Goal: Task Accomplishment & Management: Use online tool/utility

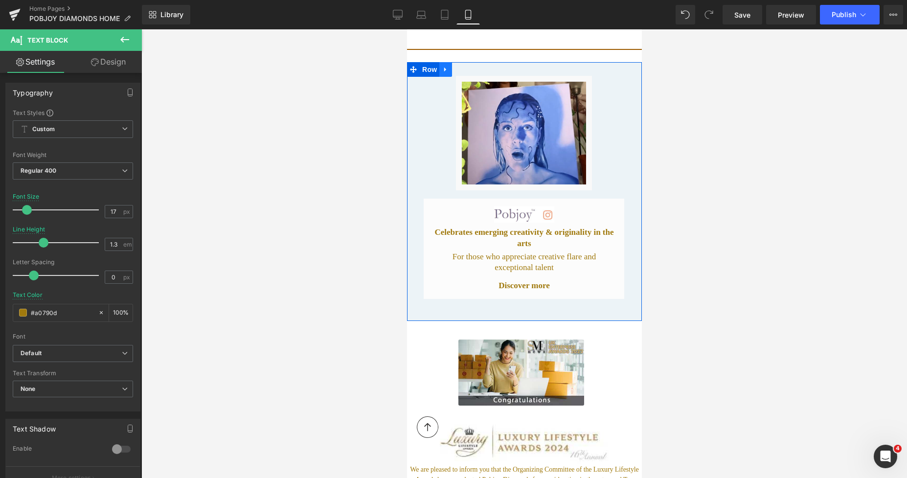
click at [445, 66] on icon at bounding box center [445, 69] width 7 height 7
click at [447, 67] on icon at bounding box center [445, 69] width 7 height 7
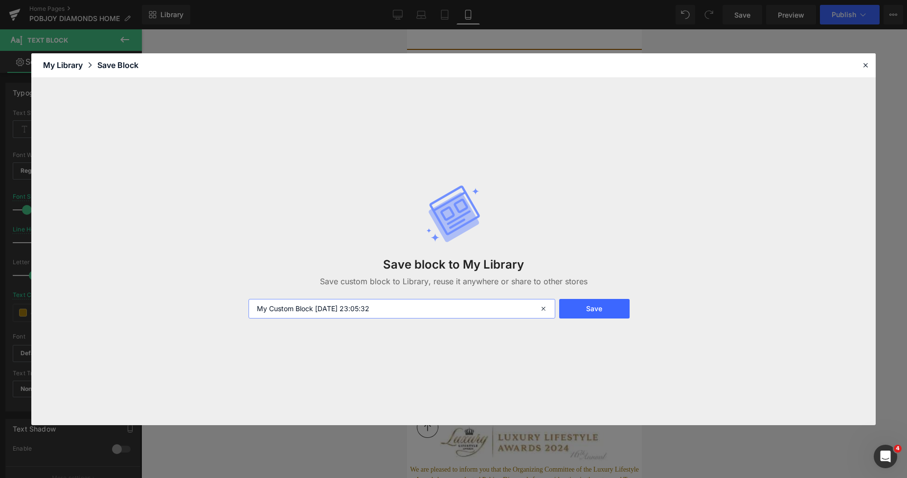
drag, startPoint x: 394, startPoint y: 311, endPoint x: 253, endPoint y: 311, distance: 141.3
click at [253, 311] on input "My Custom Block [DATE] 23:05:32" at bounding box center [401, 309] width 307 height 20
type input "AMBER ART"
click at [601, 303] on button "Save" at bounding box center [594, 309] width 70 height 20
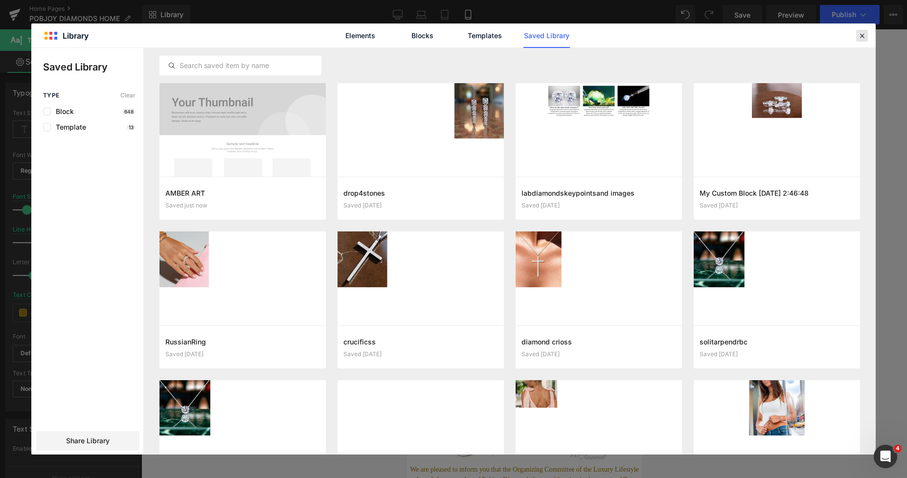
click at [860, 32] on icon at bounding box center [861, 35] width 9 height 9
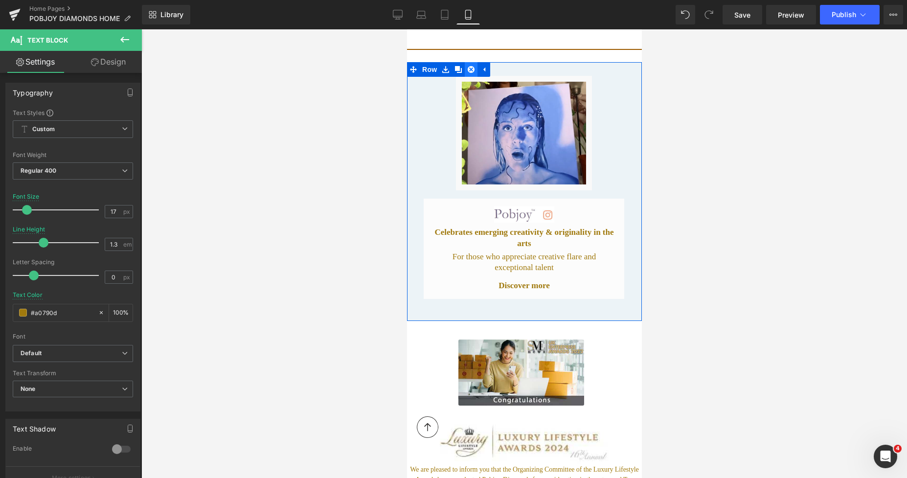
click at [472, 67] on icon at bounding box center [470, 69] width 7 height 7
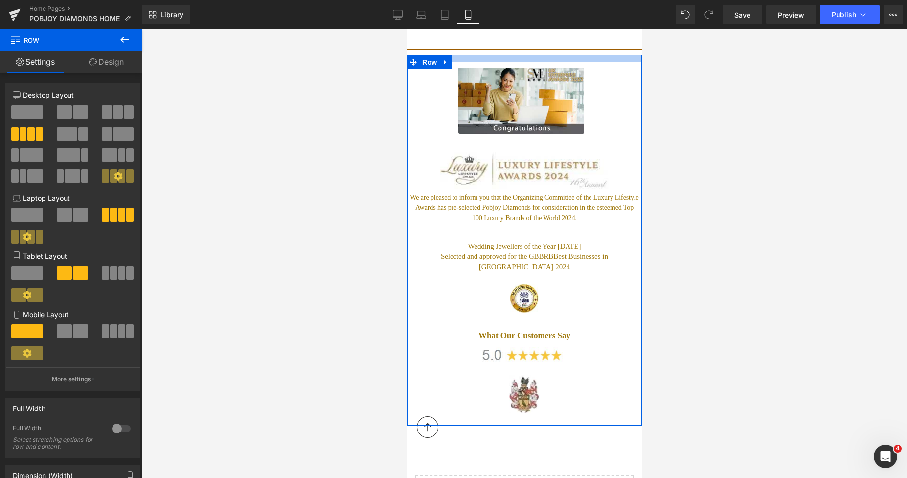
drag, startPoint x: 479, startPoint y: 56, endPoint x: 475, endPoint y: 50, distance: 6.8
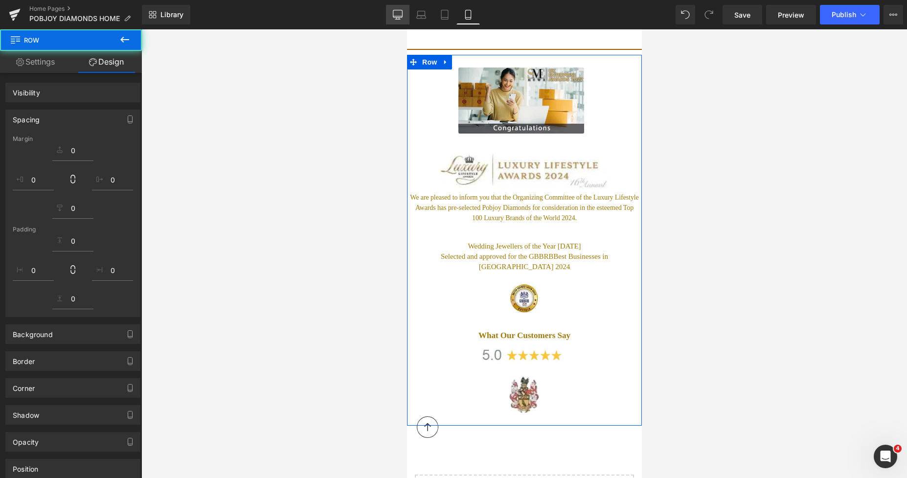
click at [399, 11] on icon at bounding box center [398, 15] width 10 height 10
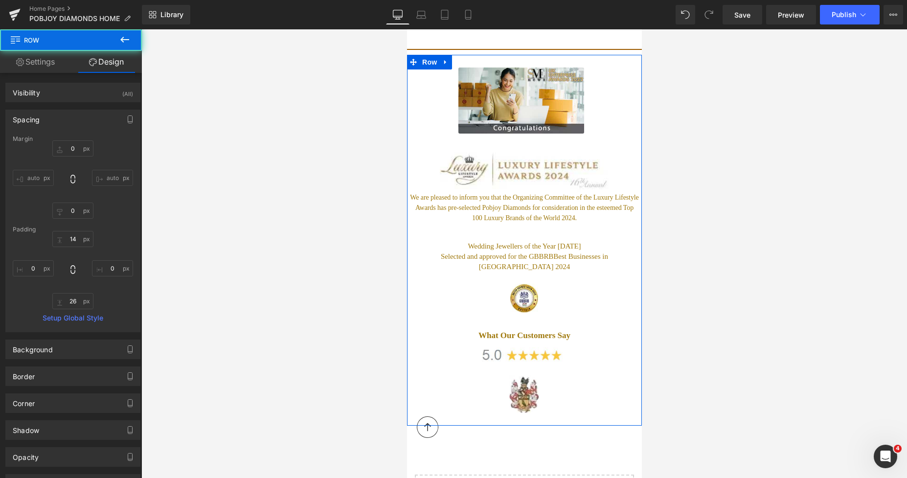
click at [399, 11] on icon at bounding box center [398, 15] width 10 height 10
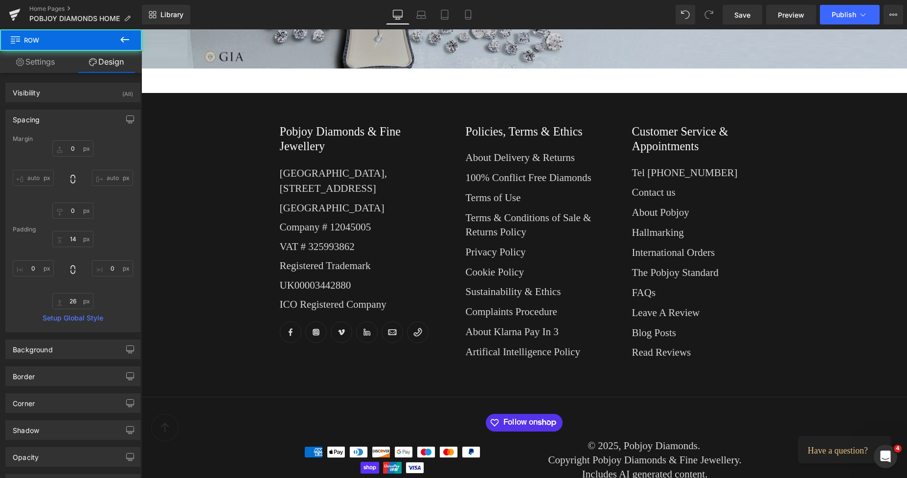
type input "0"
type input "14"
type input "0"
type input "26"
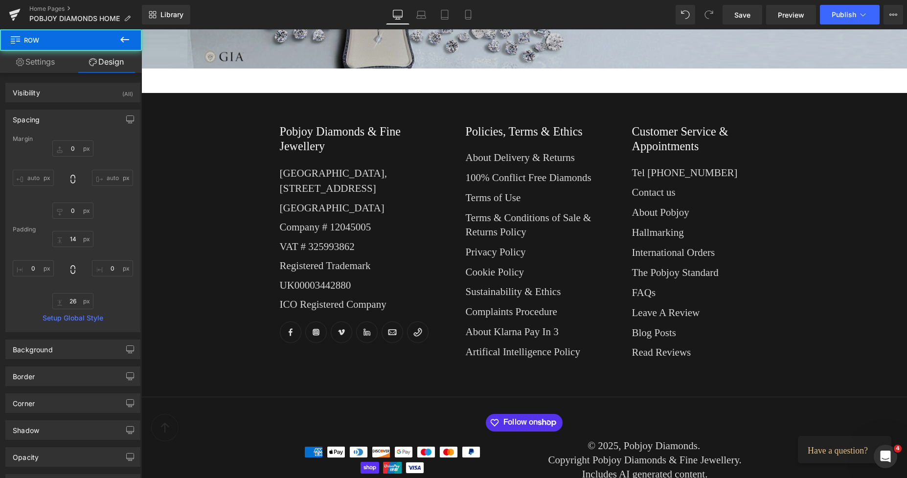
type input "0"
type input "25"
type input "14"
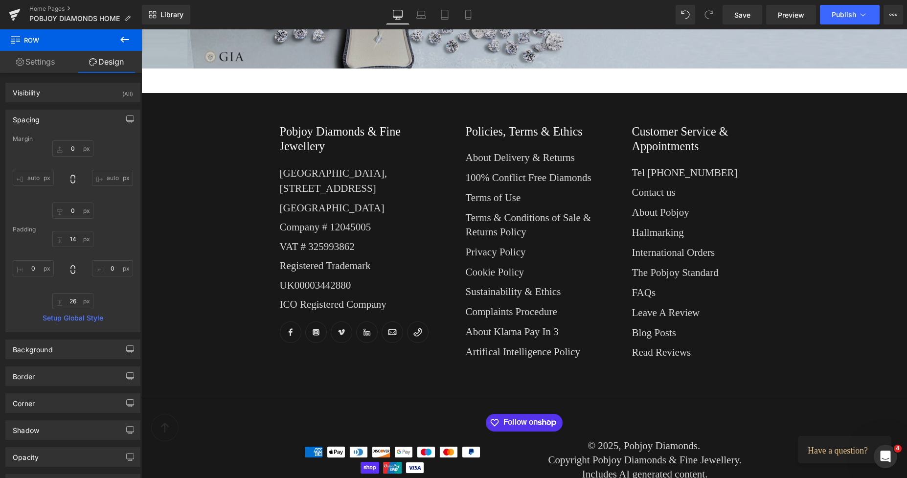
type input "2"
type input "7"
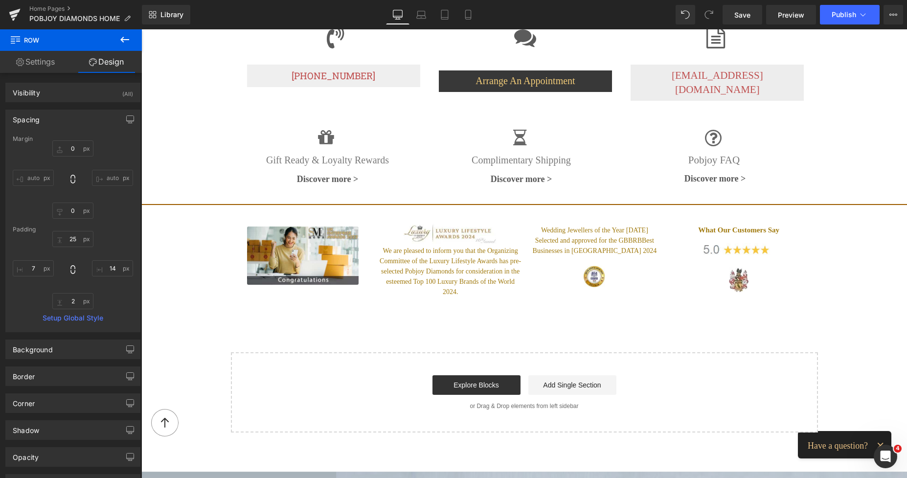
scroll to position [1589, 0]
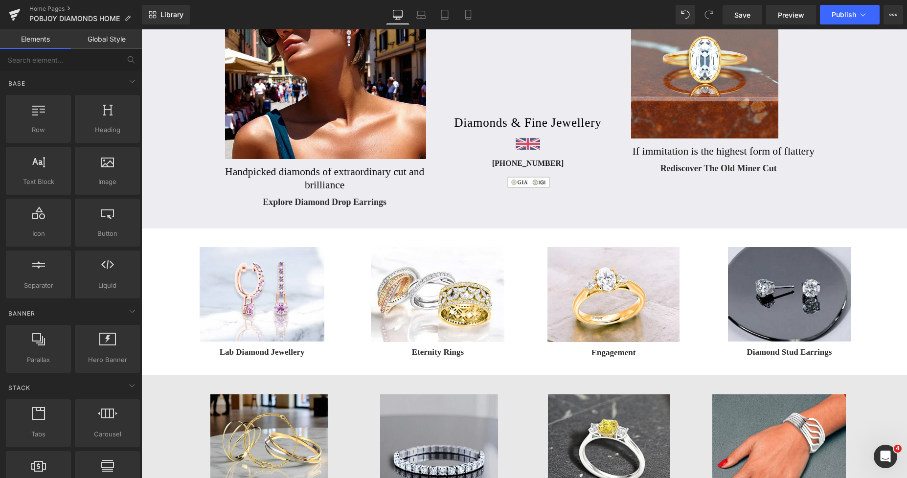
scroll to position [38, 0]
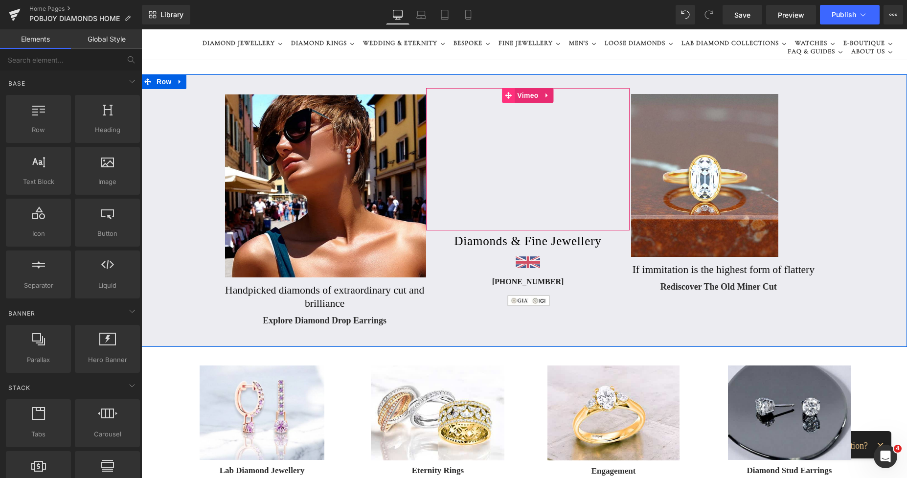
click at [502, 92] on span at bounding box center [508, 95] width 13 height 15
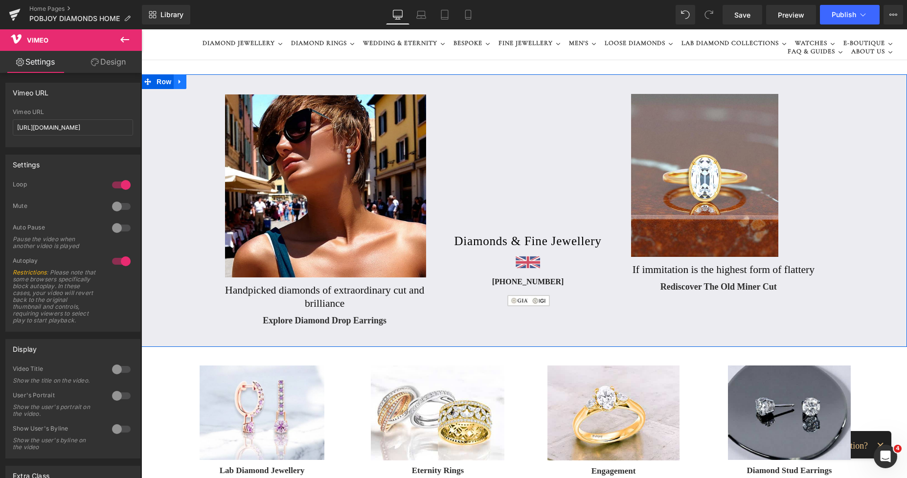
click at [174, 84] on link at bounding box center [180, 81] width 13 height 15
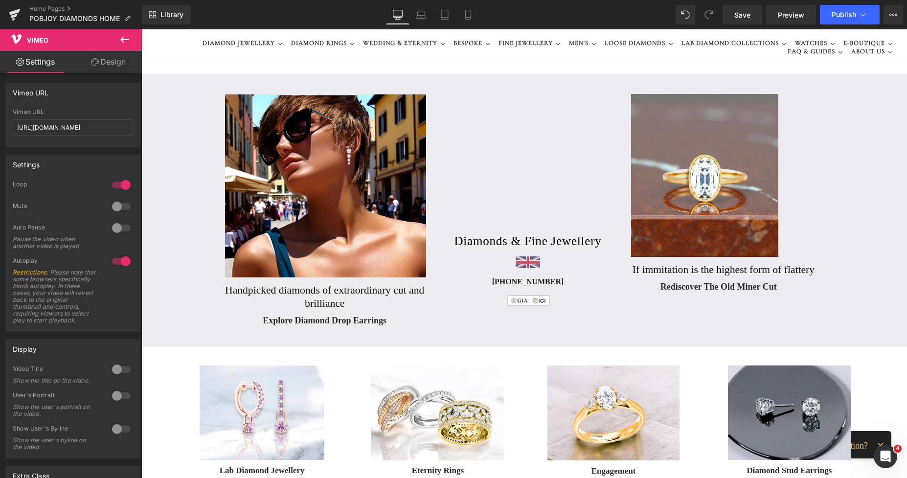
click at [246, 67] on div "0" at bounding box center [523, 32] width 765 height 83
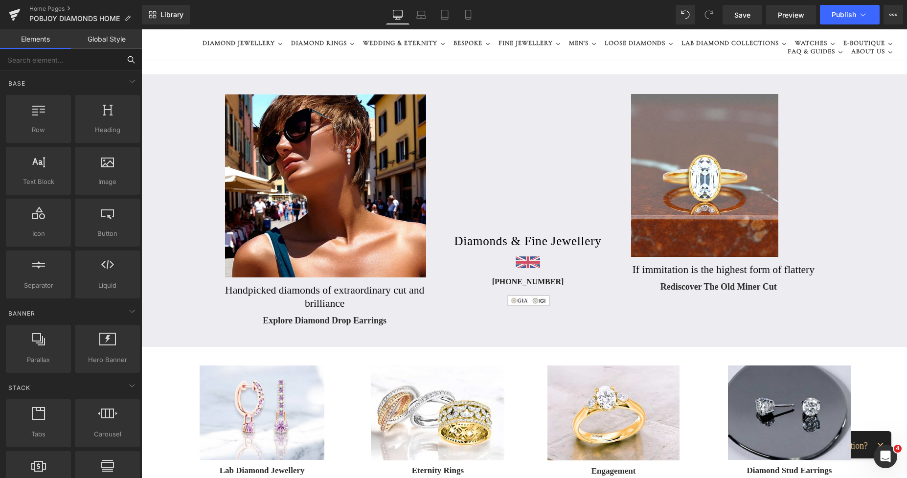
click at [50, 60] on input "text" at bounding box center [60, 60] width 120 height 22
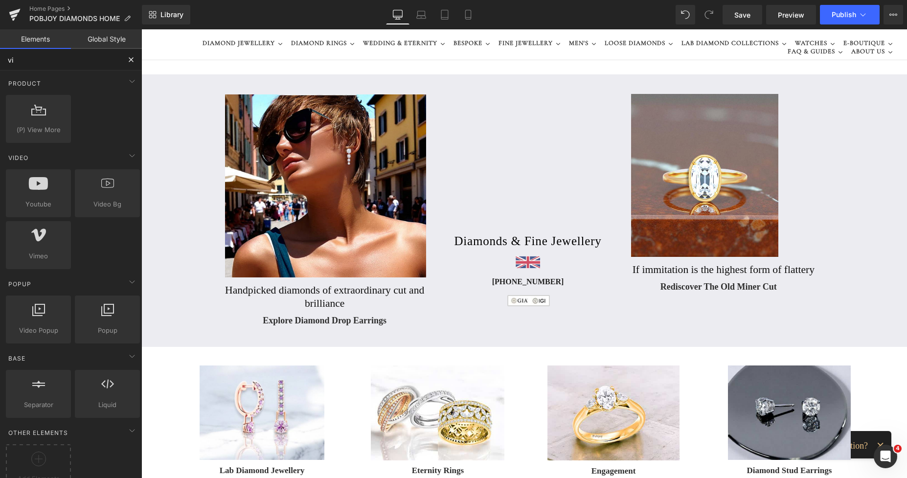
type input "vim"
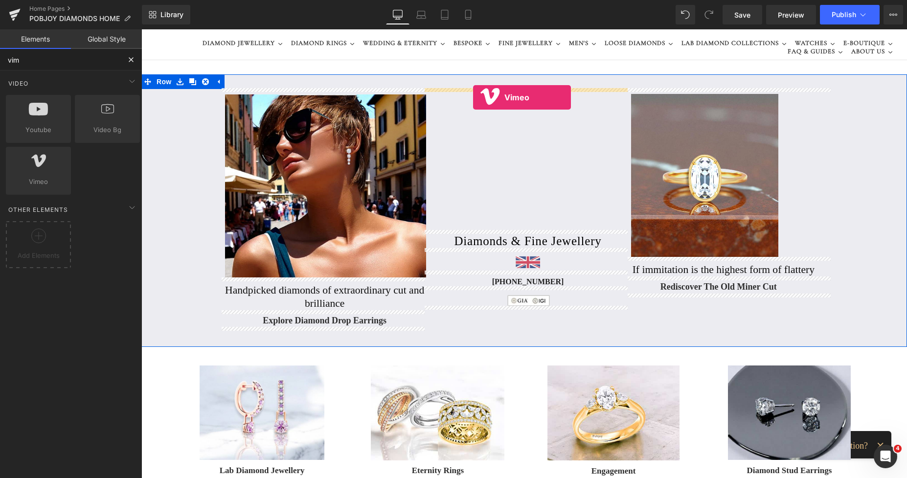
drag, startPoint x: 176, startPoint y: 200, endPoint x: 473, endPoint y: 97, distance: 314.5
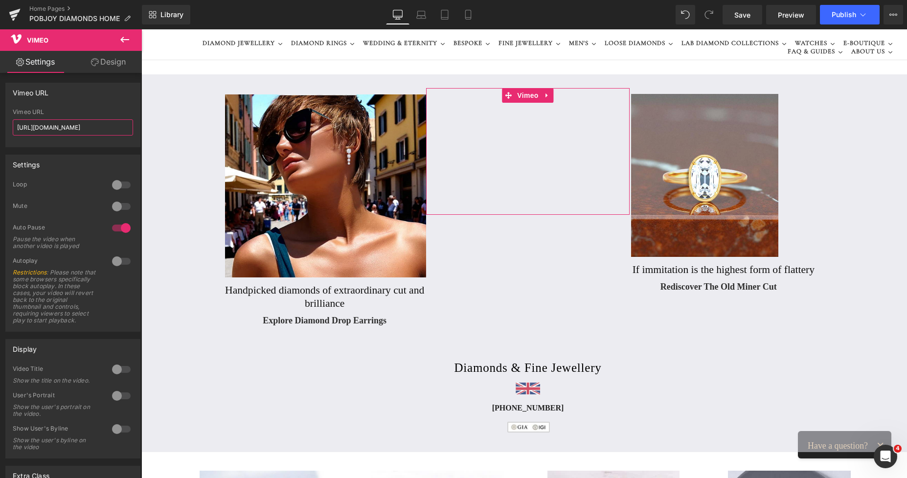
drag, startPoint x: 114, startPoint y: 129, endPoint x: 0, endPoint y: 133, distance: 114.5
click at [0, 133] on div "Vimeo URL [URL][DOMAIN_NAME] Vimeo URL [URL][DOMAIN_NAME]" at bounding box center [73, 111] width 146 height 72
paste input "1090934050?share=copy"
type input "[URL][DOMAIN_NAME]"
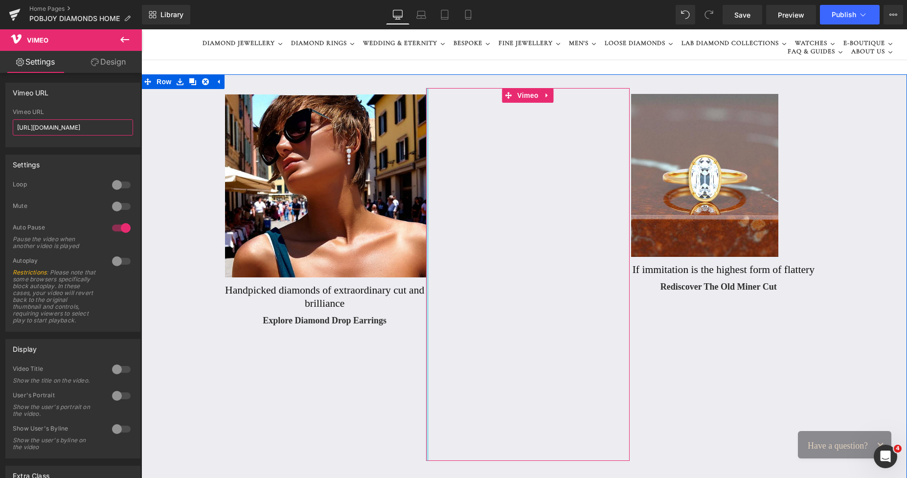
click at [426, 458] on div "Vimeo" at bounding box center [527, 274] width 203 height 373
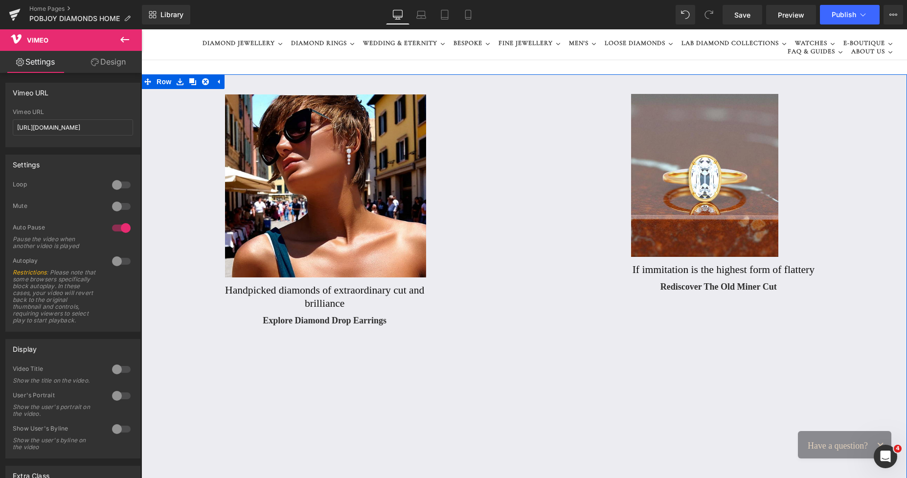
click at [422, 434] on div "Image Handpicked diamonds of extraordinary cut and brilliance Heading Explore D…" at bounding box center [523, 386] width 765 height 624
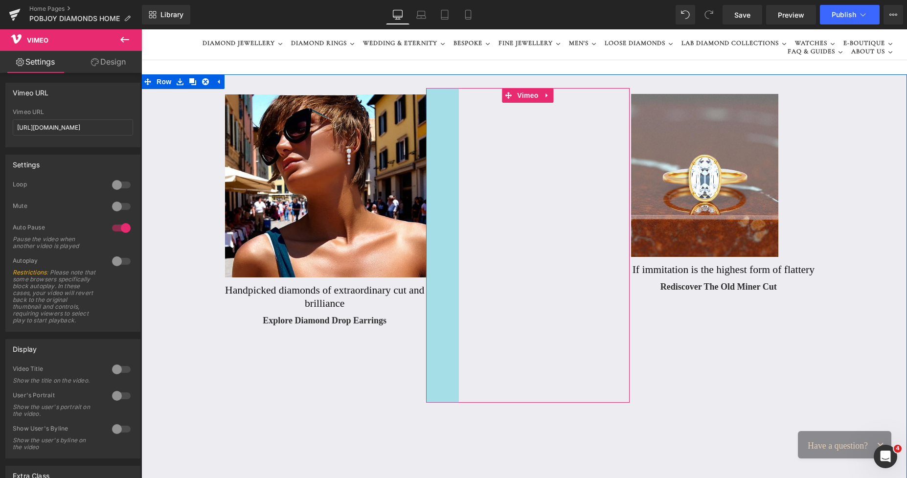
drag, startPoint x: 423, startPoint y: 418, endPoint x: 456, endPoint y: 382, distance: 48.1
click at [456, 382] on div "Vimeo 67px" at bounding box center [527, 245] width 203 height 314
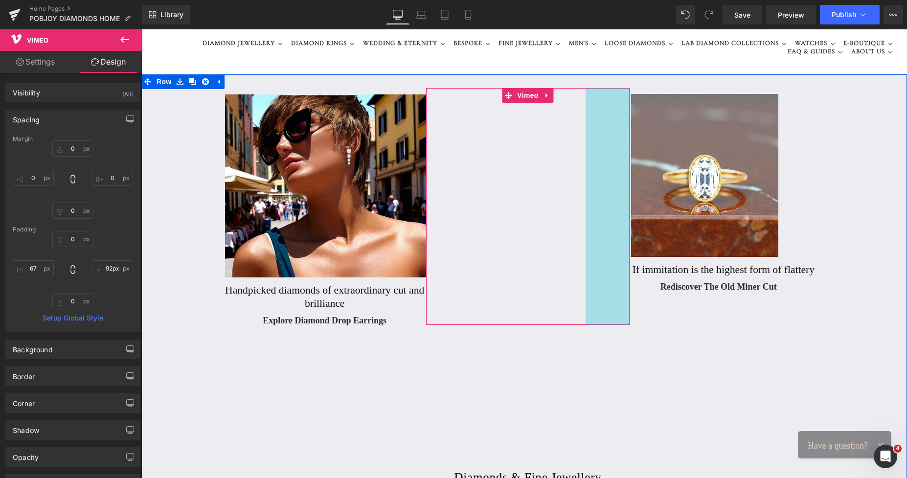
type input "93px"
drag, startPoint x: 624, startPoint y: 285, endPoint x: 579, endPoint y: 250, distance: 57.2
click at [579, 250] on div "Vimeo 67px 93px" at bounding box center [527, 205] width 203 height 234
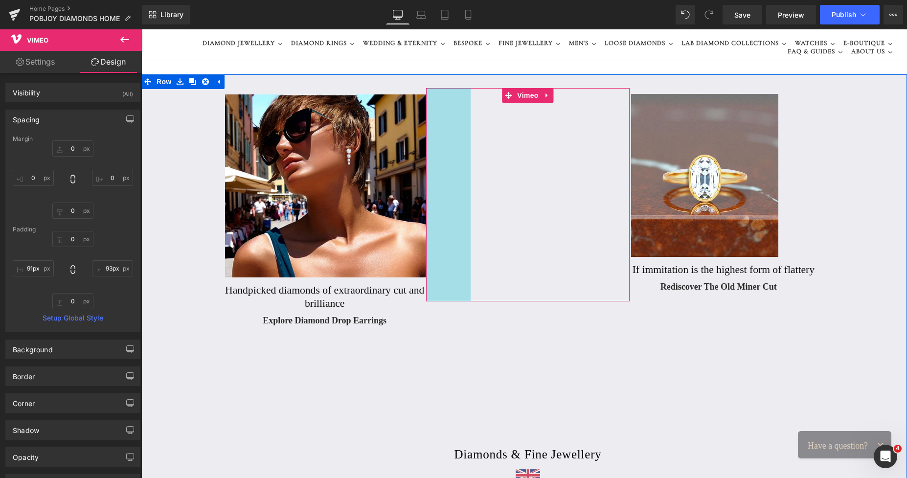
type input "96px"
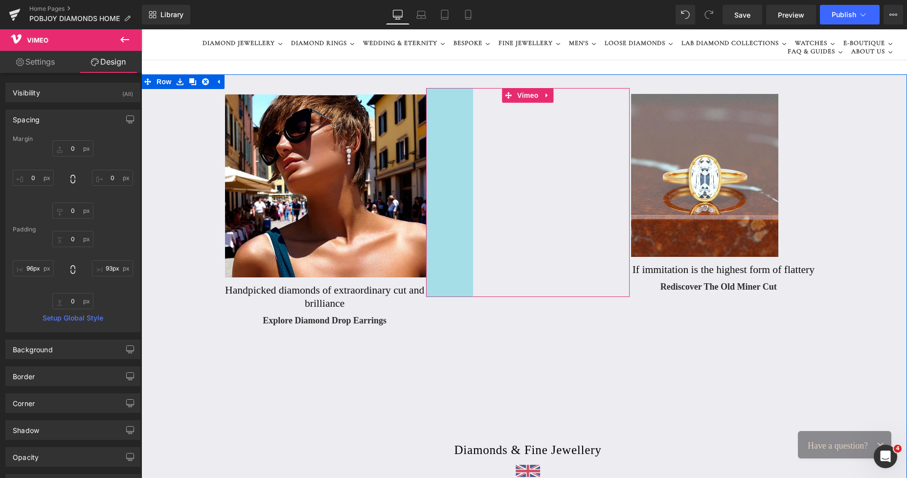
drag, startPoint x: 430, startPoint y: 213, endPoint x: 444, endPoint y: 205, distance: 16.2
click at [444, 205] on div "Vimeo 96px 93px" at bounding box center [527, 192] width 203 height 209
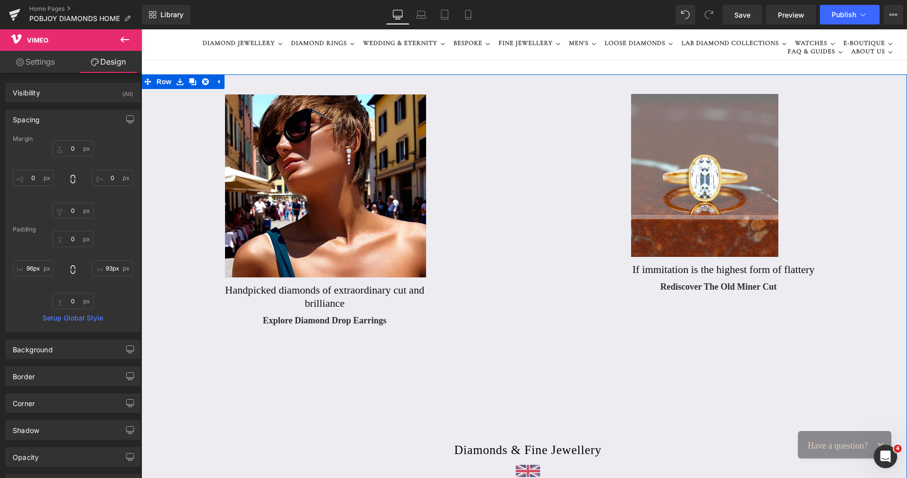
click at [695, 361] on div "Image Handpicked diamonds of extraordinary cut and brilliance Heading Explore D…" at bounding box center [523, 304] width 765 height 460
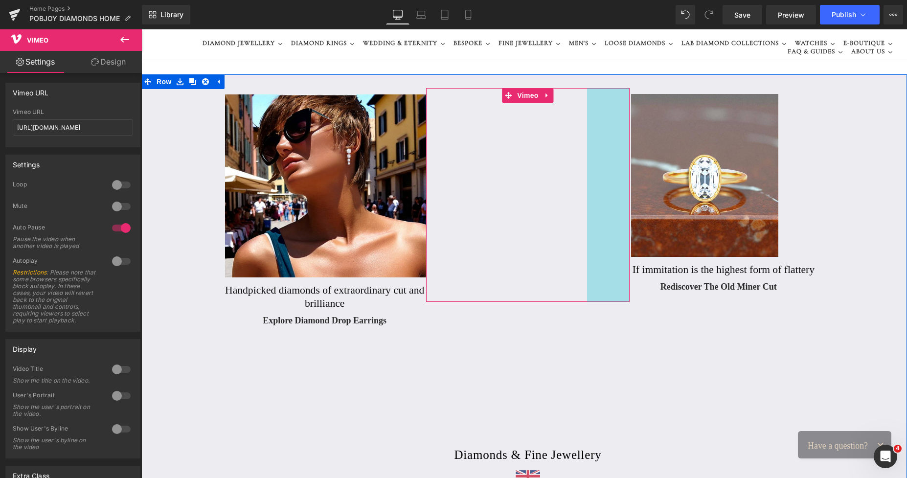
drag, startPoint x: 607, startPoint y: 188, endPoint x: 933, endPoint y: 55, distance: 352.0
click at [610, 188] on div "Vimeo 96px 87px" at bounding box center [527, 195] width 203 height 214
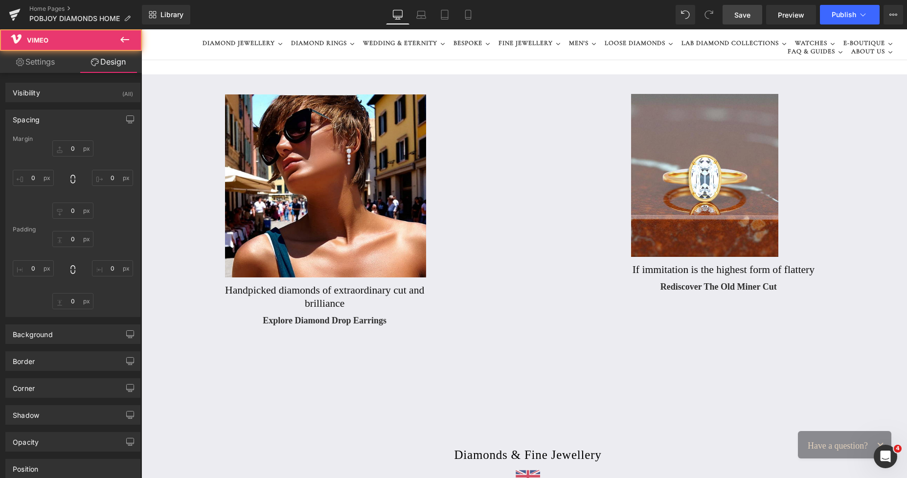
click at [739, 18] on span "Save" at bounding box center [742, 15] width 16 height 10
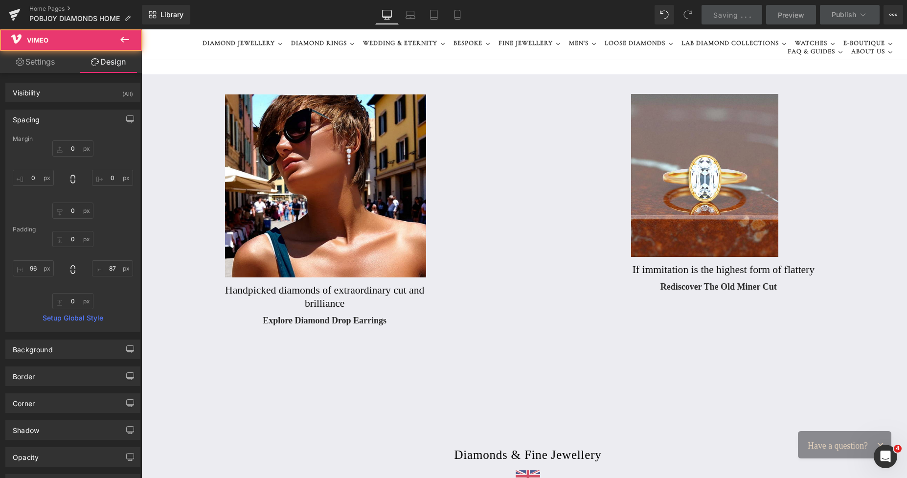
type input "0"
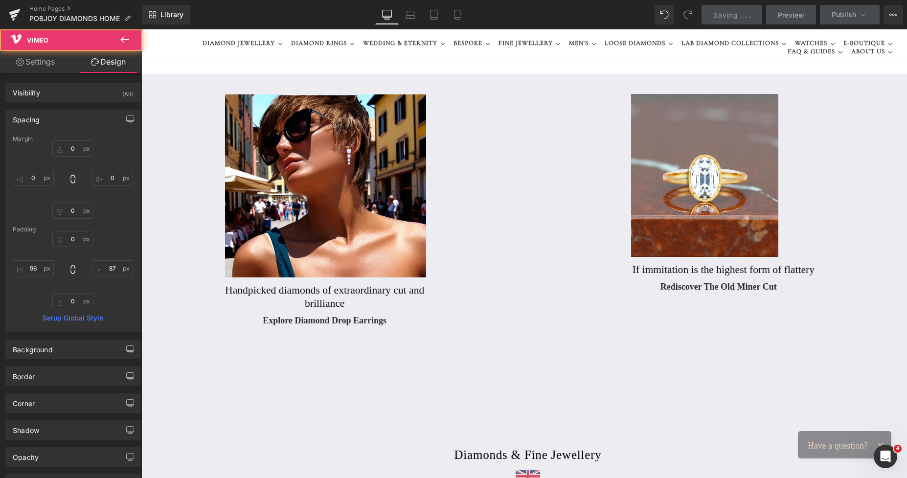
type input "87"
type input "0"
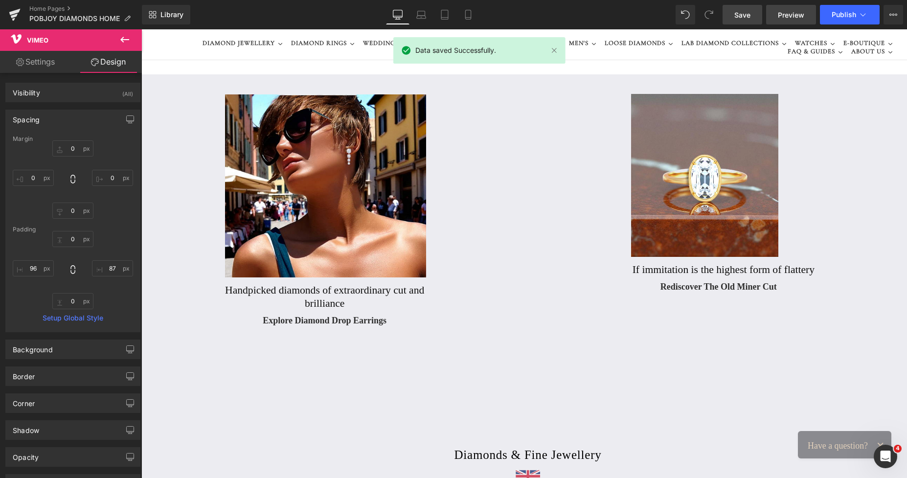
click at [782, 12] on span "Preview" at bounding box center [791, 15] width 26 height 10
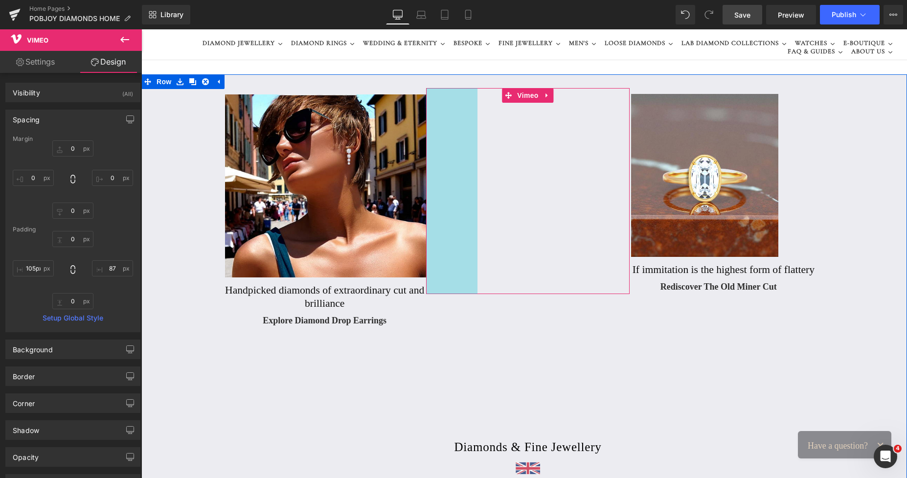
type input "106px"
click at [447, 128] on div "Vimeo 106px 87px" at bounding box center [527, 190] width 203 height 205
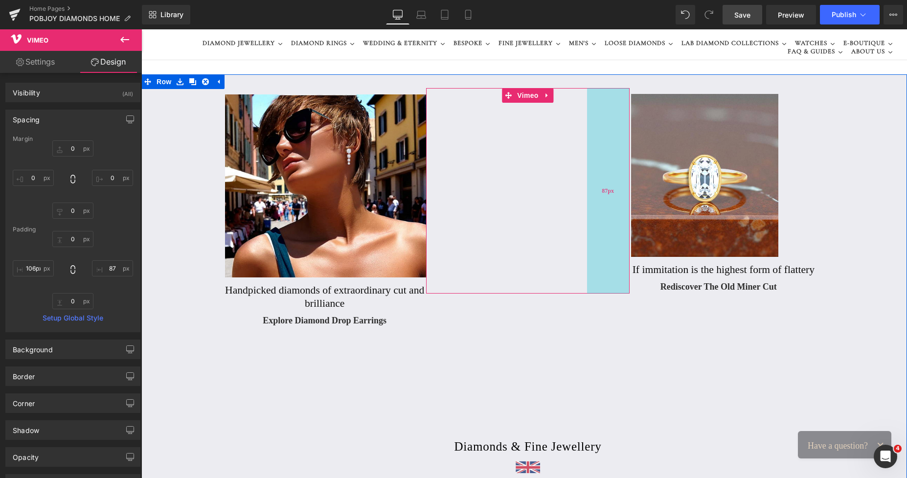
click at [596, 133] on div "Vimeo 106px 87px" at bounding box center [527, 190] width 203 height 205
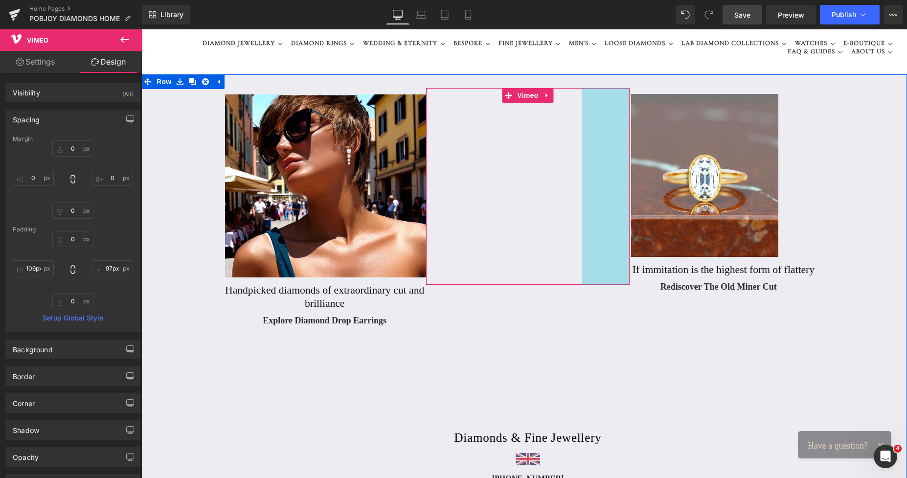
drag, startPoint x: 596, startPoint y: 133, endPoint x: 591, endPoint y: 132, distance: 5.0
click at [591, 132] on div "Vimeo 106px 97px" at bounding box center [527, 186] width 203 height 197
type input "100px"
click at [591, 134] on div "Vimeo 106px 100px" at bounding box center [527, 185] width 203 height 194
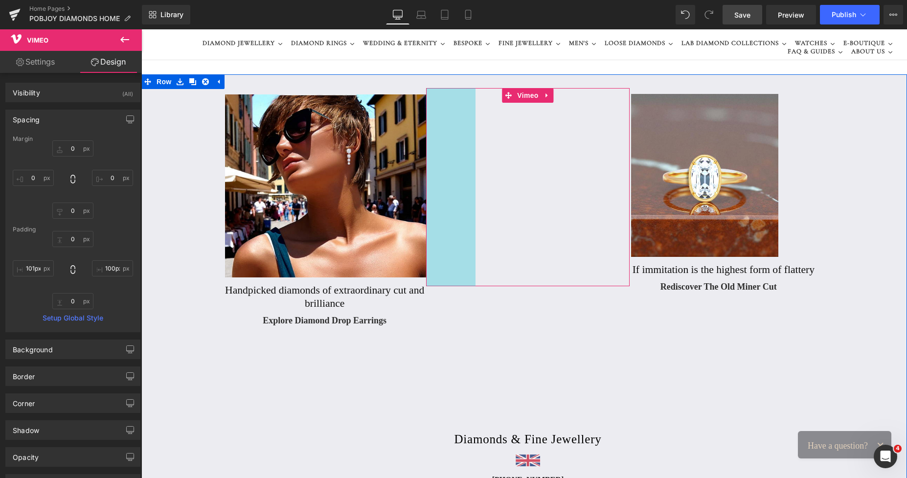
type input "100px"
click at [458, 145] on div "Vimeo 100px 100px" at bounding box center [527, 187] width 203 height 199
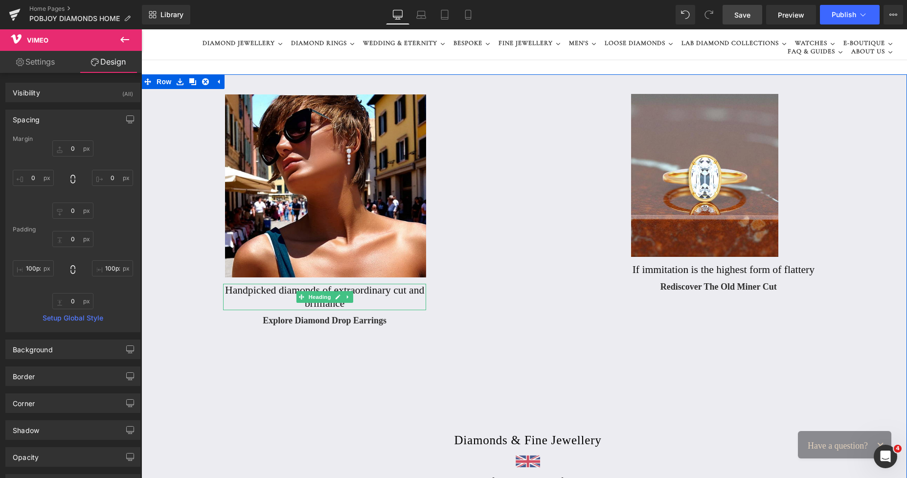
click at [281, 295] on h2 "Handpicked diamonds of extraordinary cut and brilliance" at bounding box center [324, 297] width 203 height 26
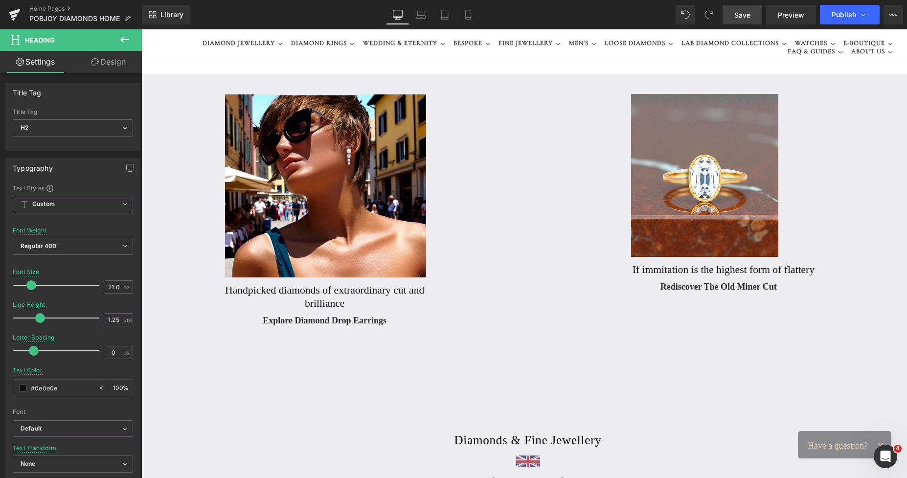
click at [118, 62] on link "Design" at bounding box center [108, 62] width 71 height 22
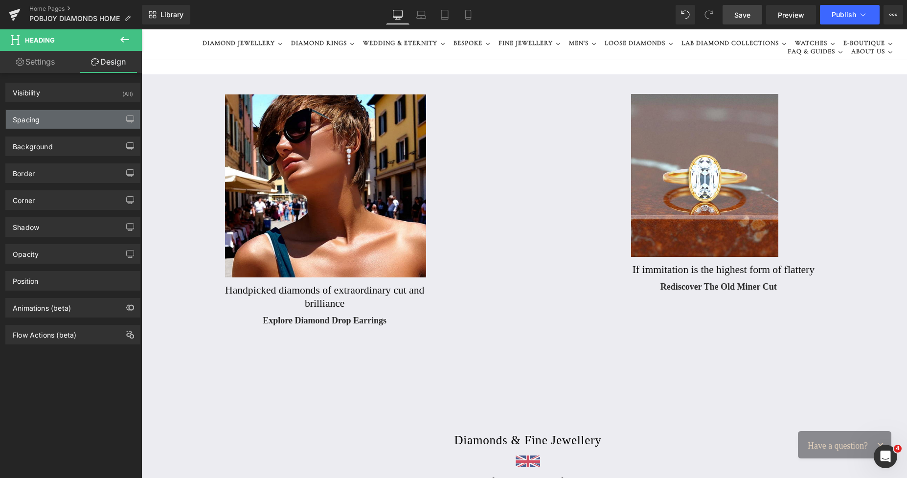
click at [55, 120] on div "Spacing" at bounding box center [73, 119] width 134 height 19
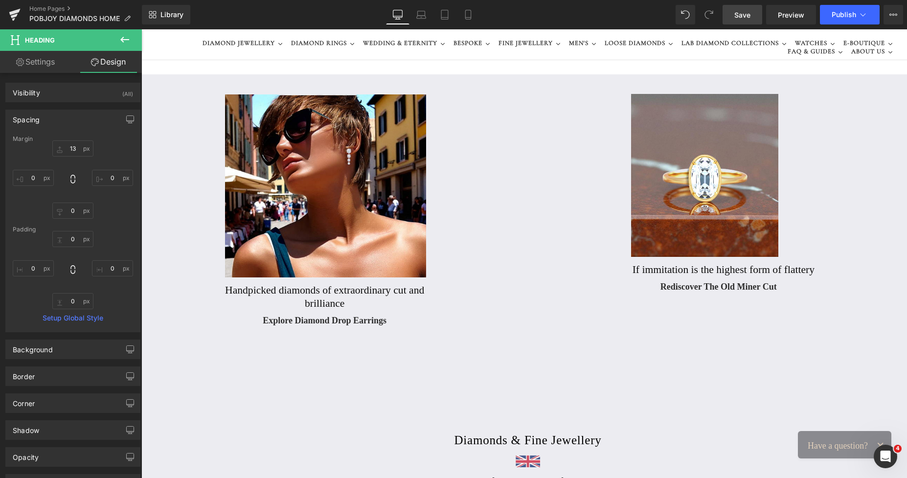
type input "13"
type input "0"
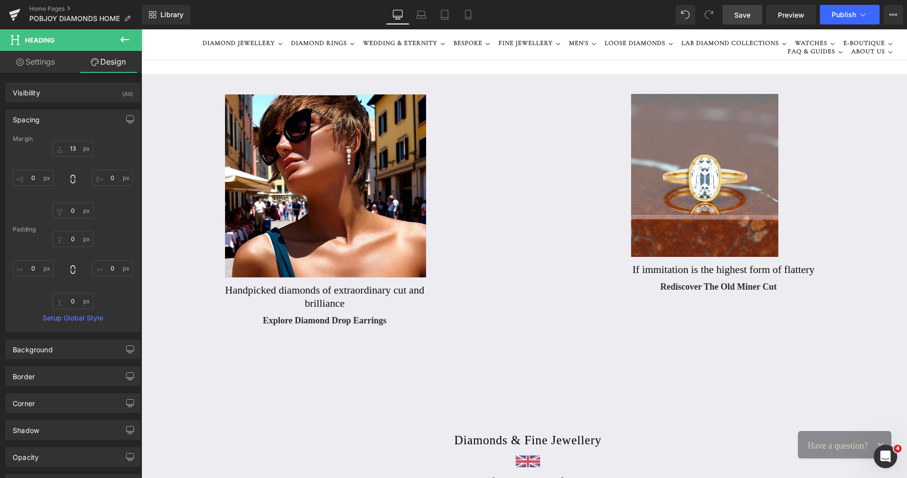
type input "0"
click at [66, 146] on input "13" at bounding box center [72, 148] width 41 height 16
type input "19"
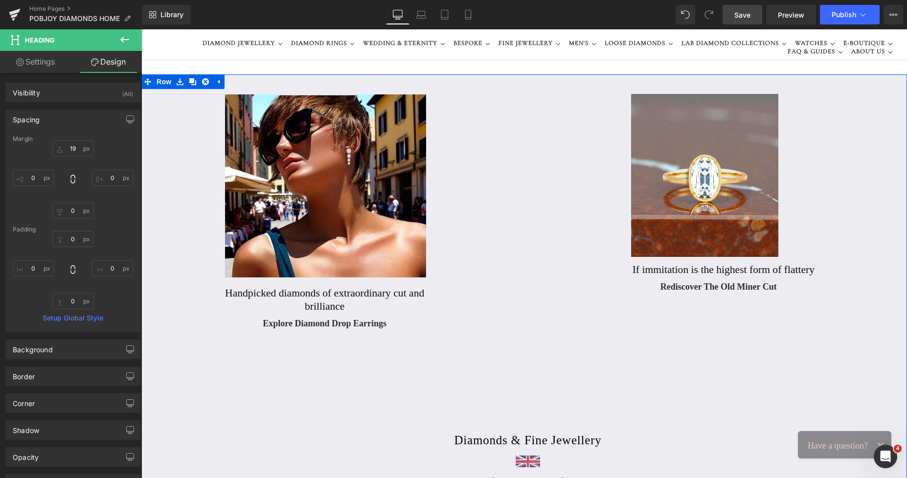
click at [648, 272] on h2 "If immitation is the highest form of flattery" at bounding box center [732, 269] width 200 height 13
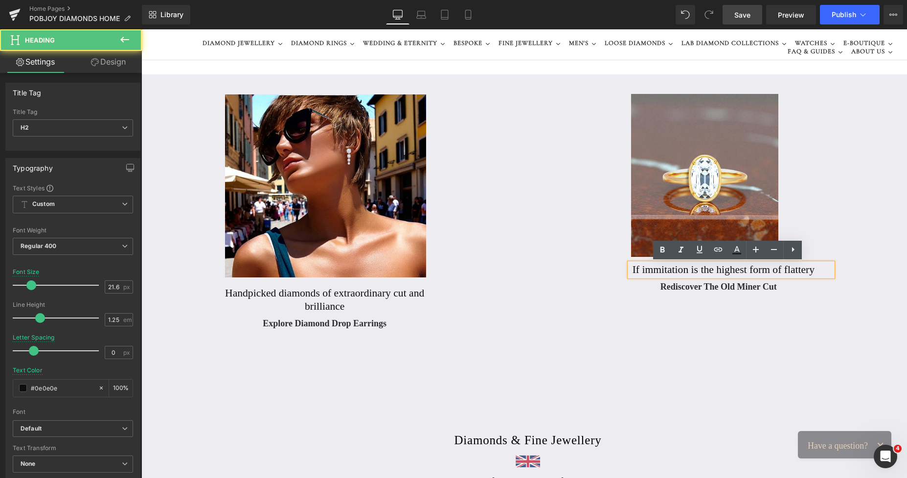
click at [644, 269] on h2 "If immitation is the highest form of flattery" at bounding box center [732, 269] width 200 height 13
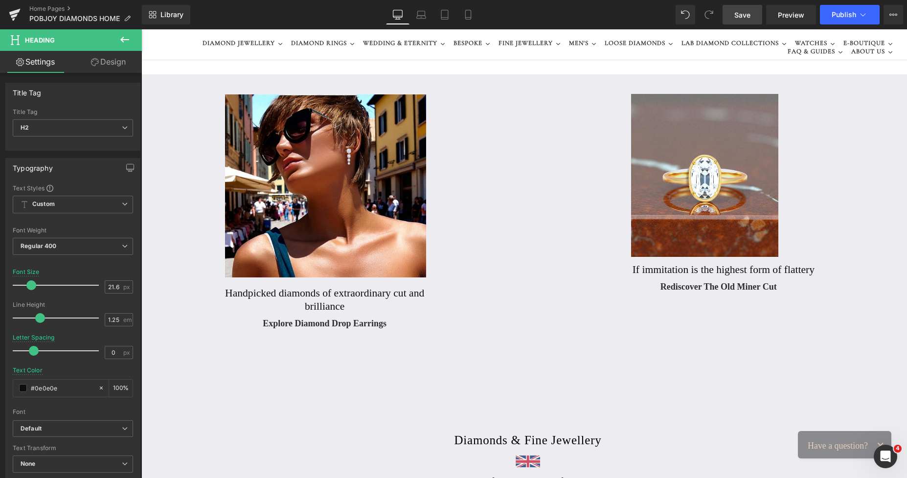
click at [126, 59] on link "Design" at bounding box center [108, 62] width 71 height 22
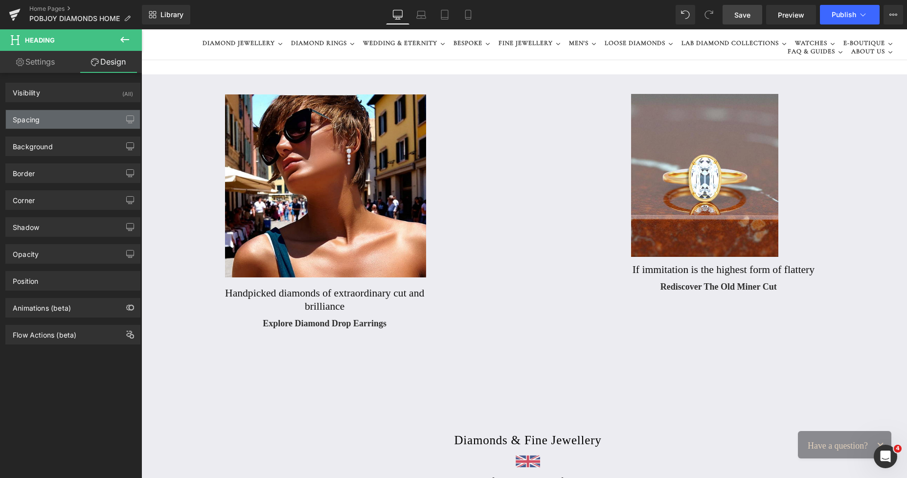
click at [54, 117] on div "Spacing" at bounding box center [73, 119] width 134 height 19
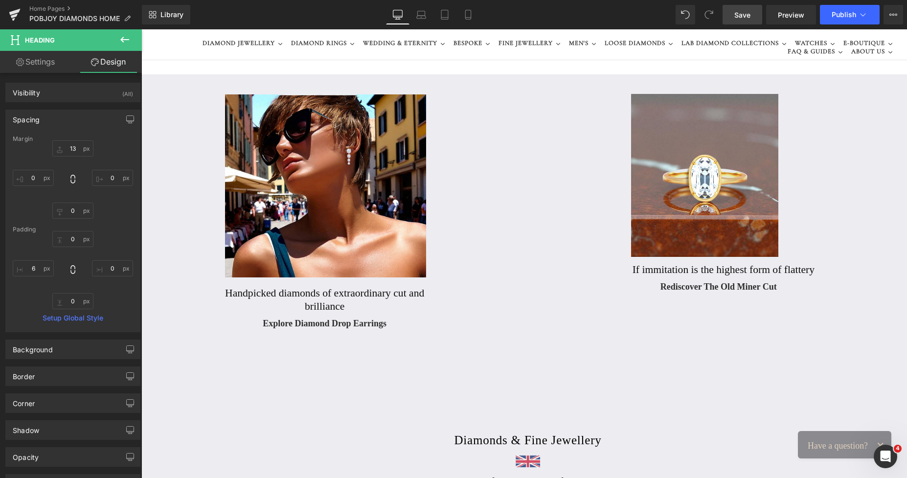
type input "13"
type input "0"
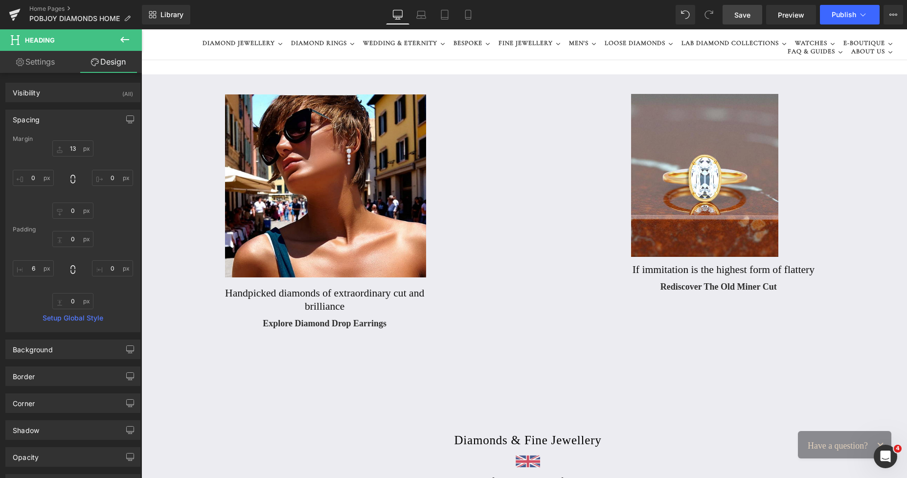
type input "0"
type input "6"
click at [66, 158] on div "13px 13 0px 0 0px 0 0px 0" at bounding box center [73, 179] width 120 height 78
click at [70, 152] on input "13" at bounding box center [72, 148] width 41 height 16
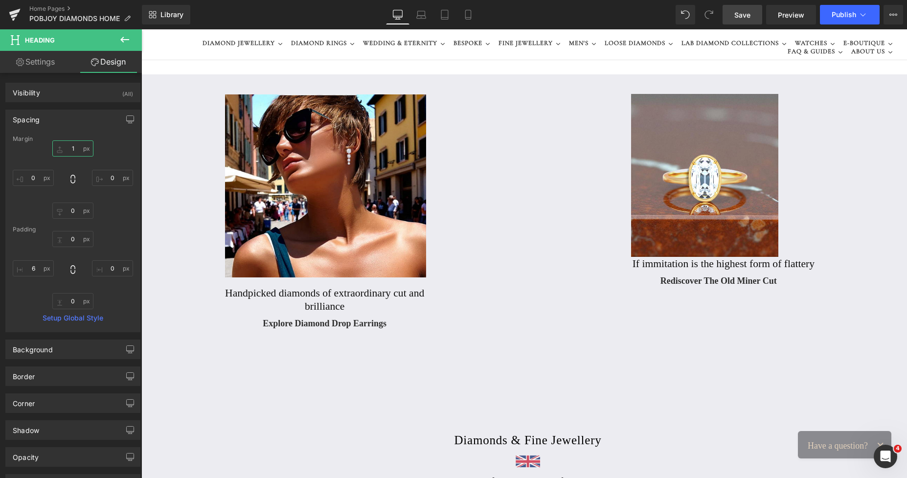
type input "19"
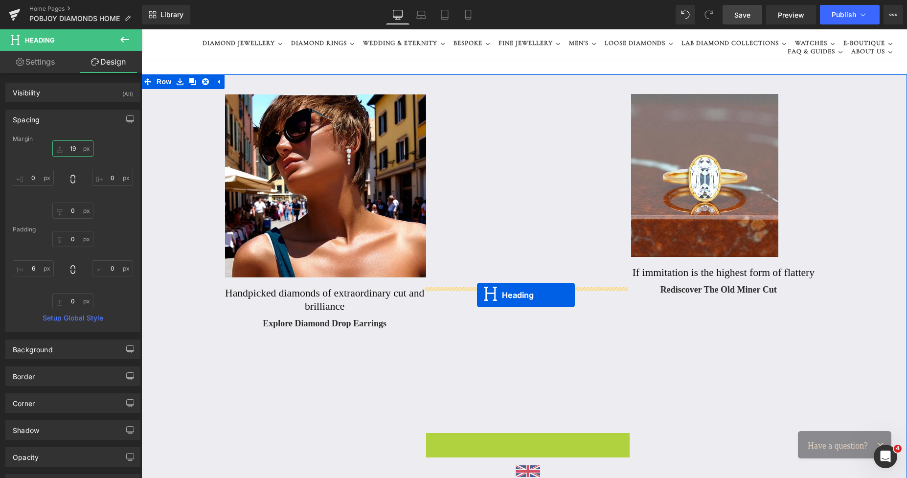
drag, startPoint x: 499, startPoint y: 440, endPoint x: 477, endPoint y: 295, distance: 146.9
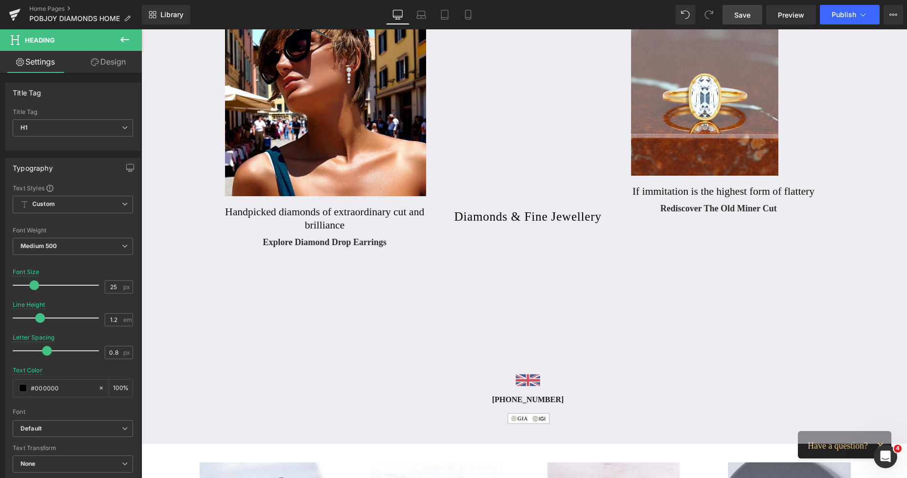
scroll to position [164, 0]
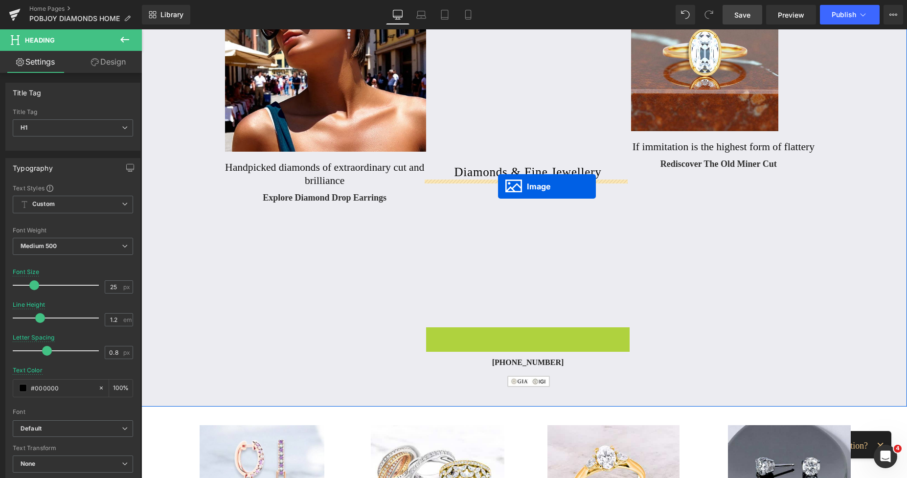
drag, startPoint x: 511, startPoint y: 334, endPoint x: 498, endPoint y: 186, distance: 148.2
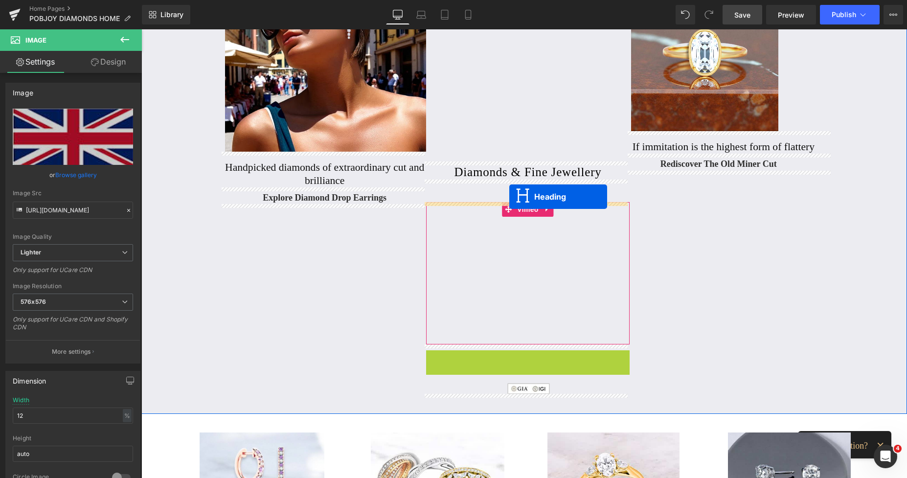
drag, startPoint x: 503, startPoint y: 353, endPoint x: 509, endPoint y: 197, distance: 156.6
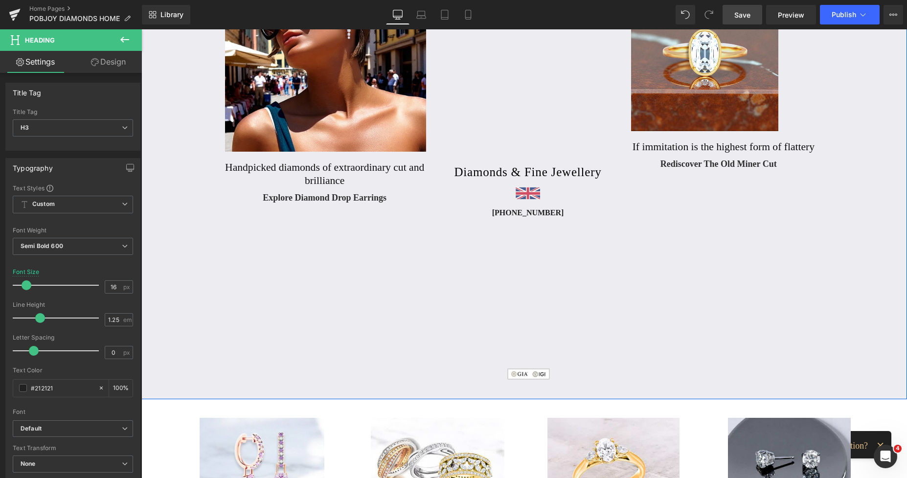
click at [718, 222] on div "Image Handpicked diamonds of extraordinary cut and brilliance Heading Explore D…" at bounding box center [523, 174] width 765 height 450
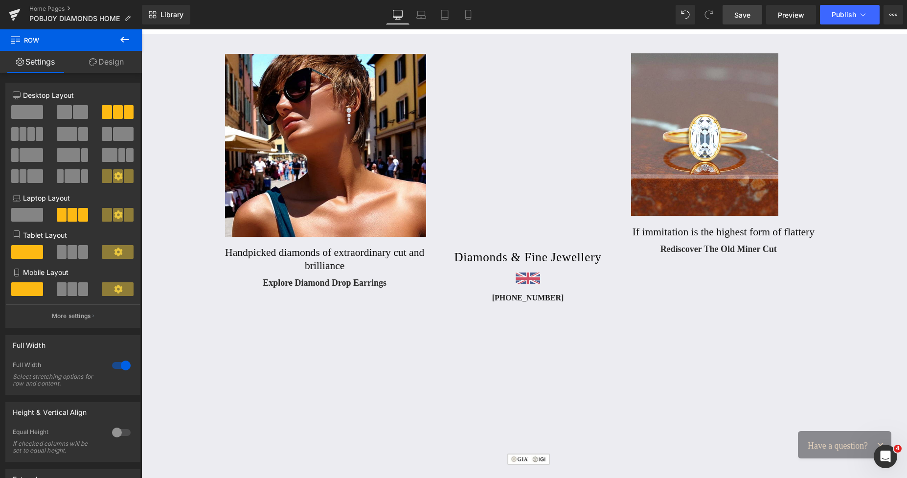
scroll to position [22, 0]
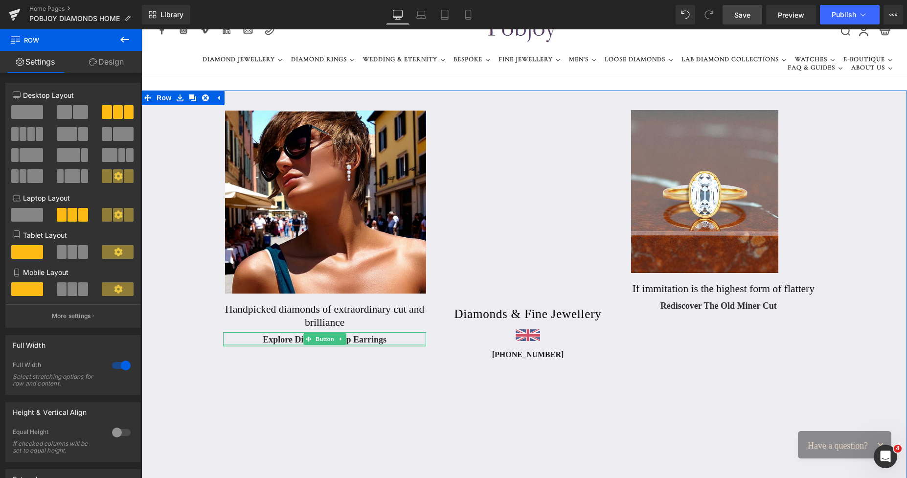
click at [336, 345] on div at bounding box center [324, 345] width 203 height 2
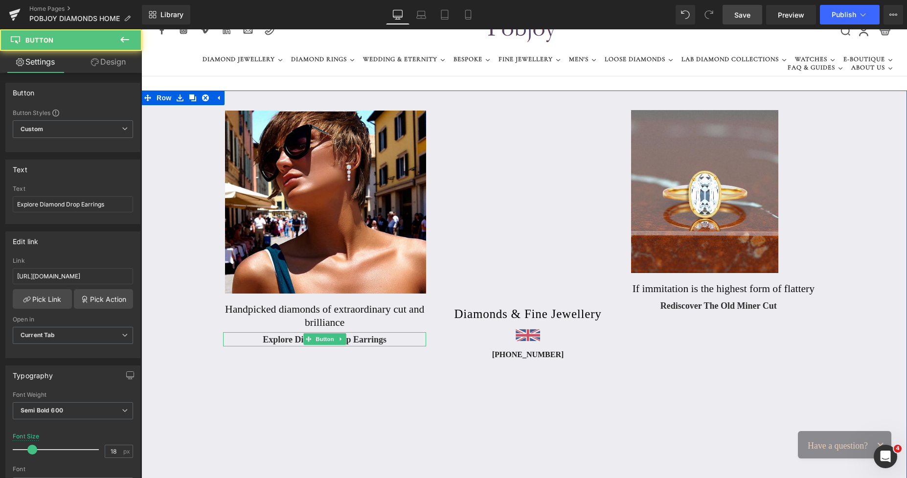
click at [266, 340] on span "Explore Diamond Drop Earrings" at bounding box center [325, 339] width 124 height 12
click at [266, 338] on span "Explore Diamond Drop Earrings" at bounding box center [325, 339] width 124 height 12
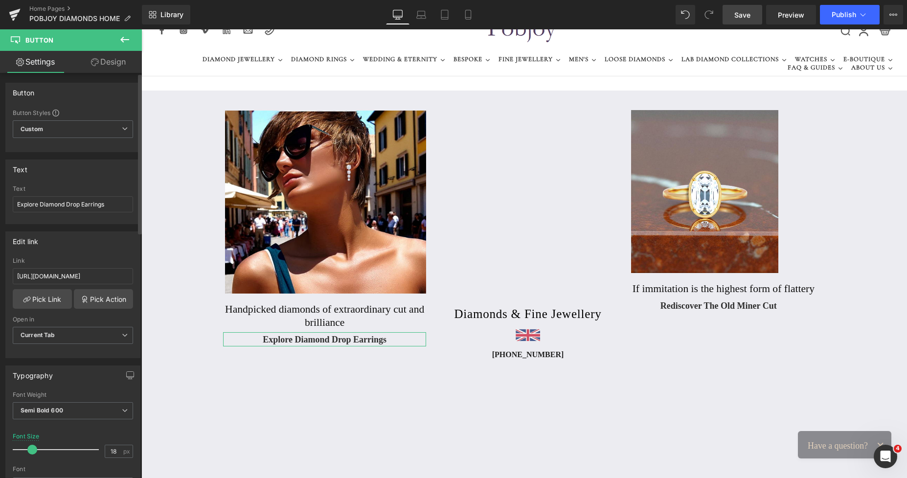
type input "19"
click at [35, 450] on span at bounding box center [33, 449] width 10 height 10
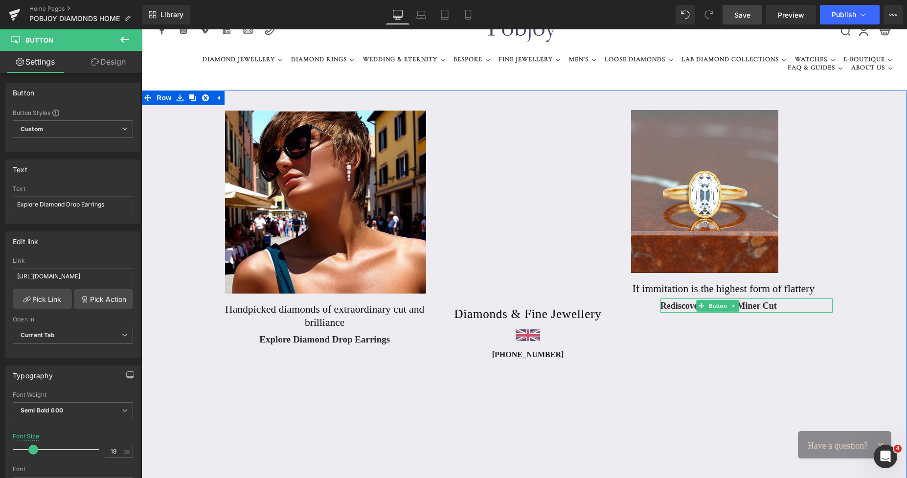
click at [665, 305] on span "Rediscover The Old Miner Cut" at bounding box center [718, 306] width 116 height 12
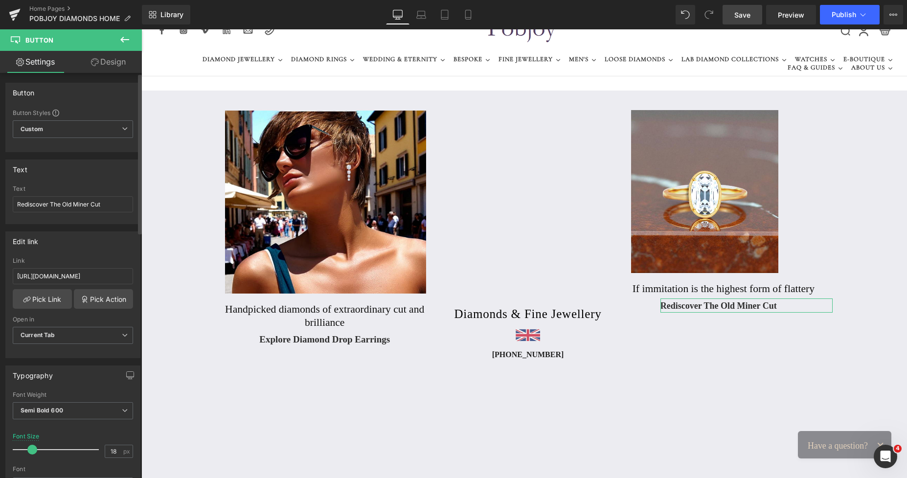
type input "19"
click at [31, 450] on span at bounding box center [33, 449] width 10 height 10
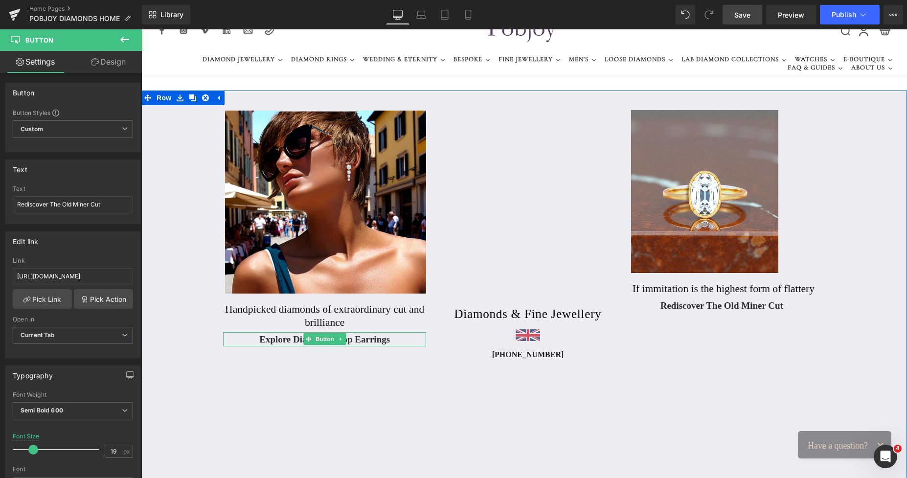
click at [275, 344] on div at bounding box center [324, 345] width 203 height 2
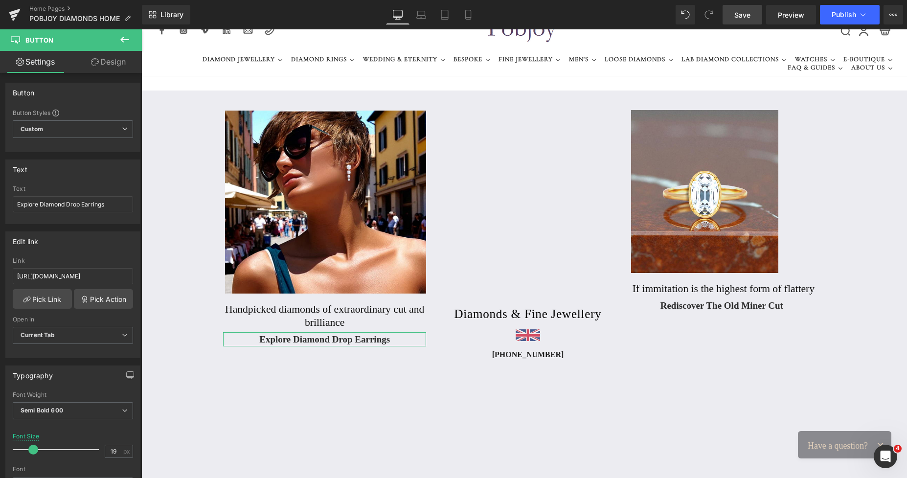
click at [113, 60] on link "Design" at bounding box center [108, 62] width 71 height 22
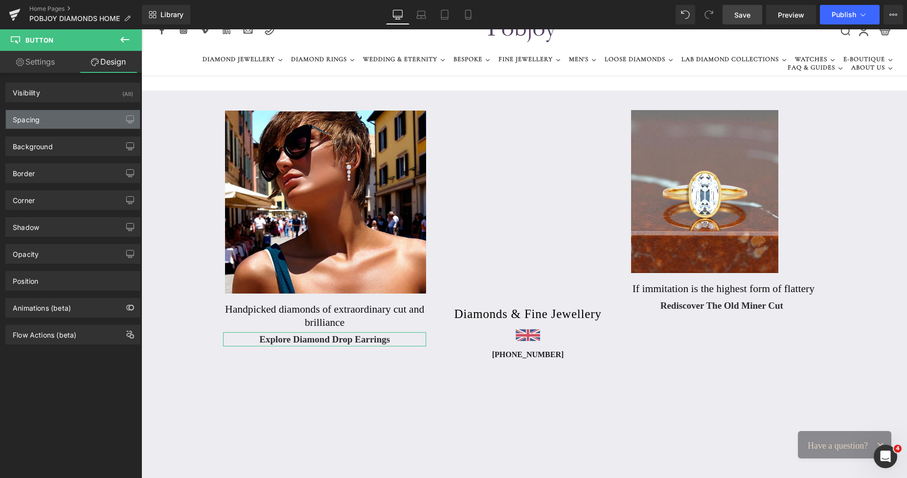
type input "6"
type input "0"
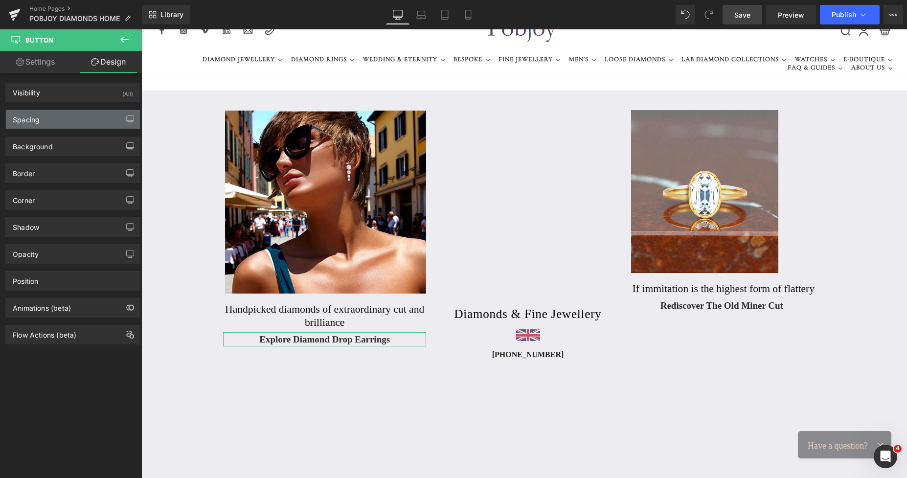
type input "0"
click at [71, 119] on div "Spacing" at bounding box center [73, 119] width 134 height 19
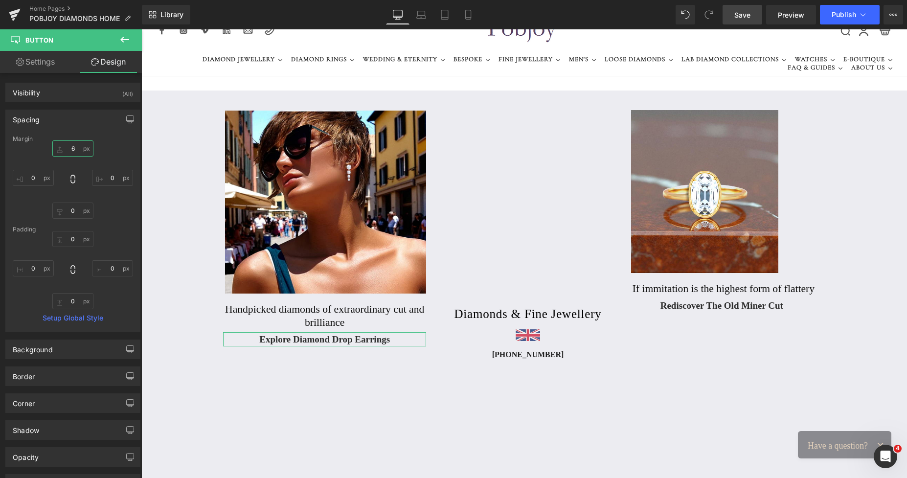
click at [77, 144] on input "6" at bounding box center [72, 148] width 41 height 16
type input "9"
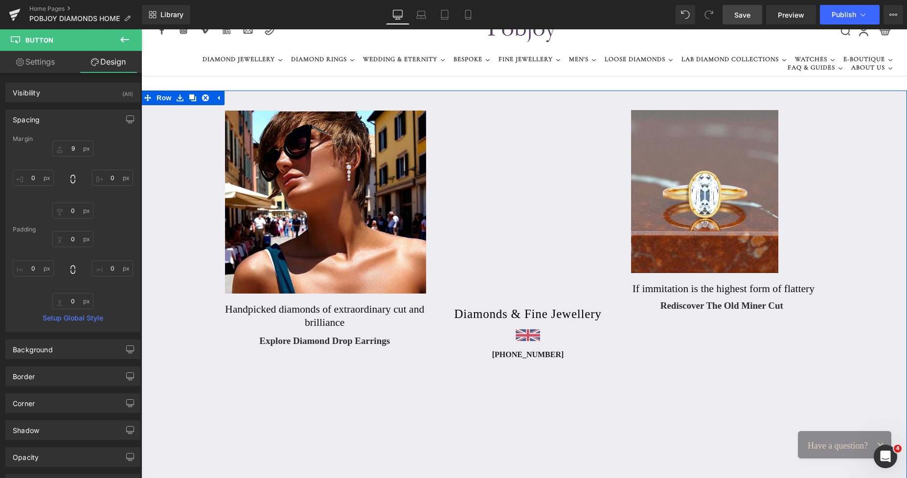
click at [664, 307] on span "Rediscover The Old Miner Cut" at bounding box center [721, 305] width 123 height 13
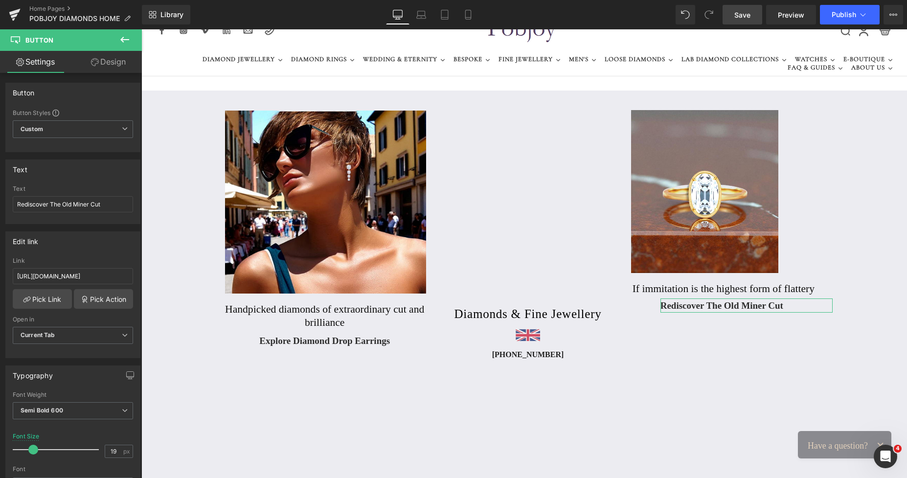
click at [113, 63] on link "Design" at bounding box center [108, 62] width 71 height 22
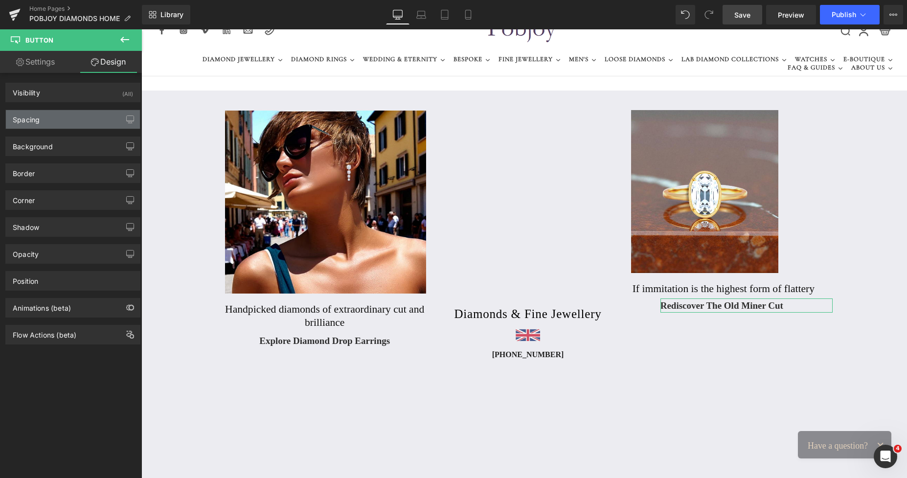
click at [44, 120] on div "Spacing" at bounding box center [73, 119] width 134 height 19
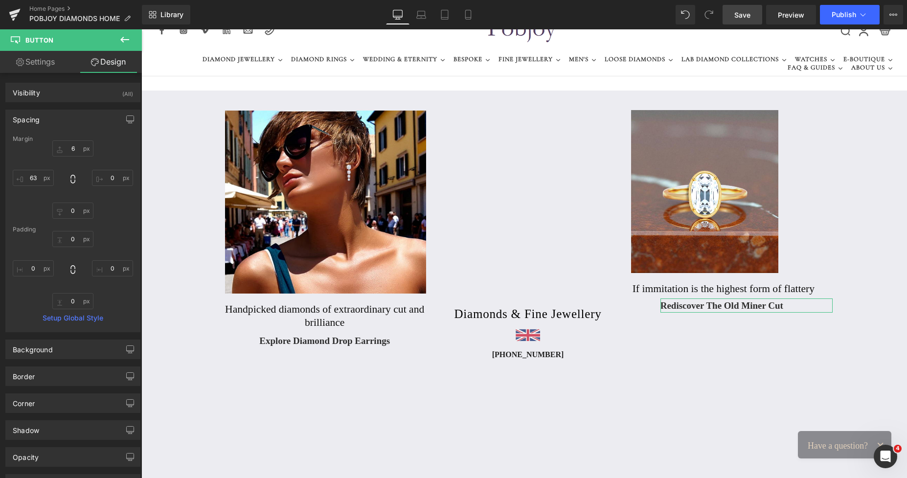
type input "6"
type input "0"
type input "63"
type input "0"
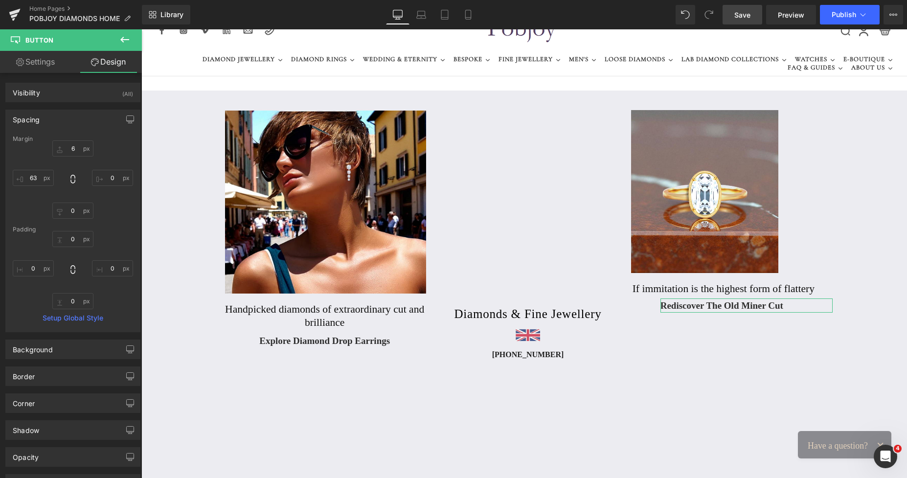
type input "0"
click at [72, 148] on input "6" at bounding box center [72, 148] width 41 height 16
type input "9"
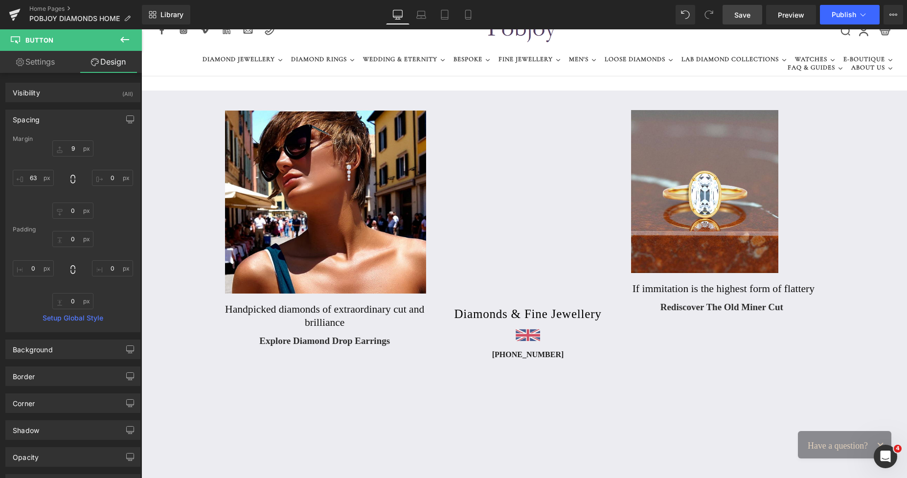
click at [725, 16] on link "Save" at bounding box center [742, 15] width 40 height 20
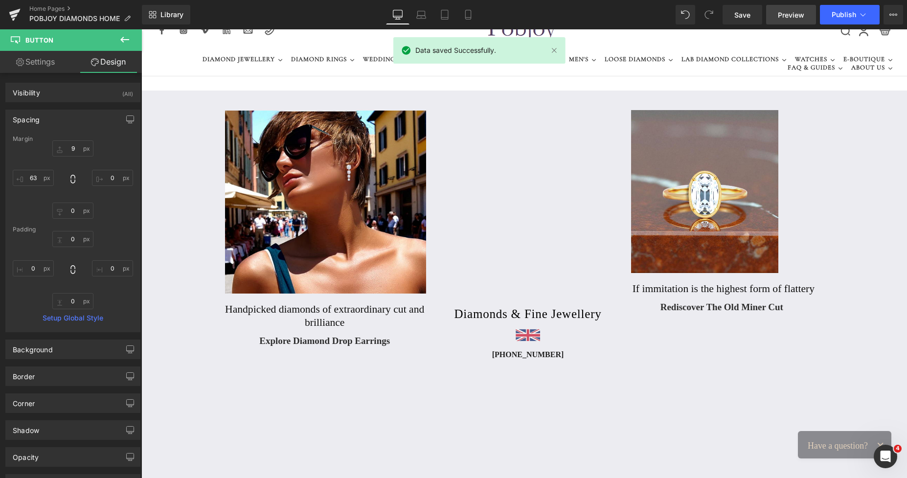
click at [791, 14] on span "Preview" at bounding box center [791, 15] width 26 height 10
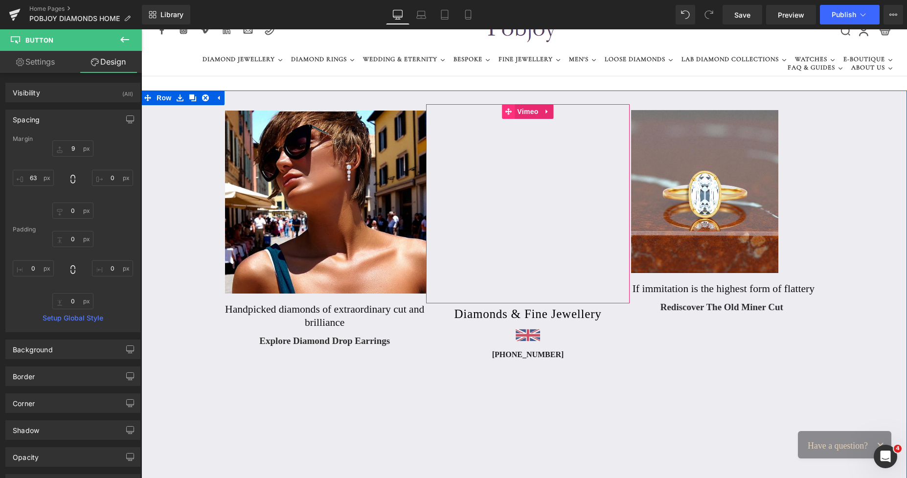
click at [505, 111] on icon at bounding box center [508, 111] width 7 height 7
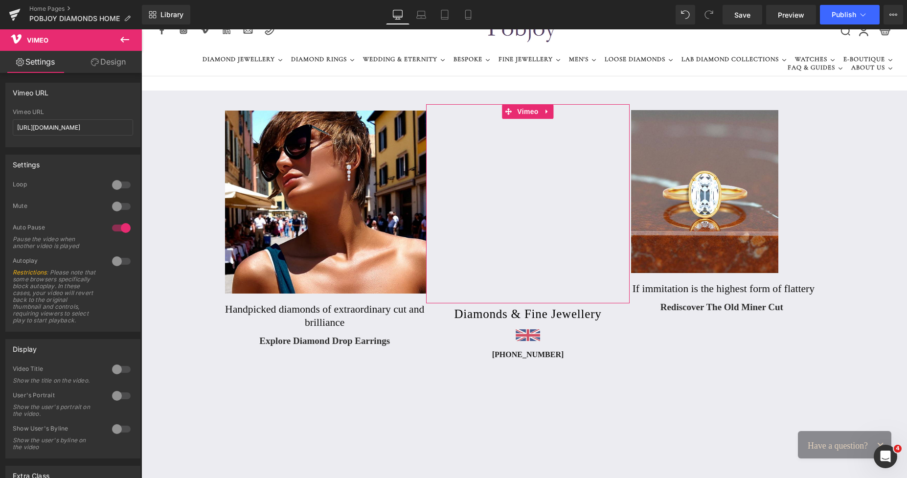
click at [123, 260] on div at bounding box center [121, 261] width 23 height 16
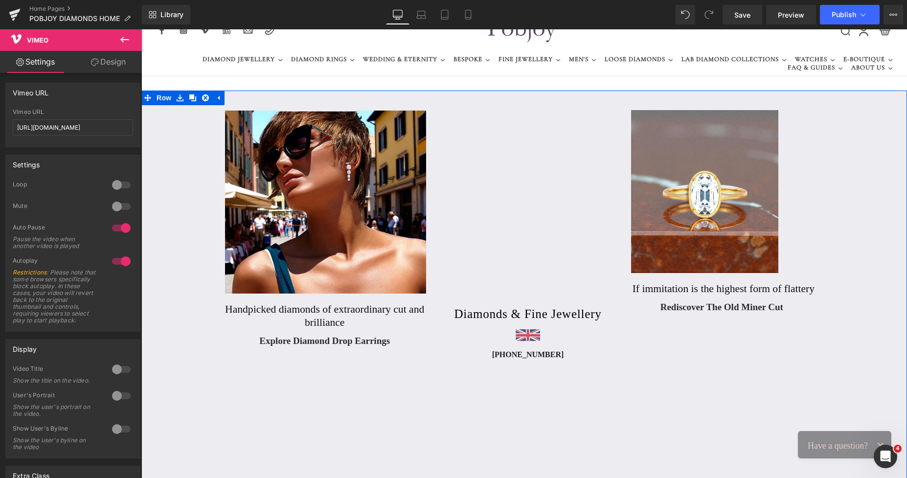
click at [141, 29] on div at bounding box center [141, 29] width 0 height 0
click at [463, 315] on h1 "Diamonds & Fine Jewellery" at bounding box center [527, 314] width 203 height 15
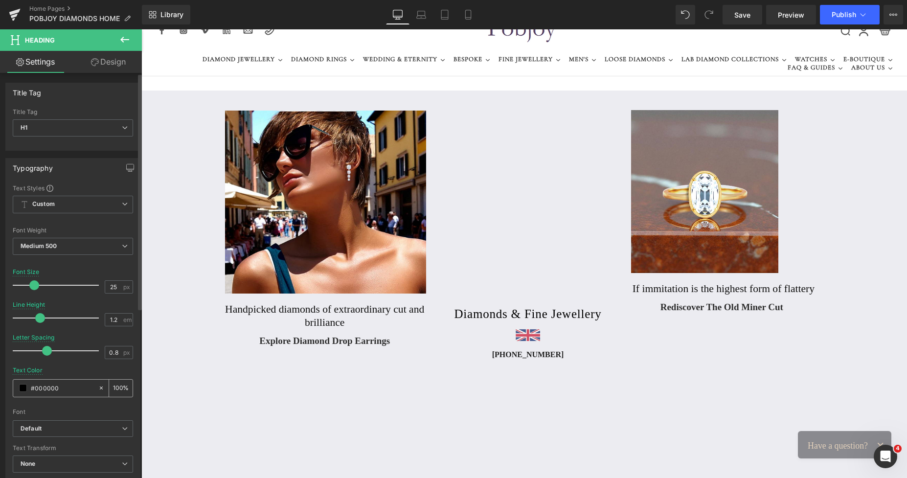
click at [24, 388] on span at bounding box center [23, 388] width 8 height 8
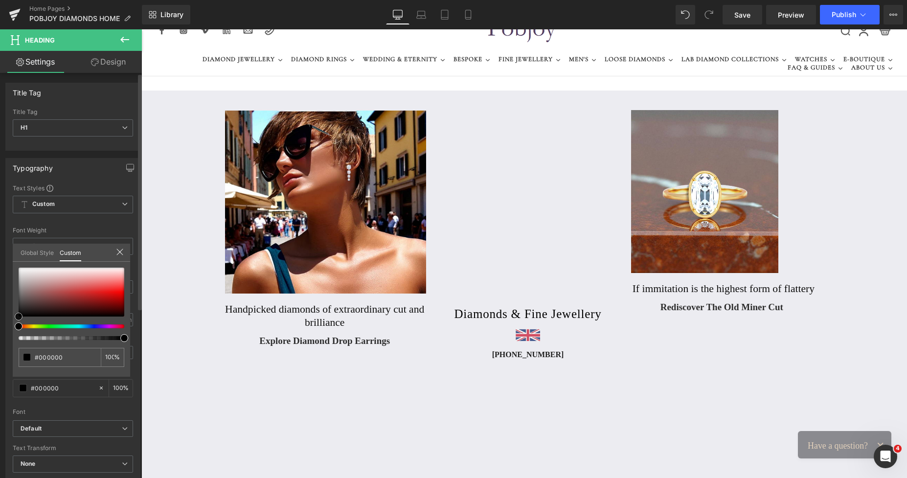
drag, startPoint x: 17, startPoint y: 317, endPoint x: 14, endPoint y: 323, distance: 7.2
click at [14, 323] on div "#000000 100 %" at bounding box center [71, 321] width 117 height 109
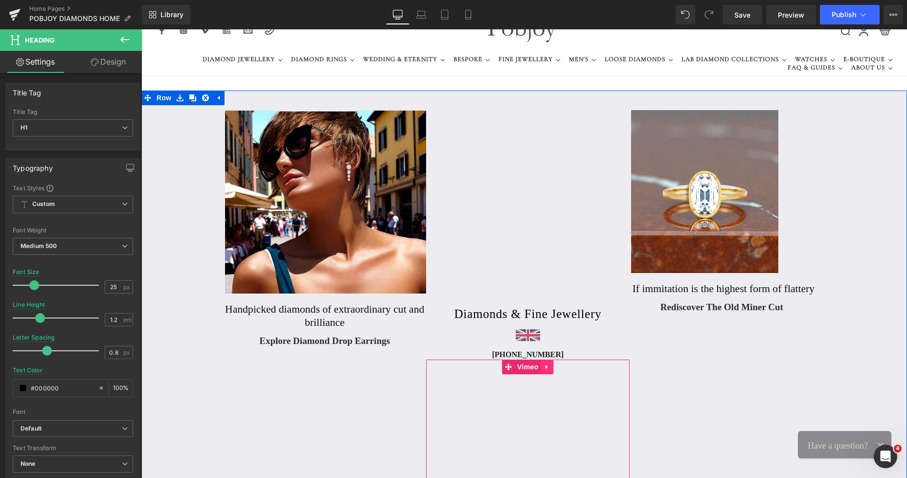
click at [544, 366] on icon at bounding box center [547, 366] width 7 height 7
click at [550, 366] on icon at bounding box center [553, 366] width 7 height 7
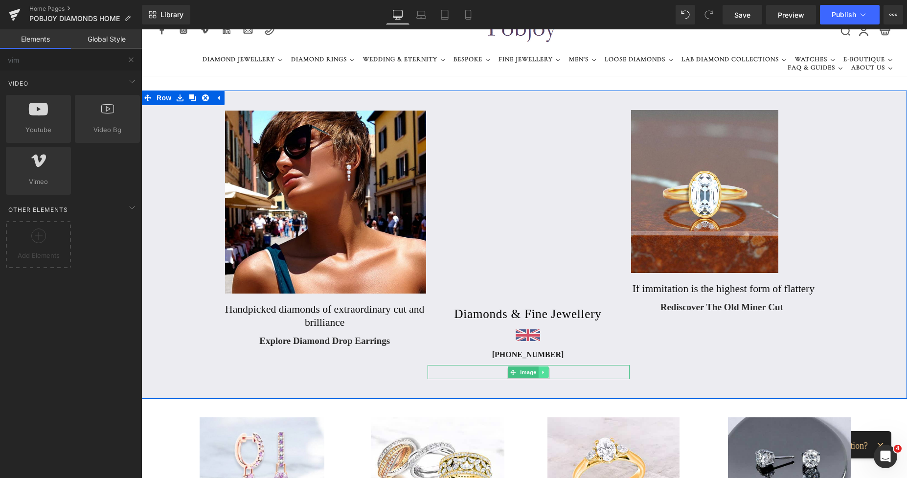
click at [541, 372] on icon at bounding box center [543, 372] width 5 height 6
click at [546, 372] on icon at bounding box center [548, 371] width 5 height 5
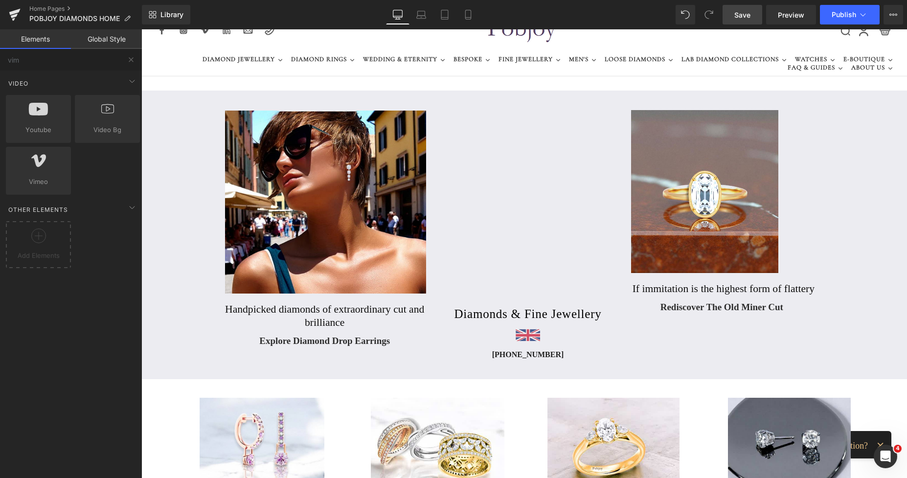
click at [743, 17] on span "Save" at bounding box center [742, 15] width 16 height 10
click at [458, 14] on icon at bounding box center [457, 15] width 10 height 10
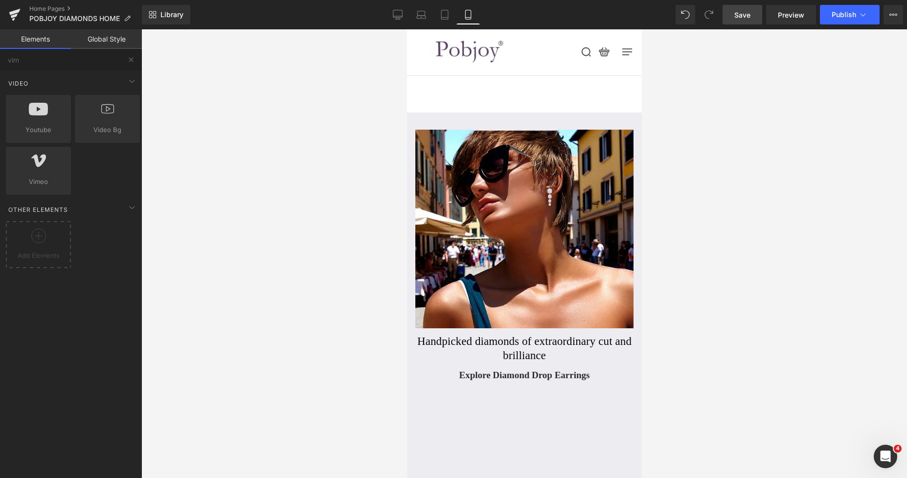
scroll to position [104, 0]
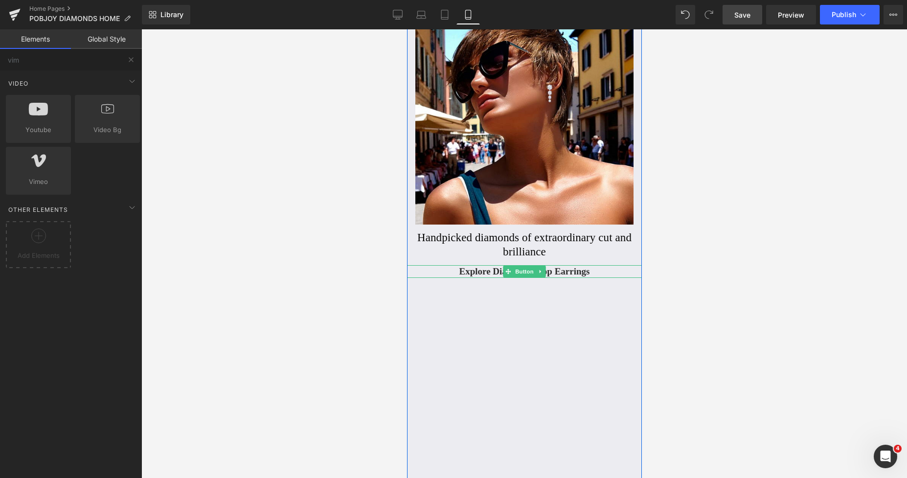
click at [483, 270] on span "Explore Diamond Drop Earrings" at bounding box center [524, 271] width 131 height 13
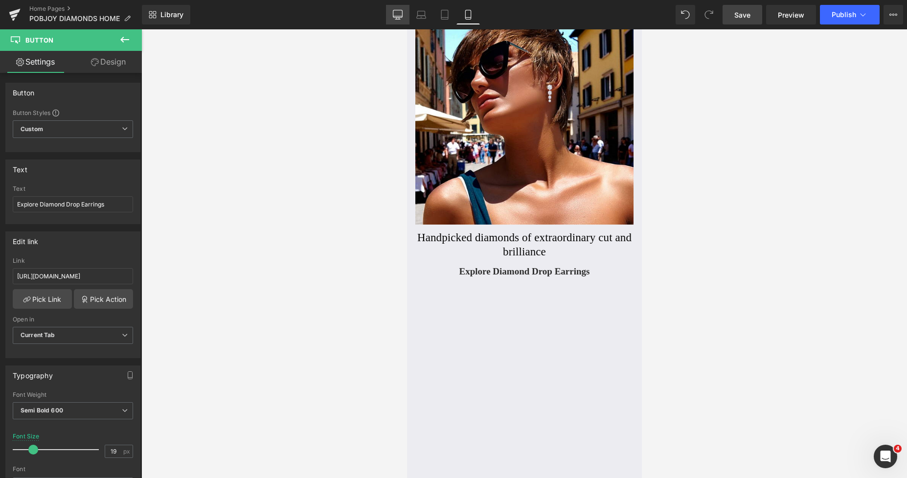
click at [400, 14] on icon at bounding box center [398, 15] width 10 height 10
type input "0"
type input "100"
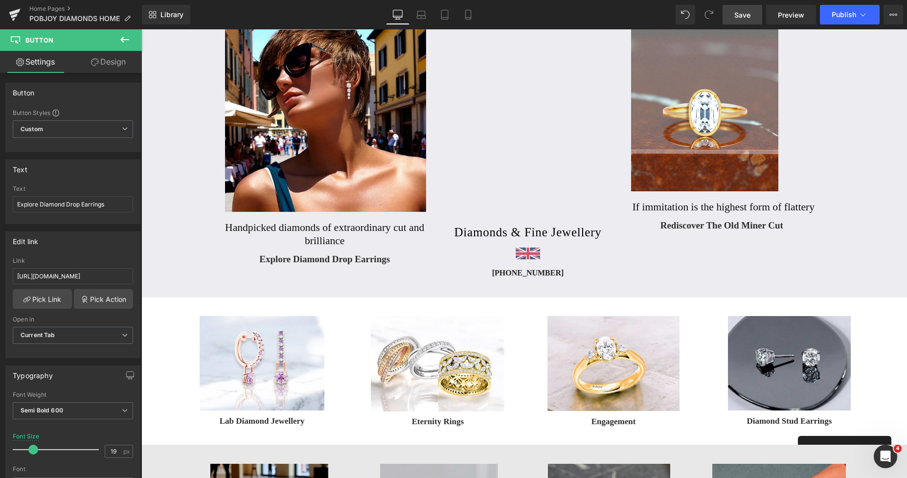
scroll to position [79, 0]
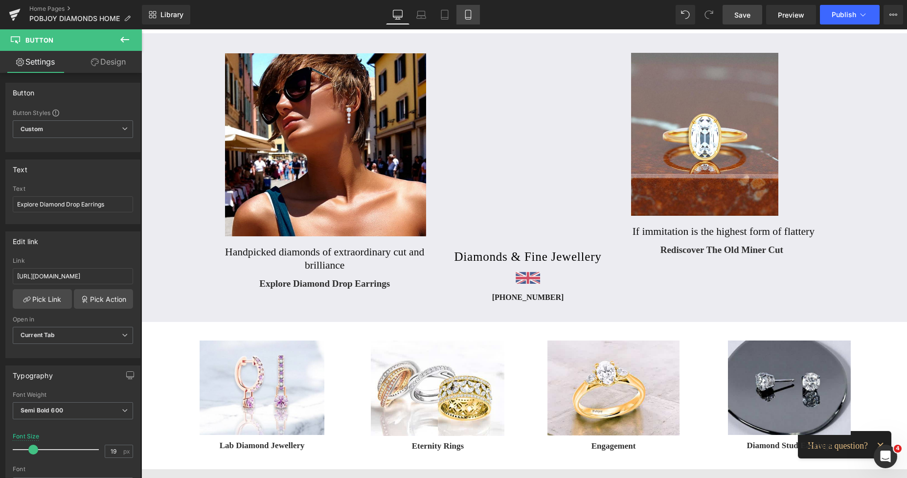
click at [470, 16] on icon at bounding box center [468, 15] width 10 height 10
type input "0"
type input "100"
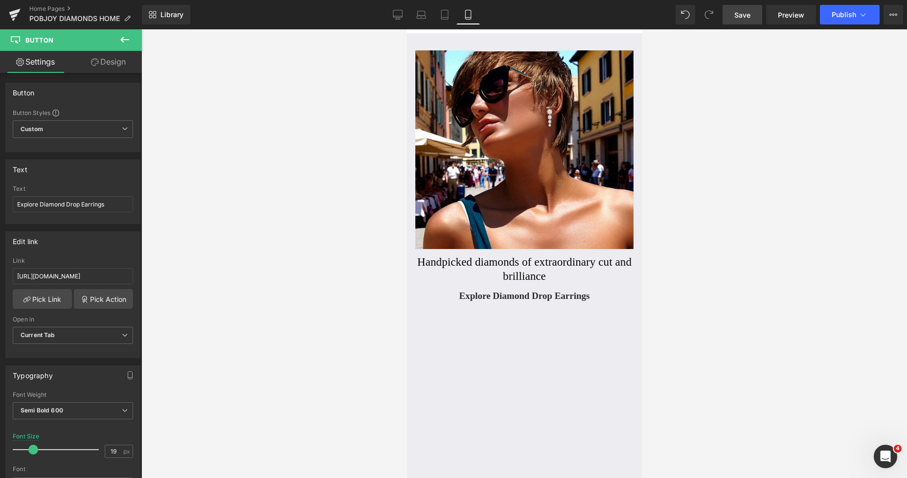
scroll to position [105, 0]
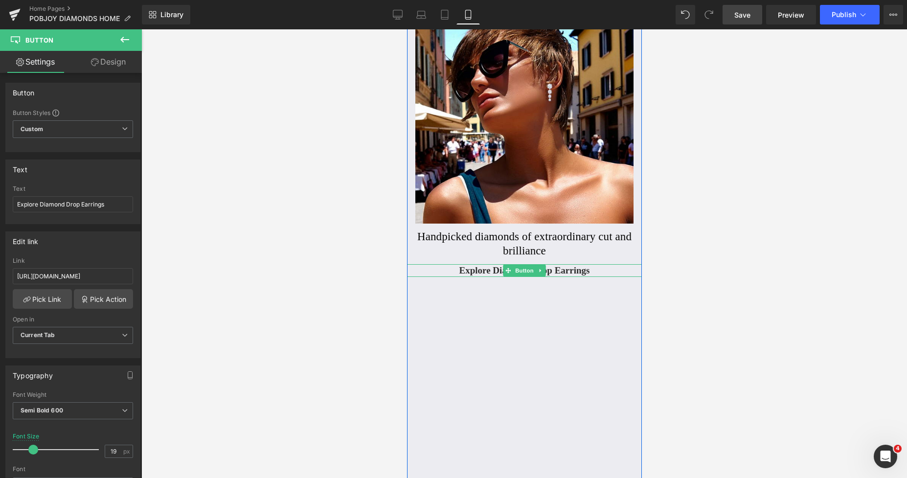
click at [466, 268] on span "Explore Diamond Drop Earrings" at bounding box center [524, 270] width 131 height 13
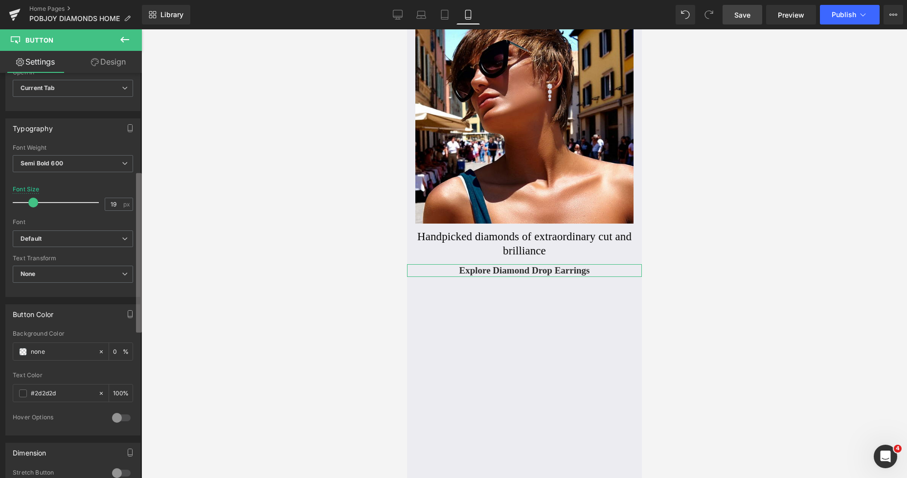
scroll to position [287, 0]
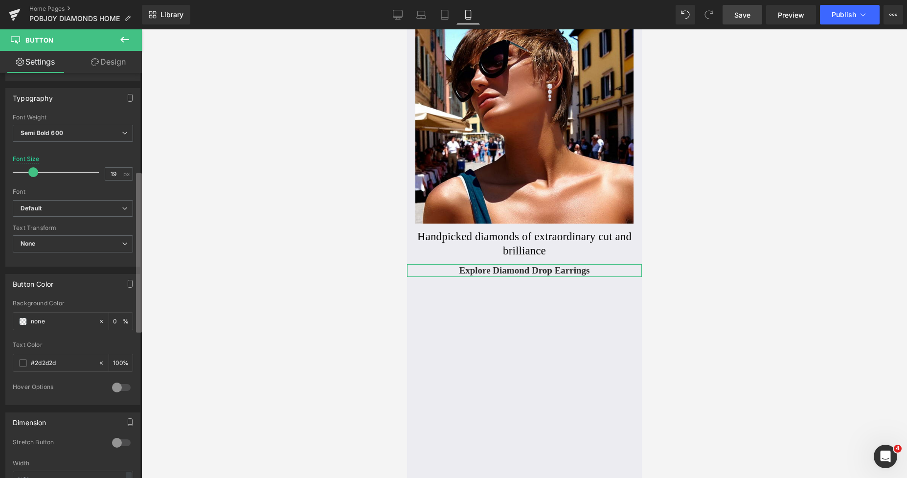
click at [140, 333] on b at bounding box center [139, 252] width 6 height 159
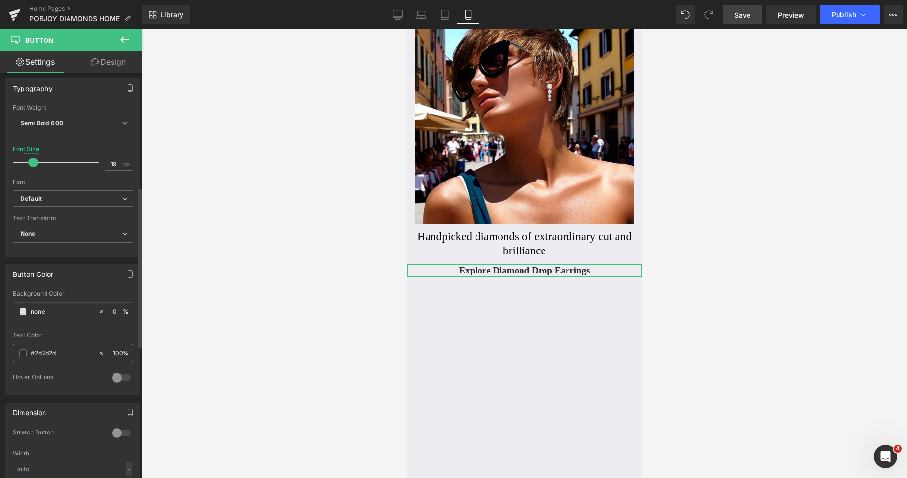
click at [23, 354] on span at bounding box center [23, 353] width 8 height 8
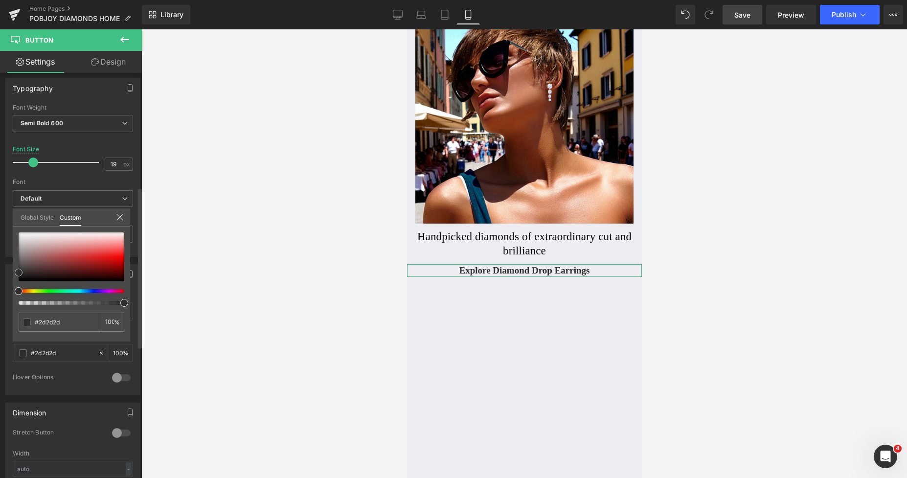
type input "#2b2b2b"
type input "#232323"
type input "#212121"
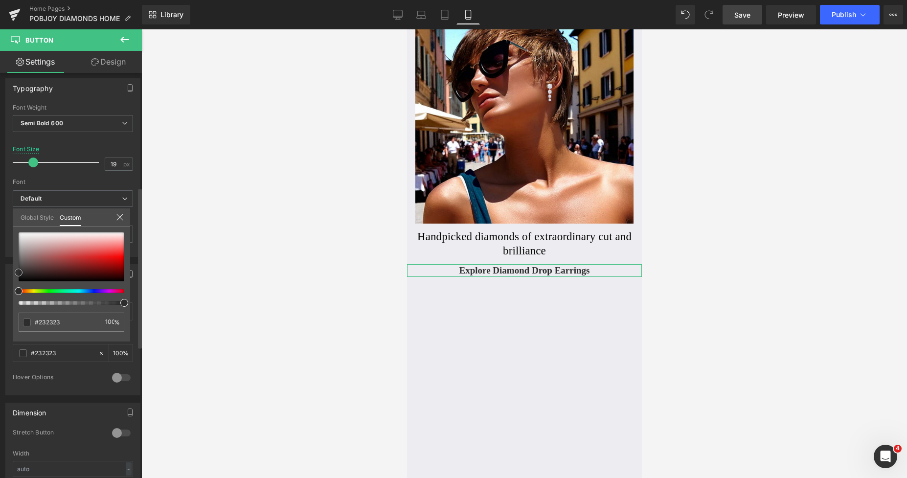
type input "#212121"
type input "#1e1e1e"
click at [16, 277] on span at bounding box center [19, 275] width 8 height 8
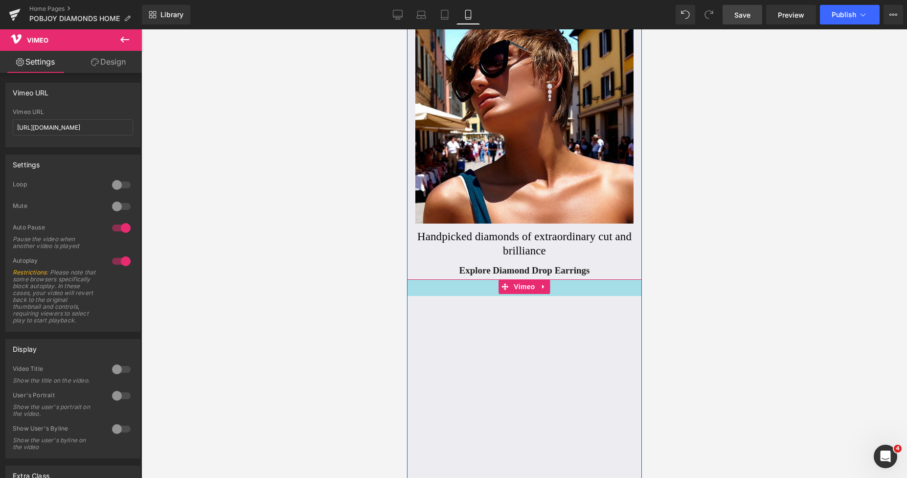
drag, startPoint x: 553, startPoint y: 281, endPoint x: 559, endPoint y: 297, distance: 17.8
click at [559, 297] on div "Vimeo 34px" at bounding box center [523, 415] width 235 height 272
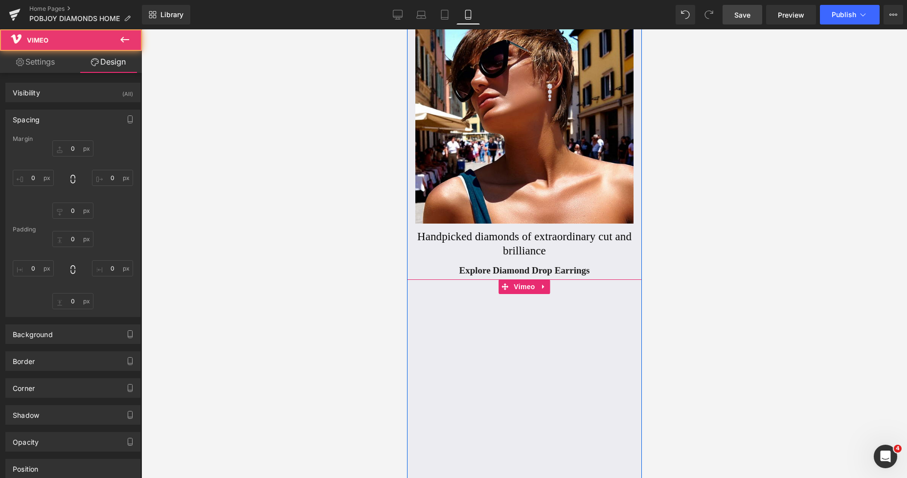
type input "0"
type input "34"
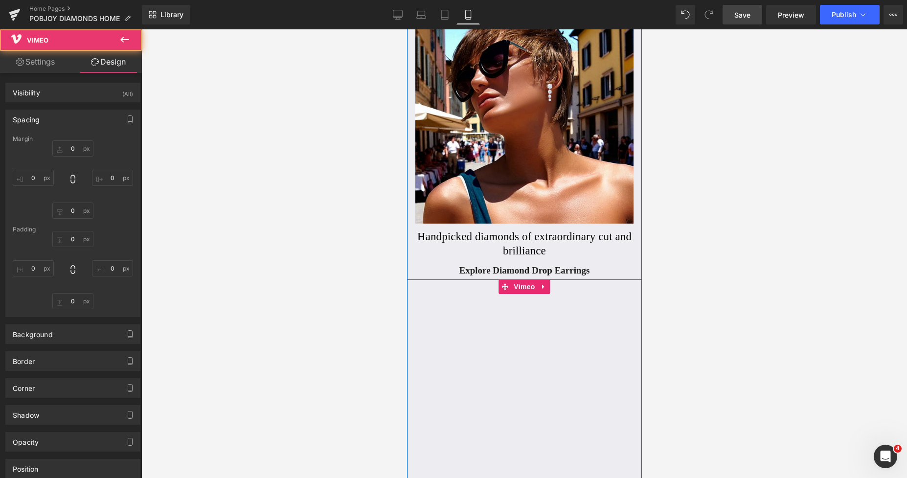
type input "100"
type input "0"
type input "100"
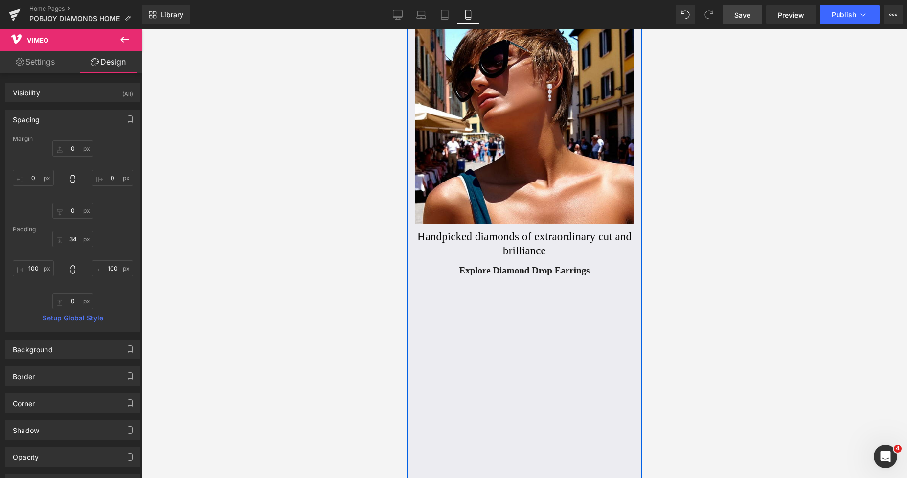
click at [448, 331] on div "Vimeo 34px" at bounding box center [523, 415] width 235 height 272
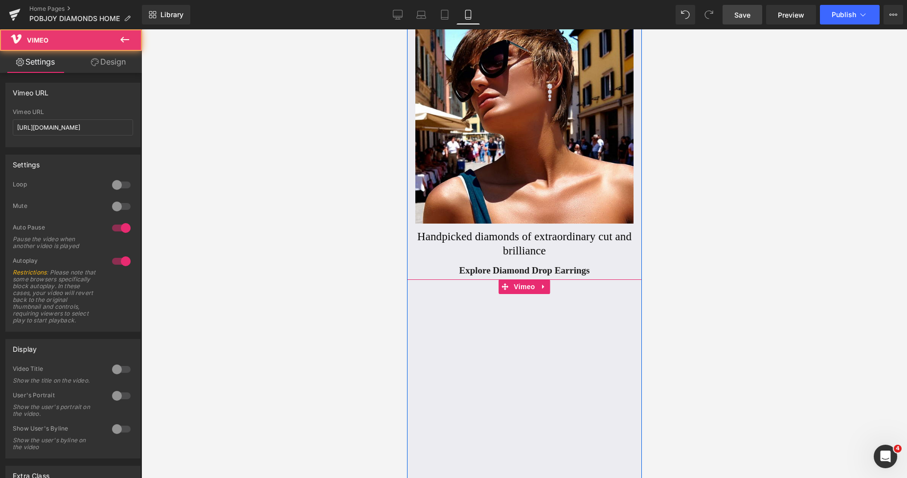
click at [444, 333] on div "Vimeo 34px" at bounding box center [523, 415] width 235 height 272
click at [450, 309] on div "Vimeo 34px" at bounding box center [523, 415] width 235 height 272
click at [414, 320] on div "Vimeo 34px" at bounding box center [523, 415] width 235 height 272
click at [125, 63] on link "Design" at bounding box center [108, 62] width 71 height 22
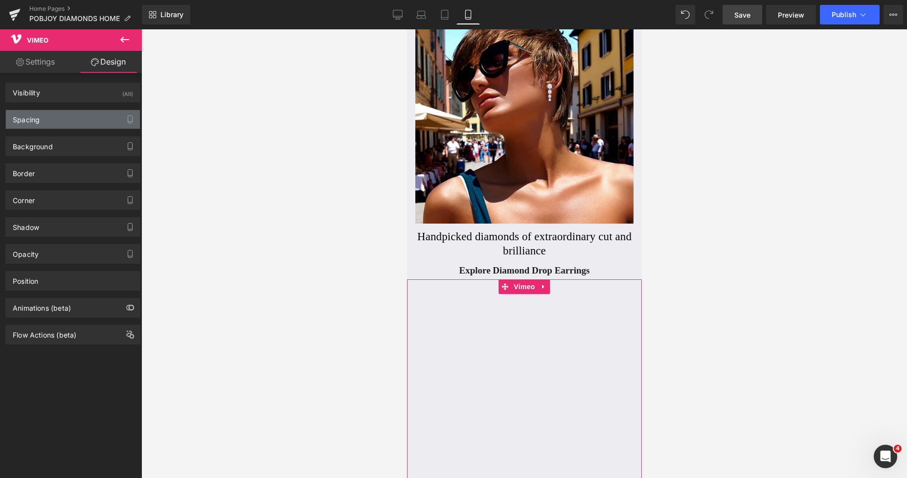
type input "0"
type input "34"
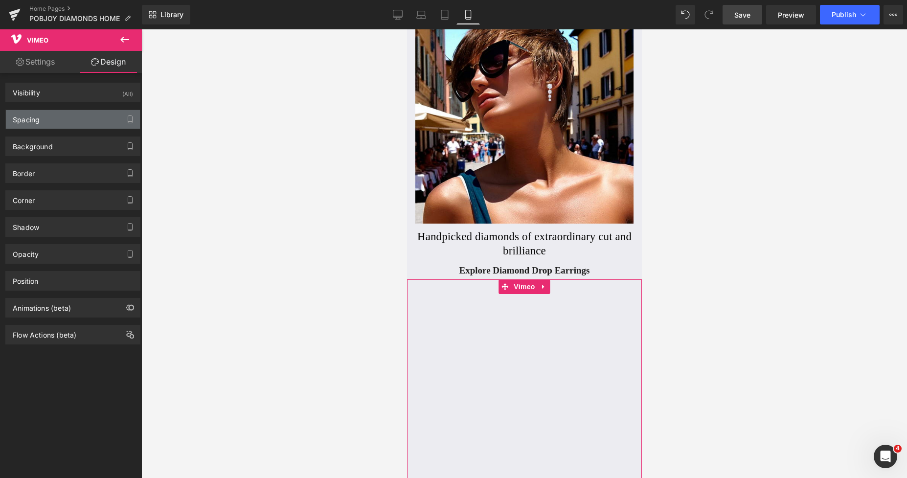
type input "100"
type input "0"
click at [61, 115] on div "Spacing" at bounding box center [73, 119] width 134 height 19
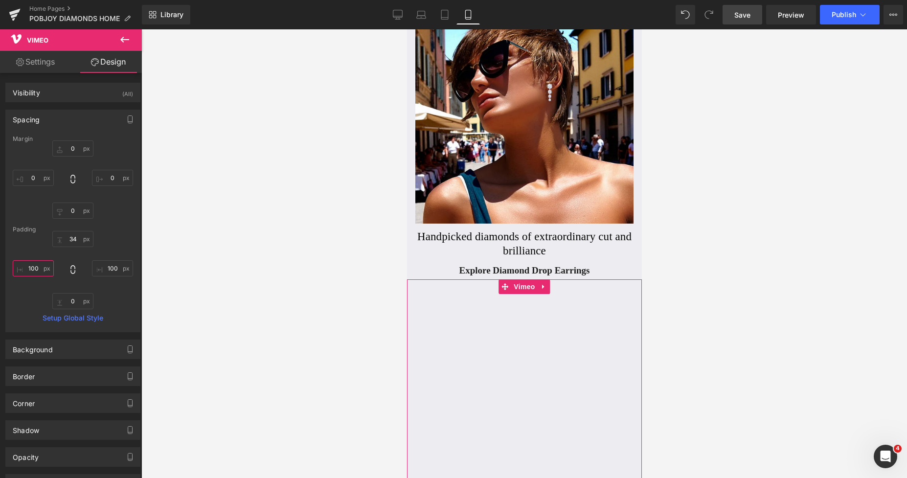
click at [33, 268] on input "100" at bounding box center [33, 268] width 41 height 16
type input "55"
click at [105, 275] on input "100" at bounding box center [112, 268] width 41 height 16
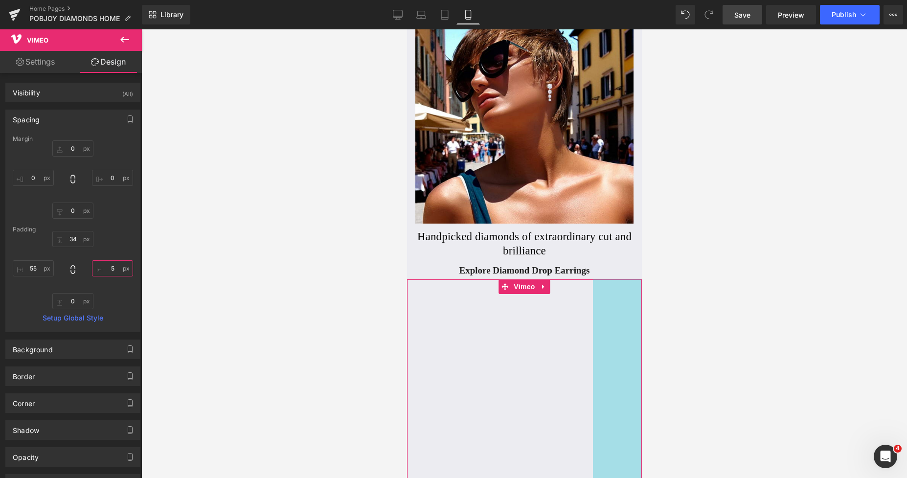
type input "55"
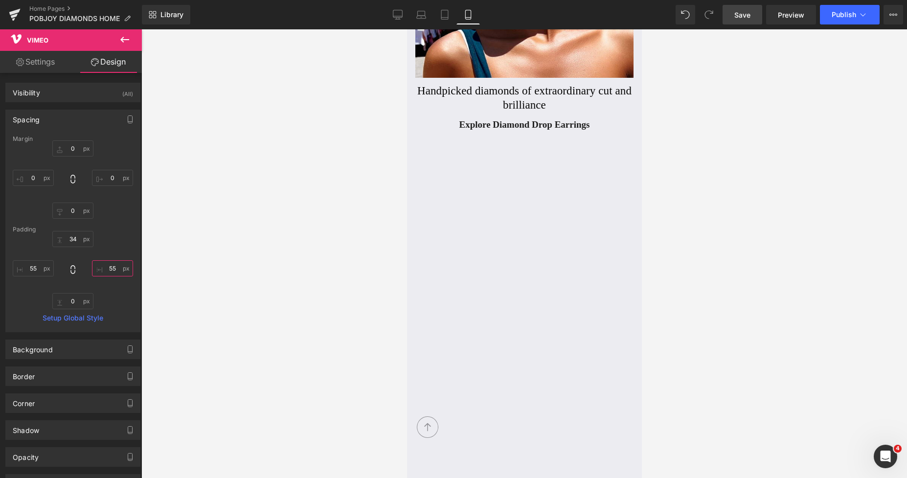
scroll to position [145, 0]
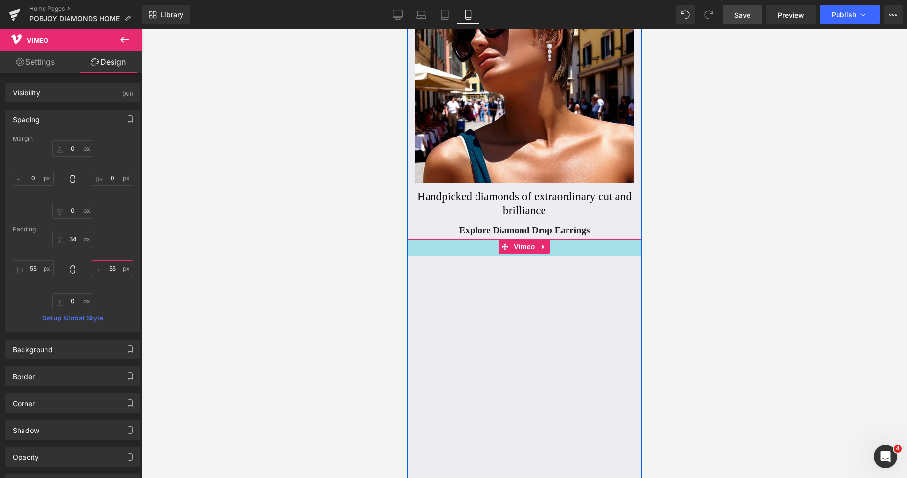
click at [486, 253] on div "Vimeo 34px 55px 55px" at bounding box center [523, 414] width 235 height 350
type input "30px"
click at [485, 251] on div "Vimeo 55px 55px" at bounding box center [523, 413] width 235 height 348
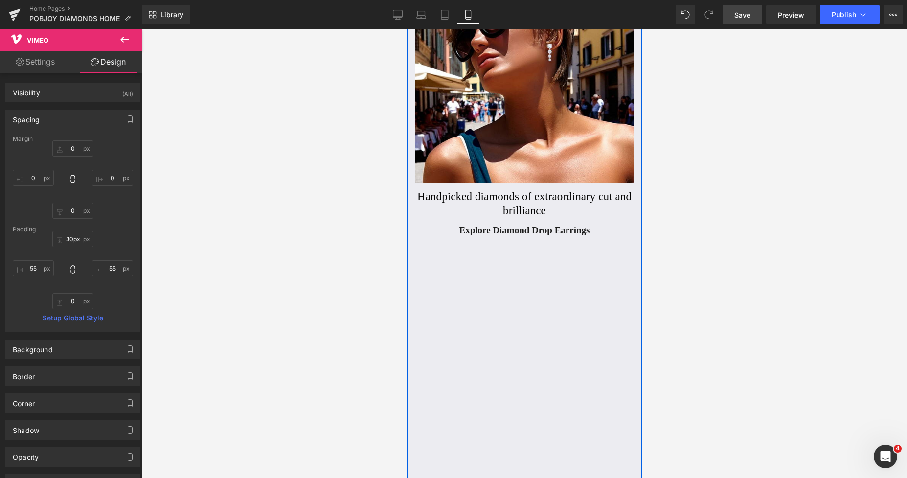
click at [465, 201] on h2 "Handpicked diamonds of extraordinary cut and brilliance" at bounding box center [523, 204] width 223 height 28
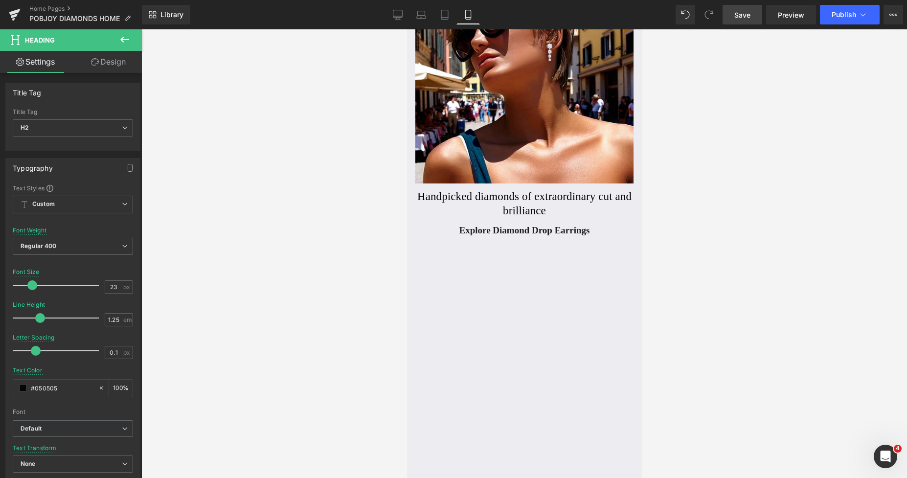
click at [120, 68] on link "Design" at bounding box center [108, 62] width 71 height 22
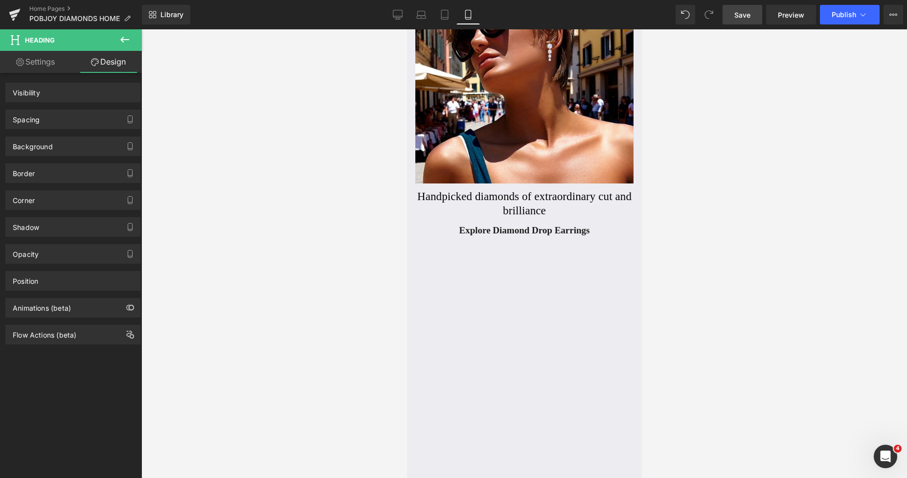
click at [47, 122] on div "Spacing" at bounding box center [73, 119] width 134 height 19
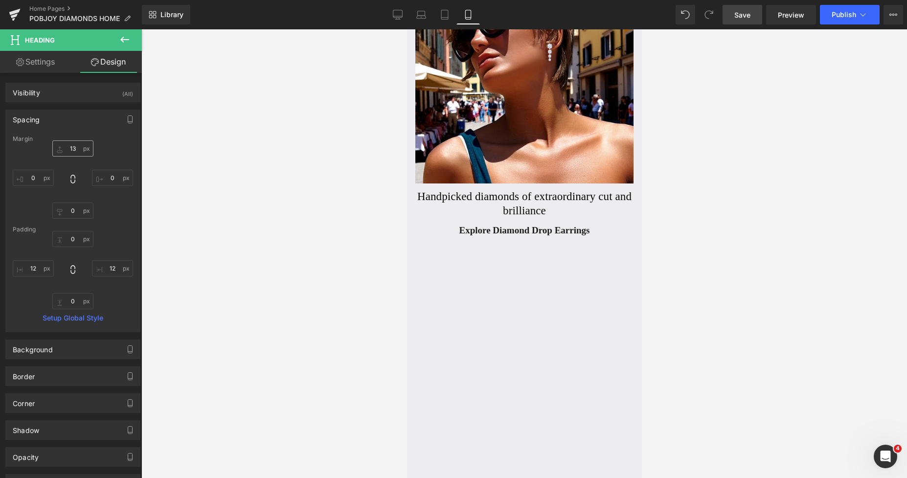
type input "13"
type input "0"
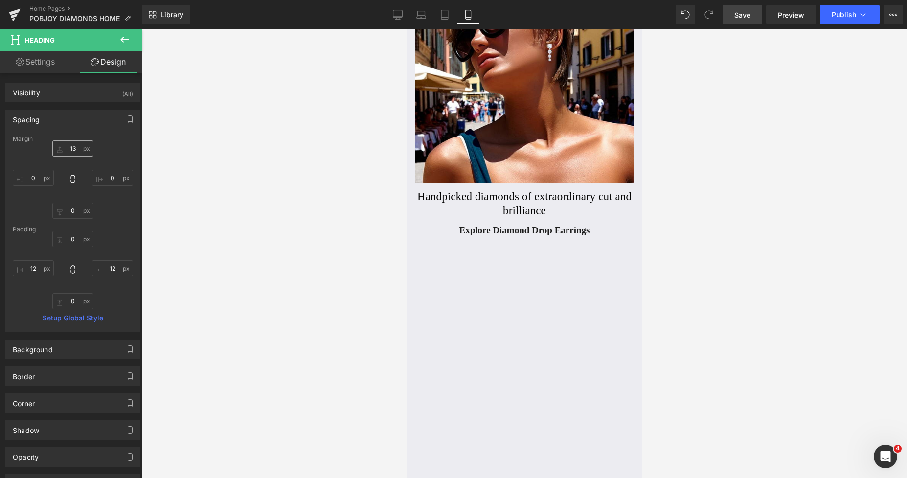
type input "12"
type input "0"
type input "12"
click at [66, 147] on input "13" at bounding box center [72, 148] width 41 height 16
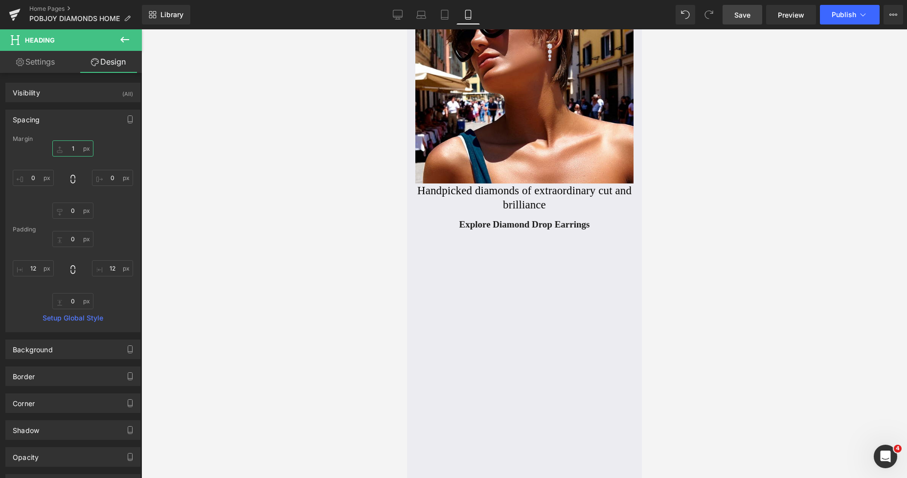
type input "17"
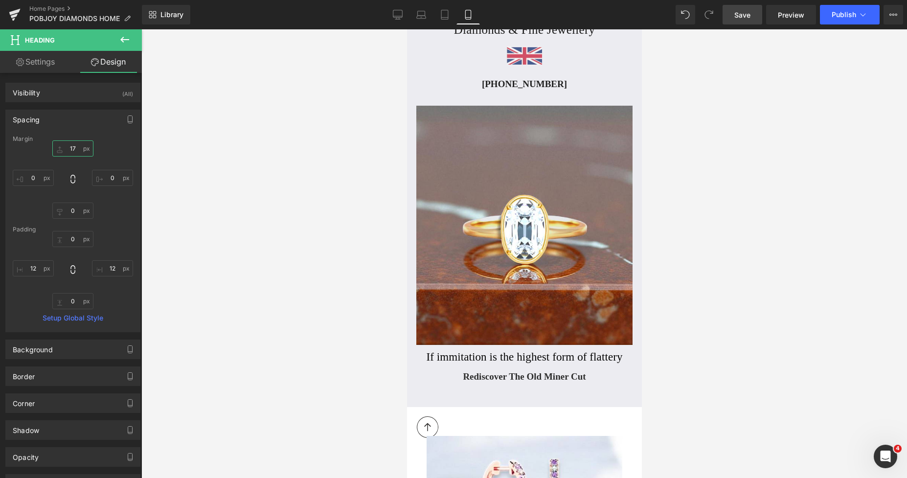
scroll to position [731, 0]
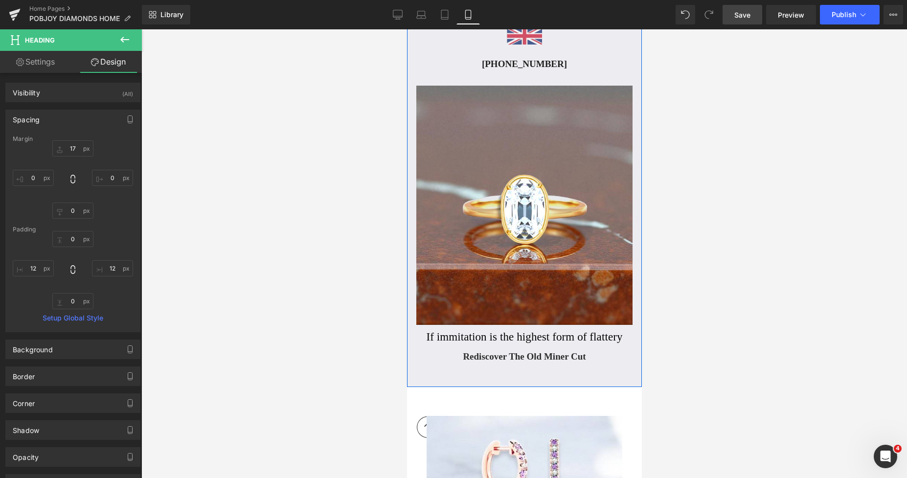
click at [447, 333] on h2 "If immitation is the highest form of flattery" at bounding box center [524, 337] width 200 height 14
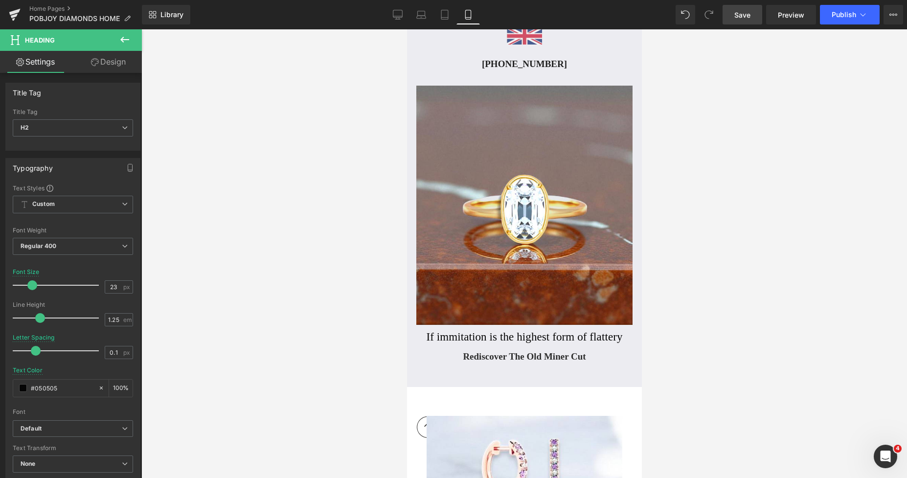
click at [108, 67] on link "Design" at bounding box center [108, 62] width 71 height 22
click at [0, 0] on div "Spacing" at bounding box center [0, 0] width 0 height 0
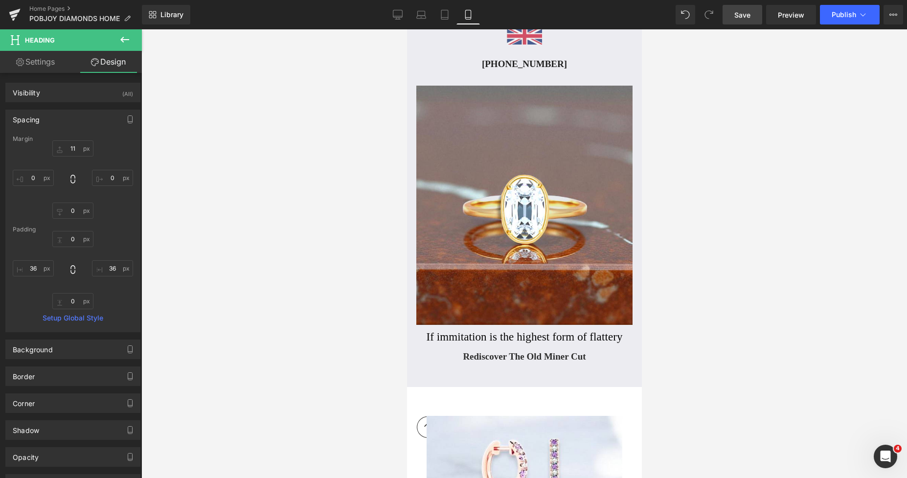
type input "11"
type input "0"
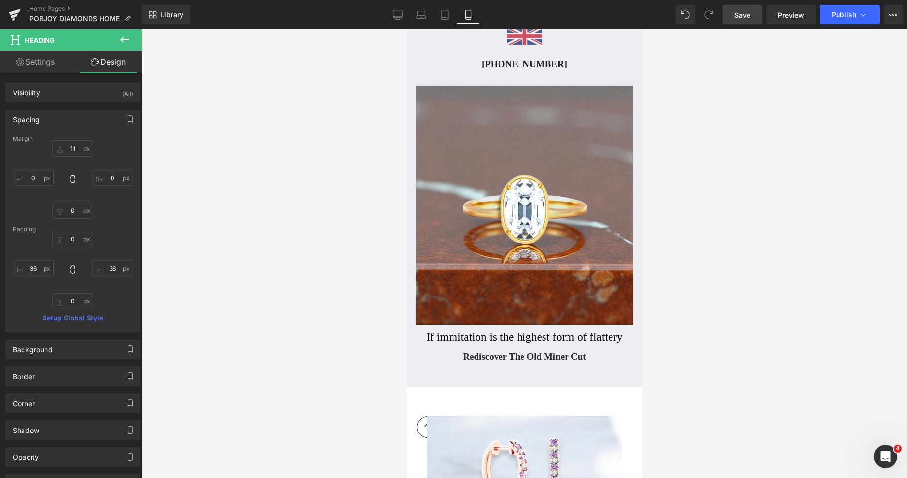
type input "36"
type input "0"
type input "36"
click at [64, 146] on input "11" at bounding box center [72, 148] width 41 height 16
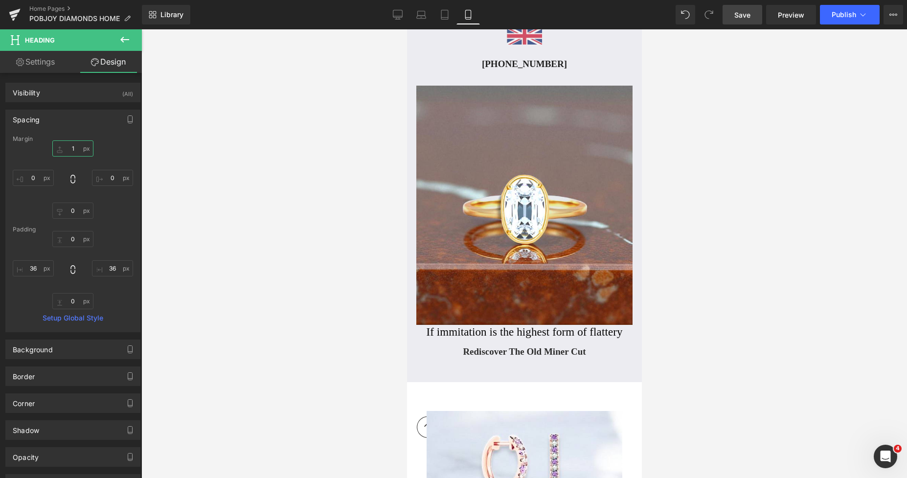
type input "17"
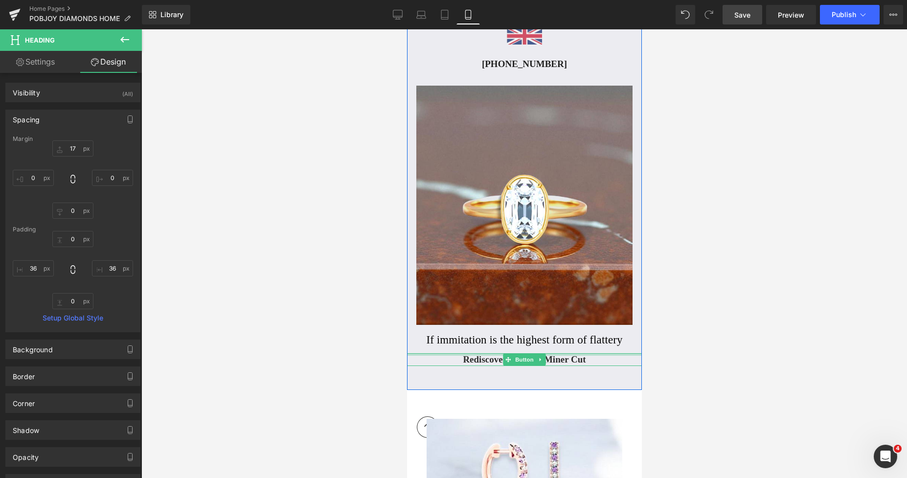
click at [468, 355] on div at bounding box center [523, 354] width 235 height 2
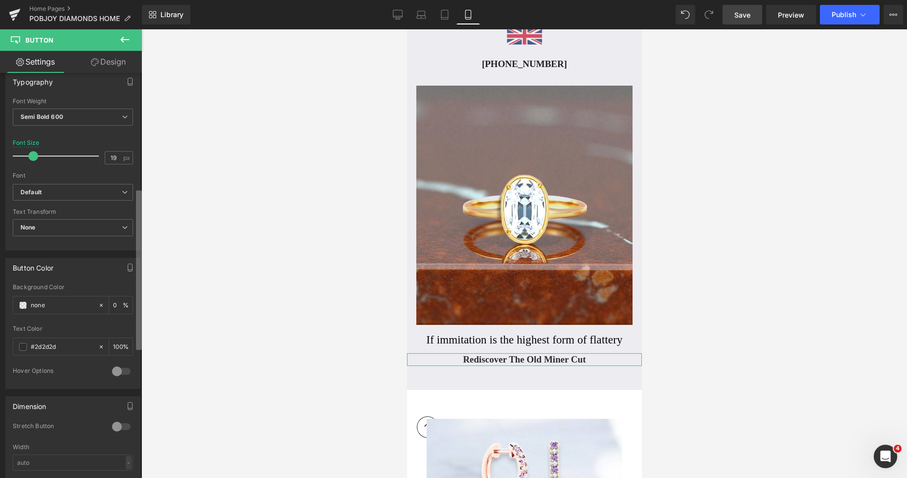
scroll to position [294, 0]
click at [122, 300] on div "Button Button Styles Custom Custom Setup Global Style Custom Setup Global Style…" at bounding box center [71, 277] width 142 height 409
click at [19, 346] on span at bounding box center [23, 346] width 8 height 8
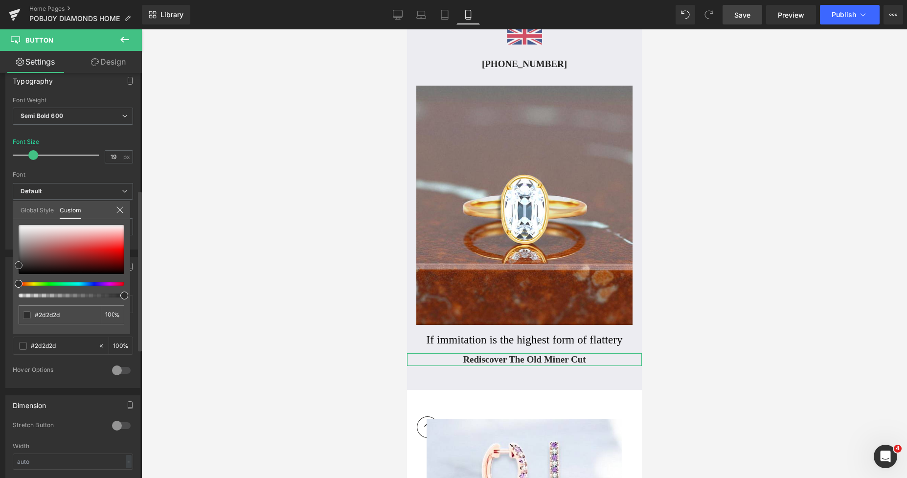
type input "#1a1818"
type input "#171616"
type input "#141313"
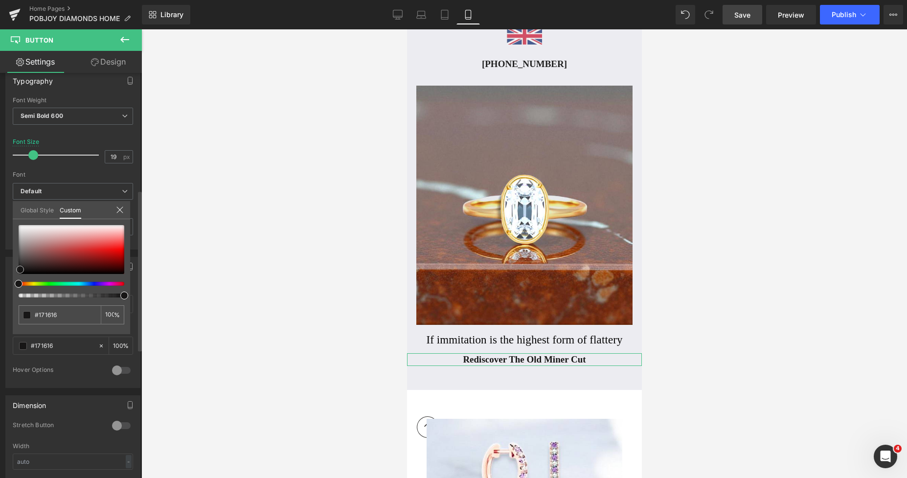
type input "#141313"
type input "#141414"
type input "#161616"
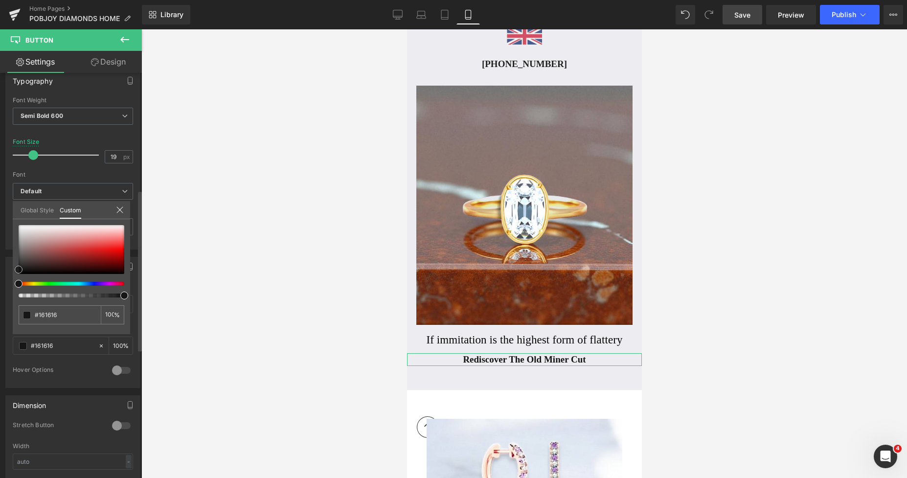
drag, startPoint x: 21, startPoint y: 269, endPoint x: 15, endPoint y: 269, distance: 5.4
click at [19, 269] on div at bounding box center [72, 249] width 106 height 49
click at [706, 287] on div at bounding box center [523, 253] width 765 height 448
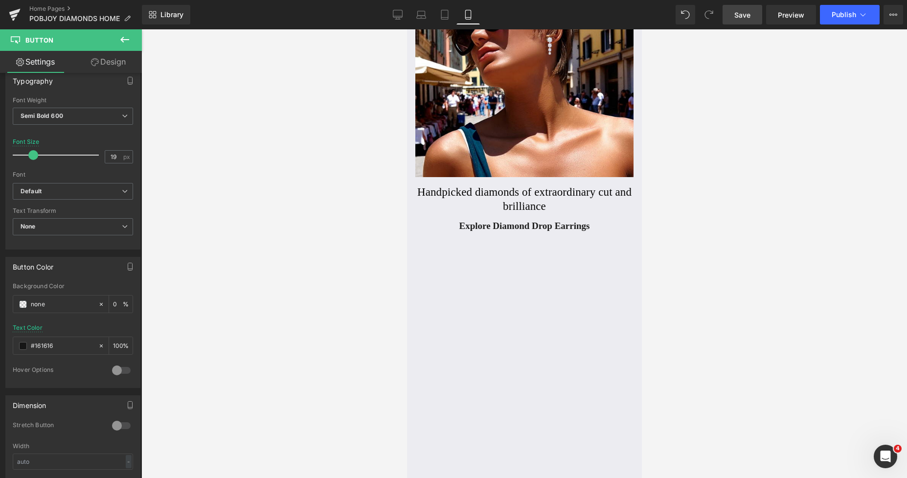
scroll to position [118, 0]
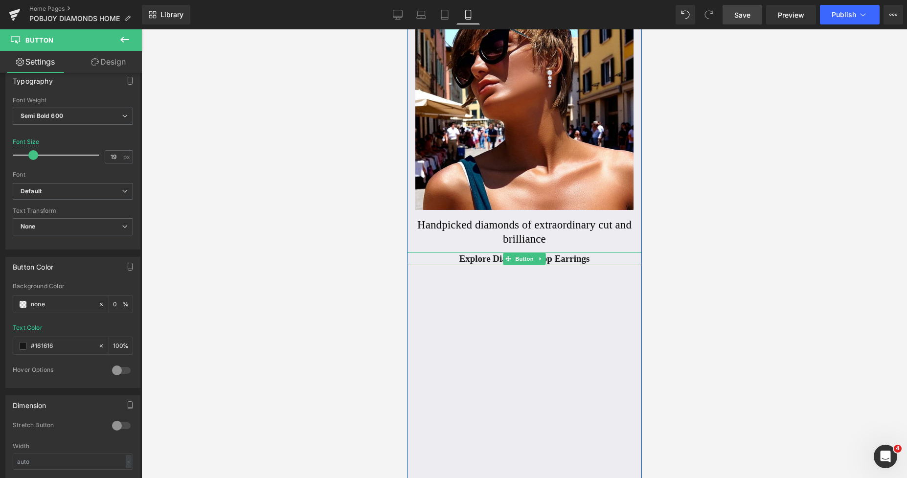
click at [470, 257] on span "Explore Diamond Drop Earrings" at bounding box center [524, 258] width 131 height 13
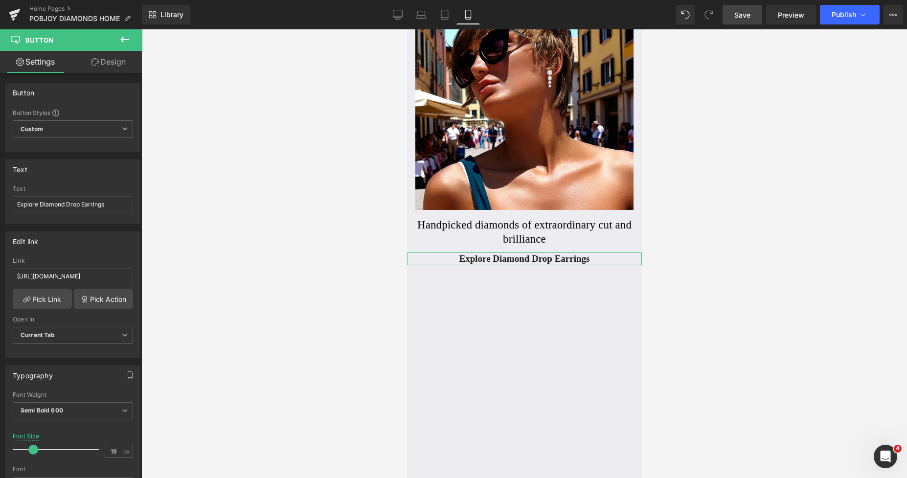
click at [110, 67] on link "Design" at bounding box center [108, 62] width 71 height 22
click at [0, 0] on div "Spacing" at bounding box center [0, 0] width 0 height 0
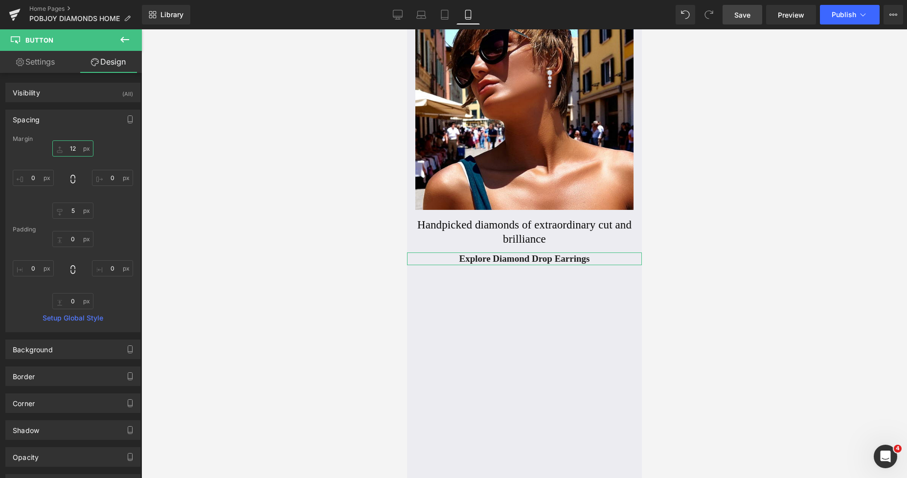
click at [65, 145] on input "12" at bounding box center [72, 148] width 41 height 16
type input "14"
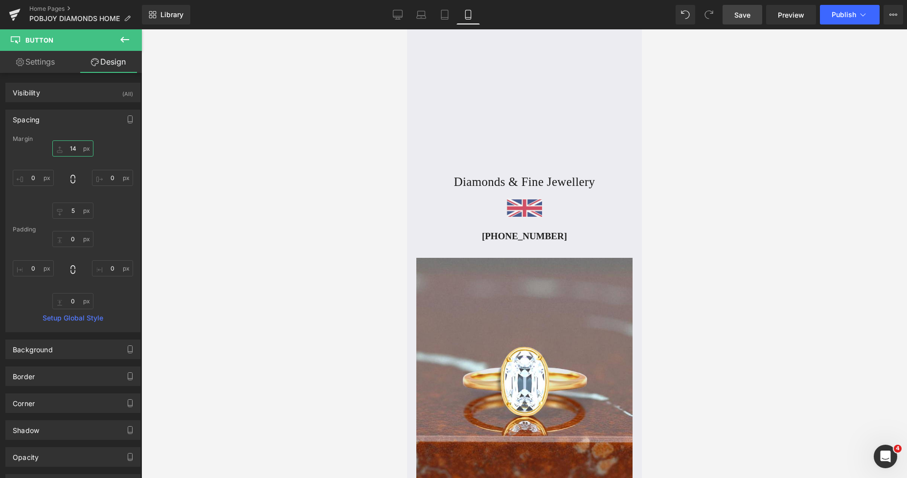
scroll to position [639, 0]
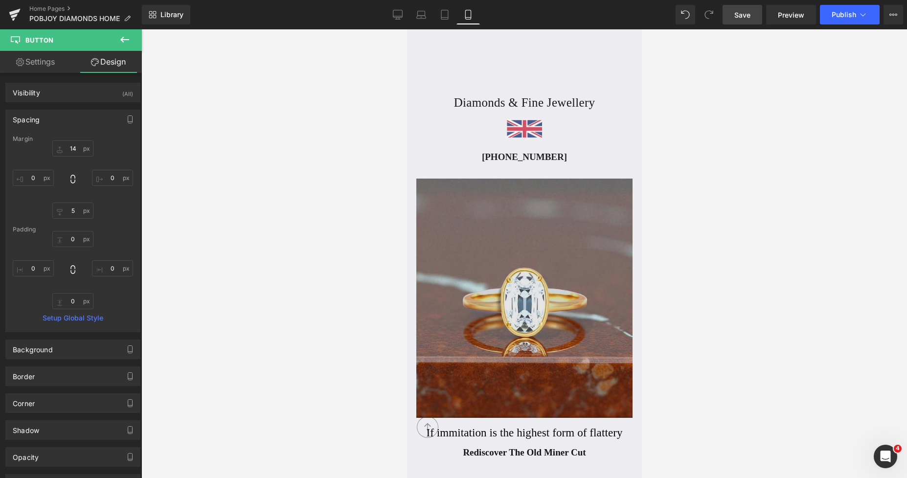
click at [463, 454] on span "Rediscover The Old Miner Cut" at bounding box center [523, 452] width 123 height 13
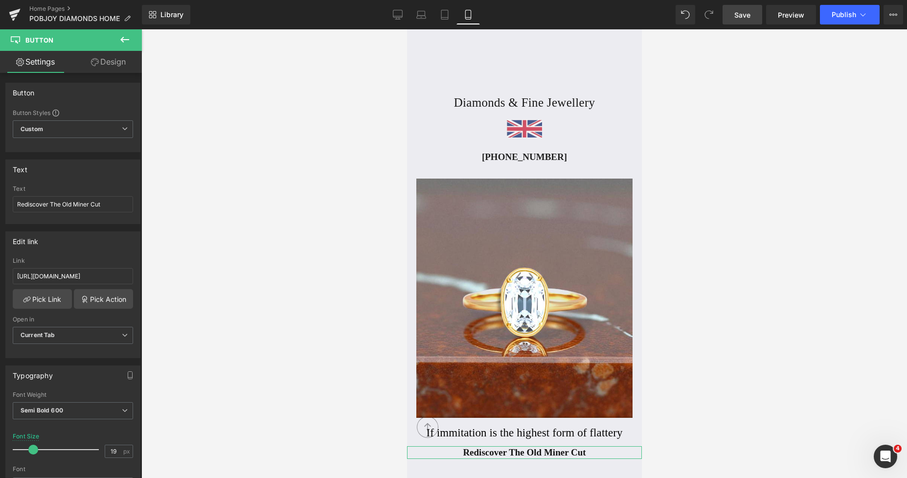
click at [112, 65] on link "Design" at bounding box center [108, 62] width 71 height 22
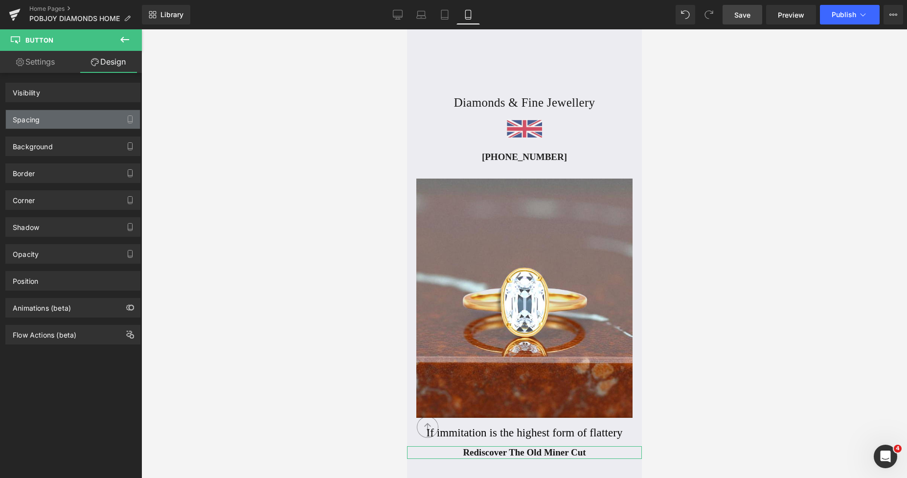
click at [53, 126] on div "Spacing" at bounding box center [73, 119] width 134 height 19
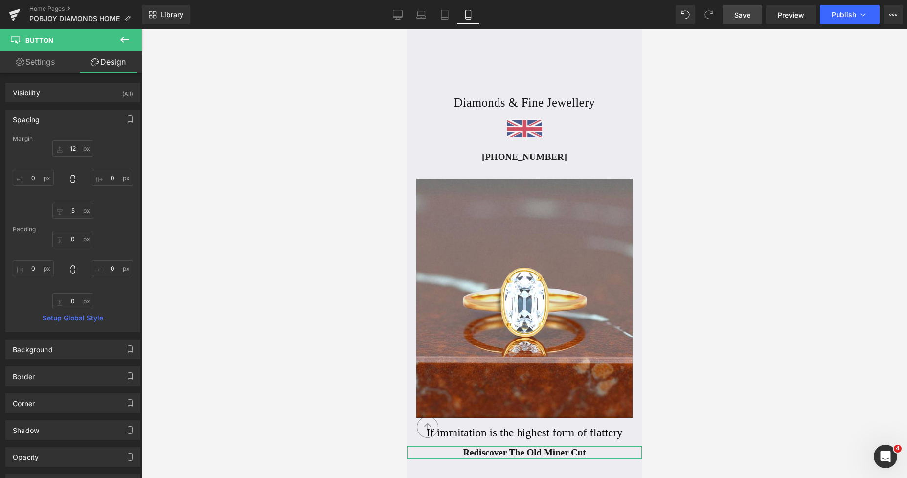
type input "12"
type input "0"
type input "5"
type input "0"
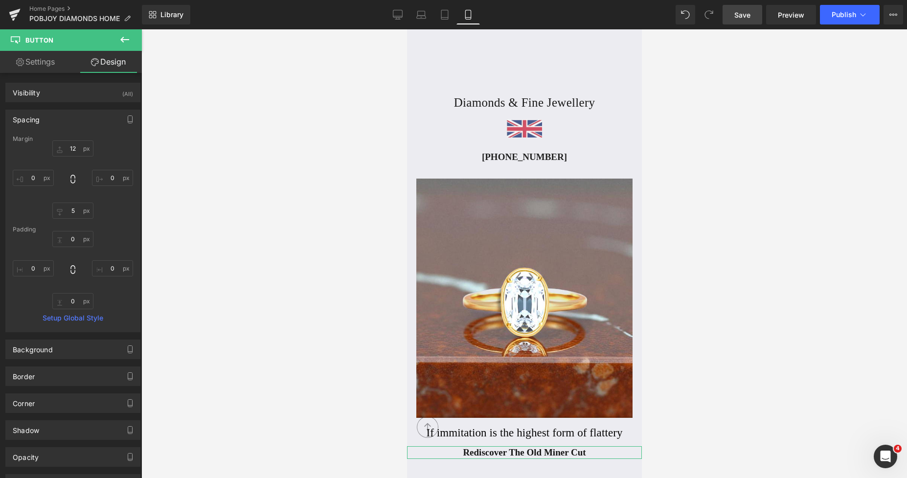
type input "0"
click at [69, 144] on input "12" at bounding box center [72, 148] width 41 height 16
type input "14"
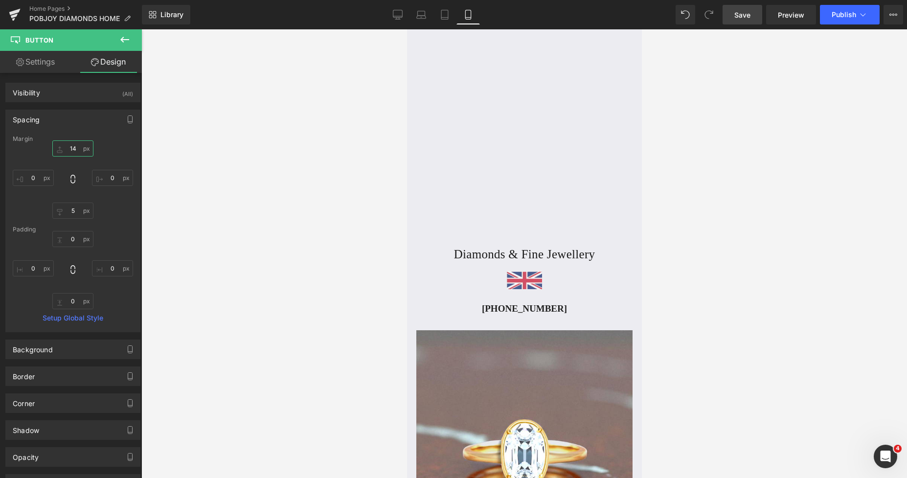
scroll to position [468, 0]
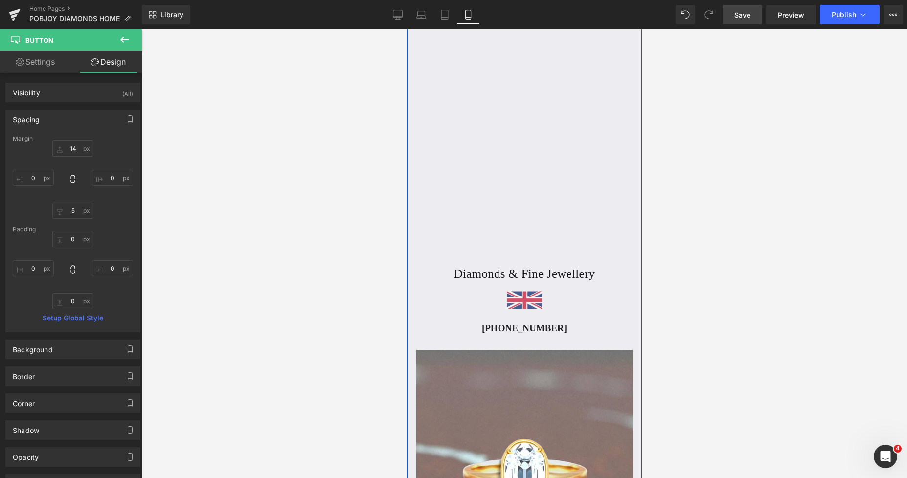
click at [490, 277] on span at bounding box center [485, 274] width 10 height 12
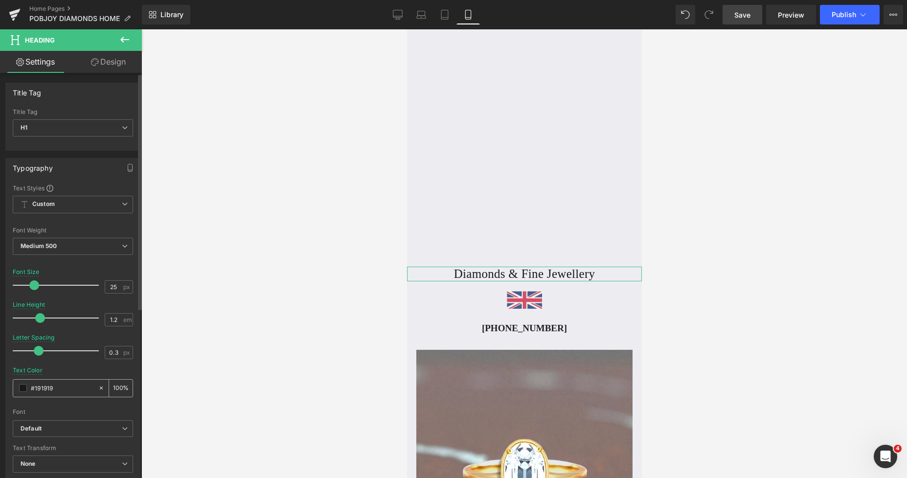
click at [22, 387] on span at bounding box center [23, 388] width 8 height 8
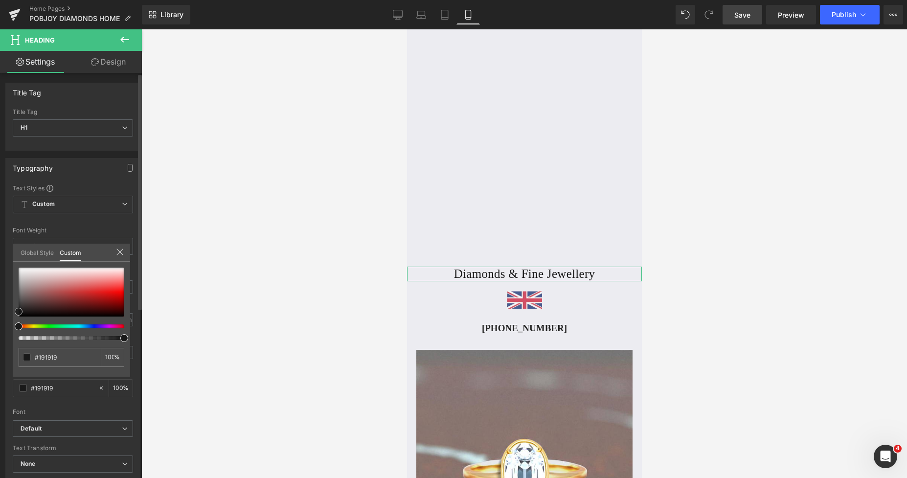
type input "#161616"
type input "#0c0c0c"
type input "#050505"
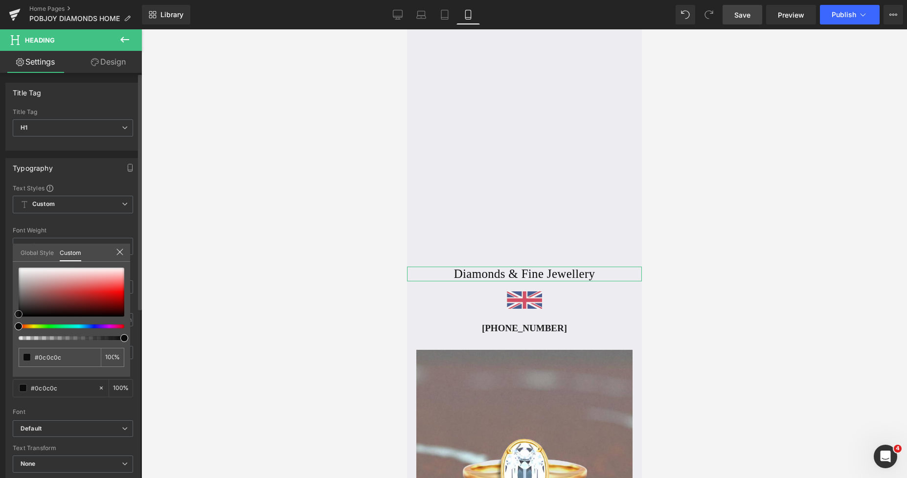
type input "#050505"
type input "#000000"
type input "#020202"
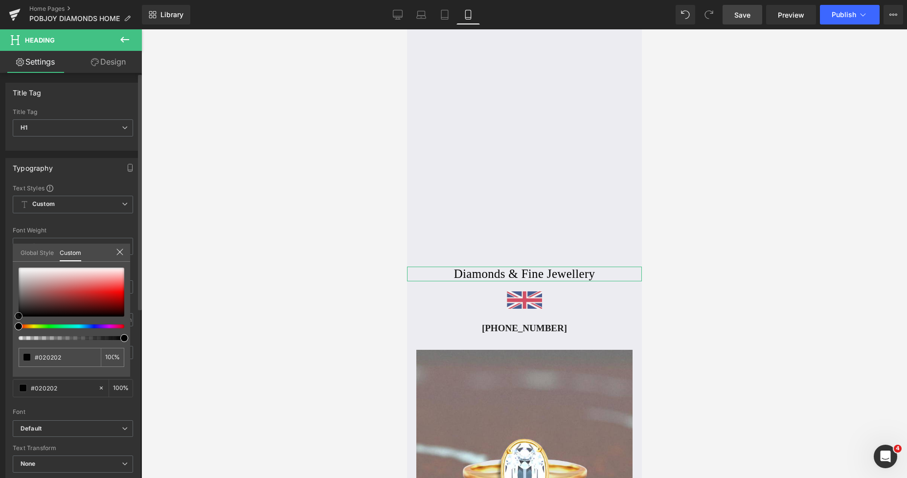
drag, startPoint x: 17, startPoint y: 313, endPoint x: 11, endPoint y: 317, distance: 7.1
click at [11, 317] on div "Typography Text Styles Custom Custom Setup Global Style Custom Setup Global Sty…" at bounding box center [73, 319] width 146 height 336
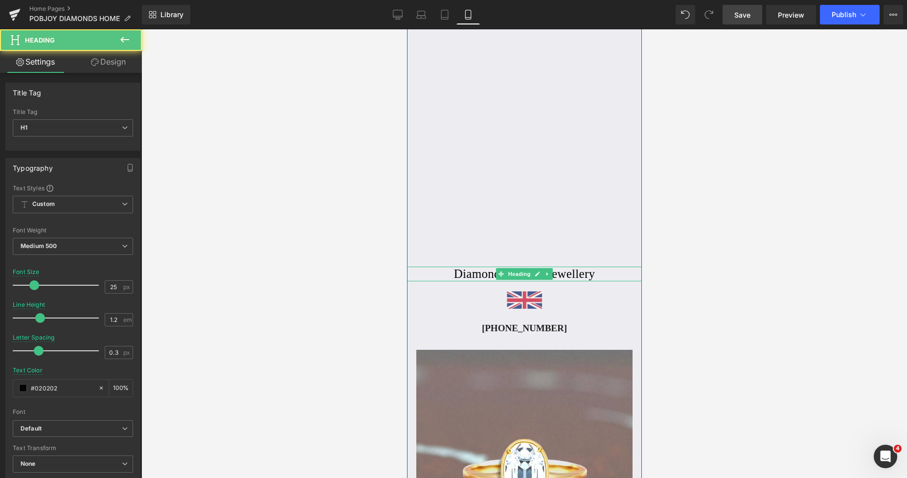
click at [486, 276] on h1 "Diamonds & Fine Jewellery" at bounding box center [523, 274] width 235 height 15
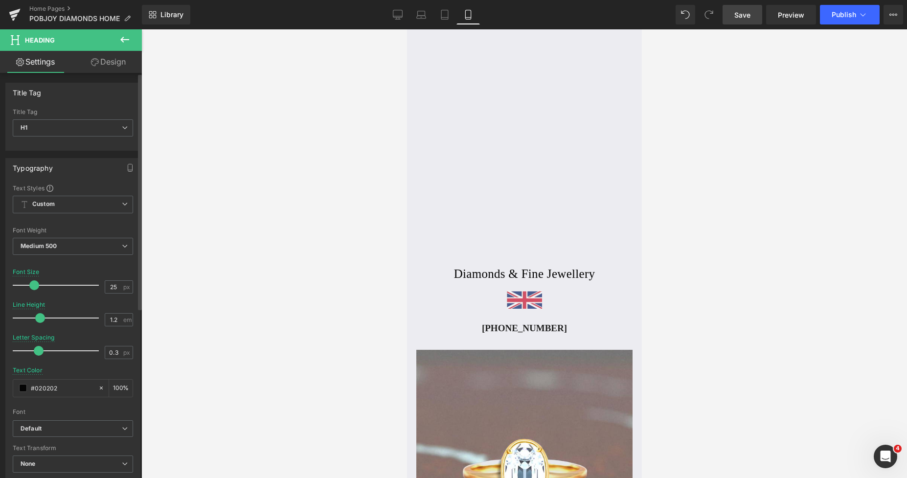
type input "26"
click at [36, 284] on span at bounding box center [35, 285] width 10 height 10
click at [709, 242] on div at bounding box center [523, 253] width 765 height 448
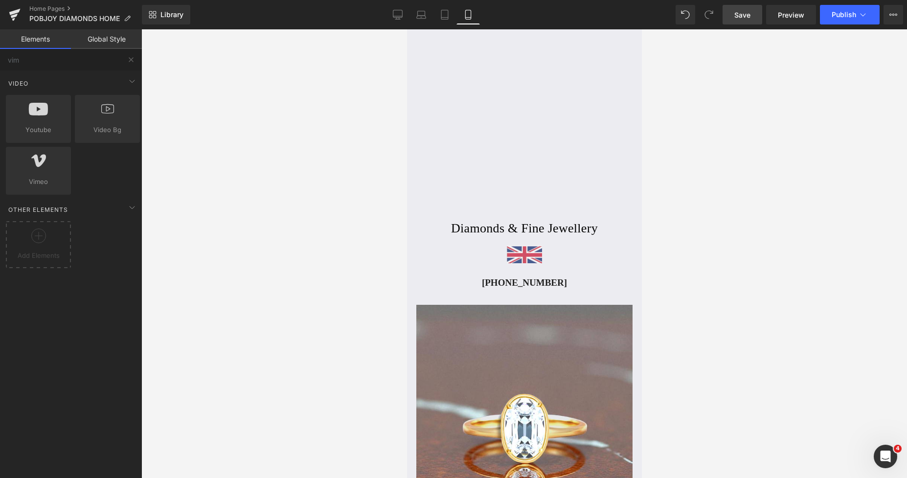
scroll to position [501, 0]
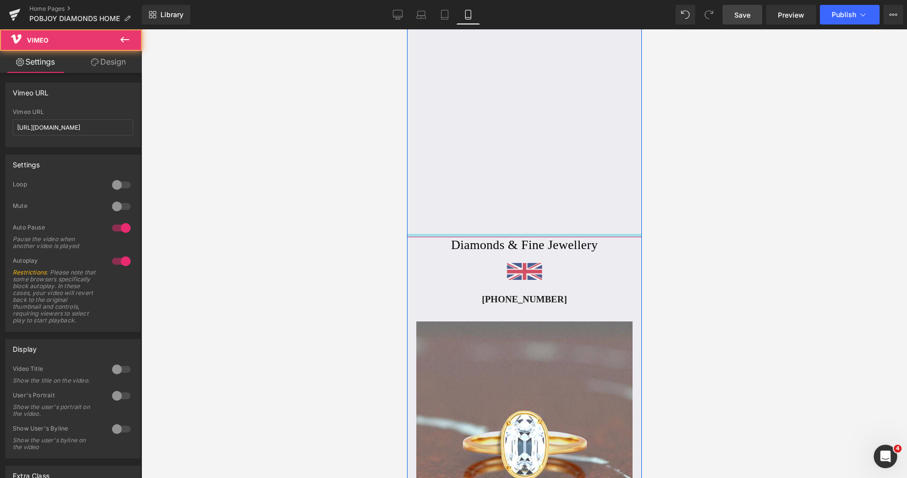
click at [505, 237] on div "Vimeo 55px 55px" at bounding box center [523, 62] width 235 height 352
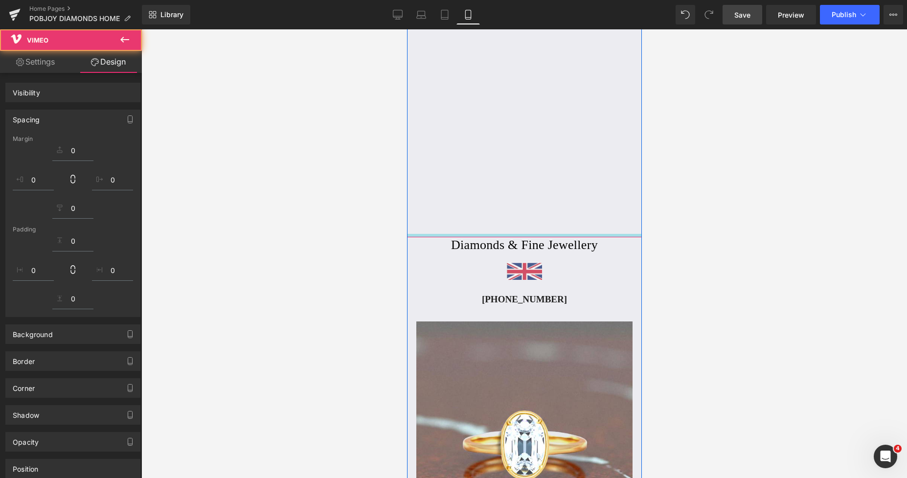
click at [711, 207] on div at bounding box center [523, 253] width 765 height 448
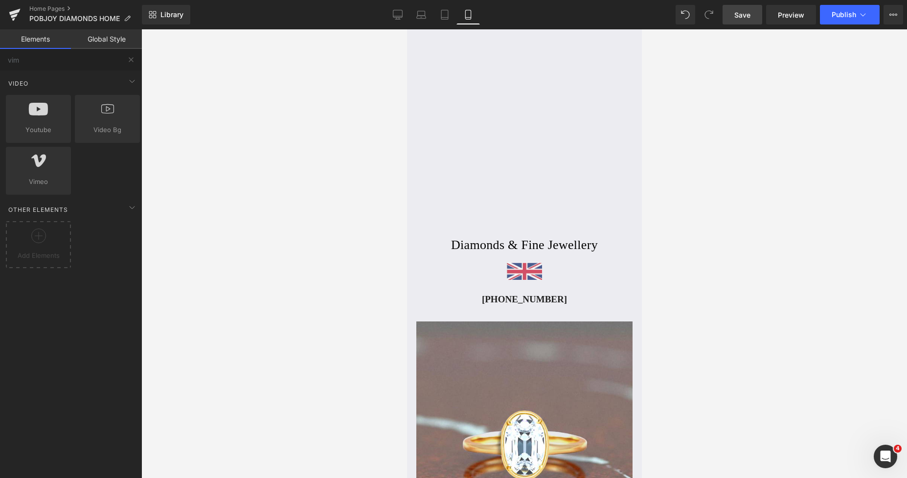
click at [739, 238] on div at bounding box center [523, 253] width 765 height 448
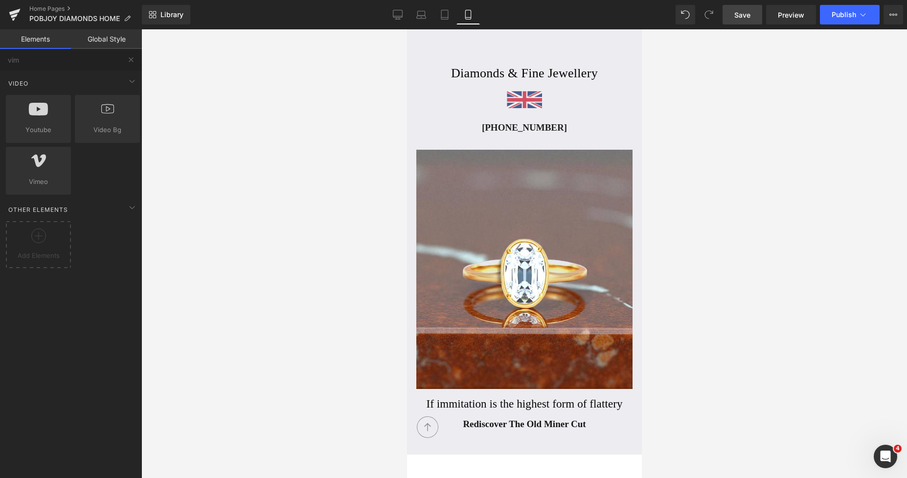
scroll to position [574, 0]
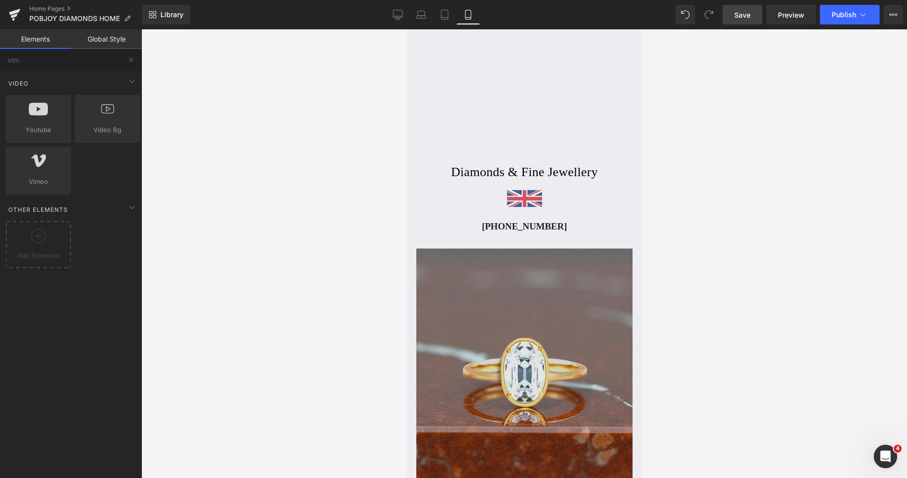
click at [493, 259] on img at bounding box center [524, 367] width 216 height 239
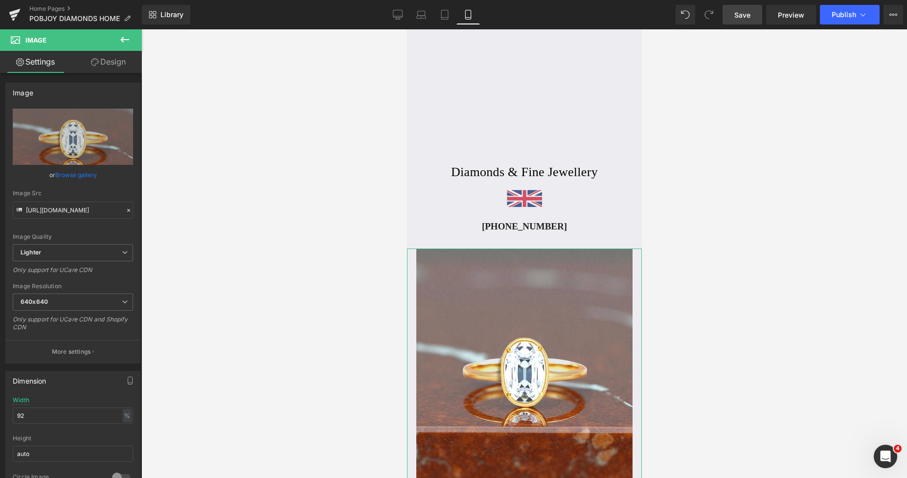
click at [110, 66] on link "Design" at bounding box center [108, 62] width 71 height 22
click at [0, 0] on div "Spacing" at bounding box center [0, 0] width 0 height 0
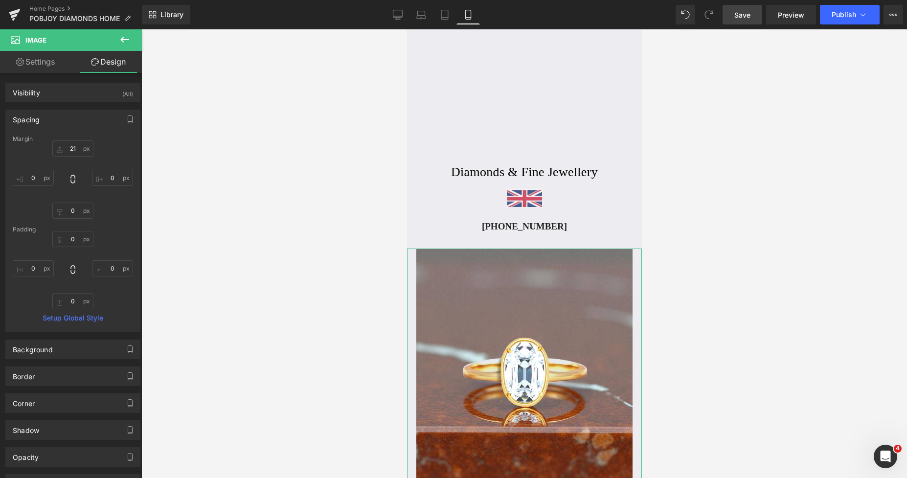
type input "21"
type input "0"
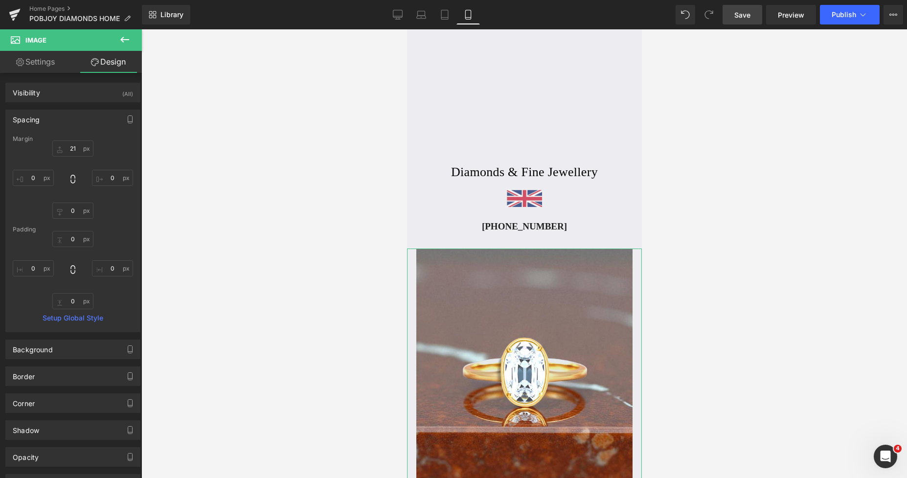
type input "0"
click at [67, 146] on input "21" at bounding box center [72, 148] width 41 height 16
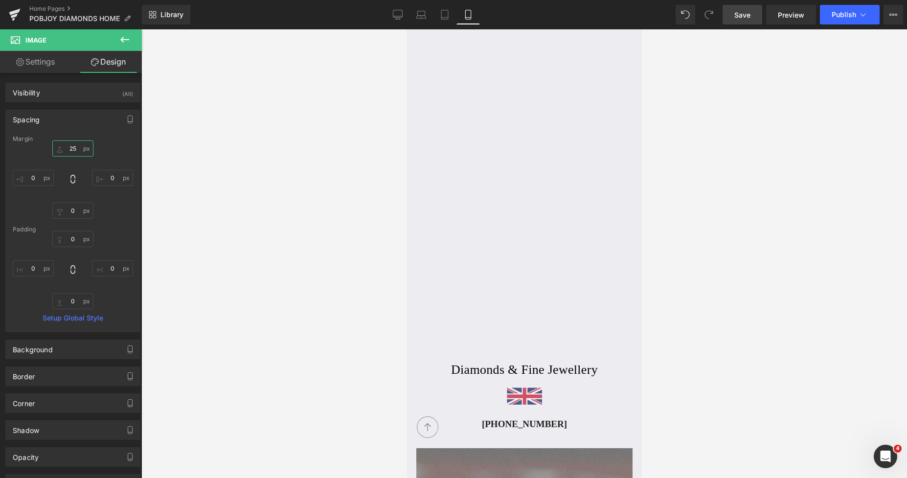
scroll to position [284, 0]
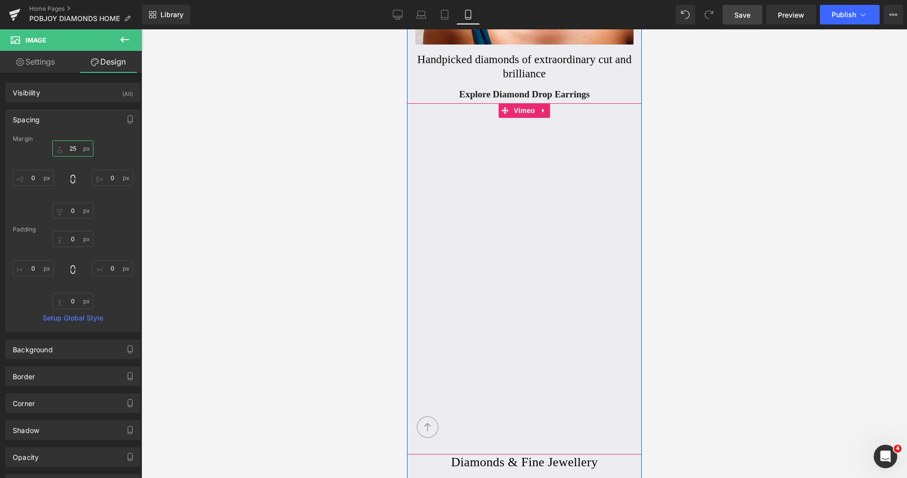
type input "25"
click at [501, 112] on icon at bounding box center [504, 110] width 7 height 7
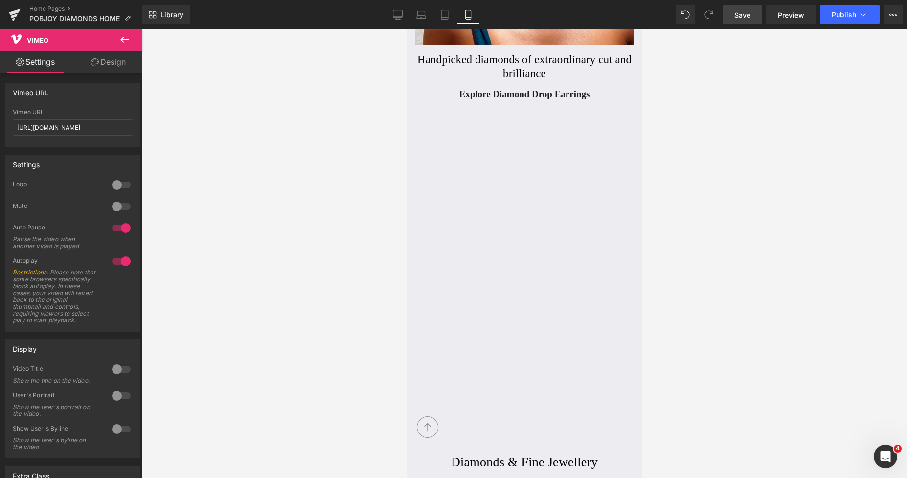
click at [749, 17] on span "Save" at bounding box center [742, 15] width 16 height 10
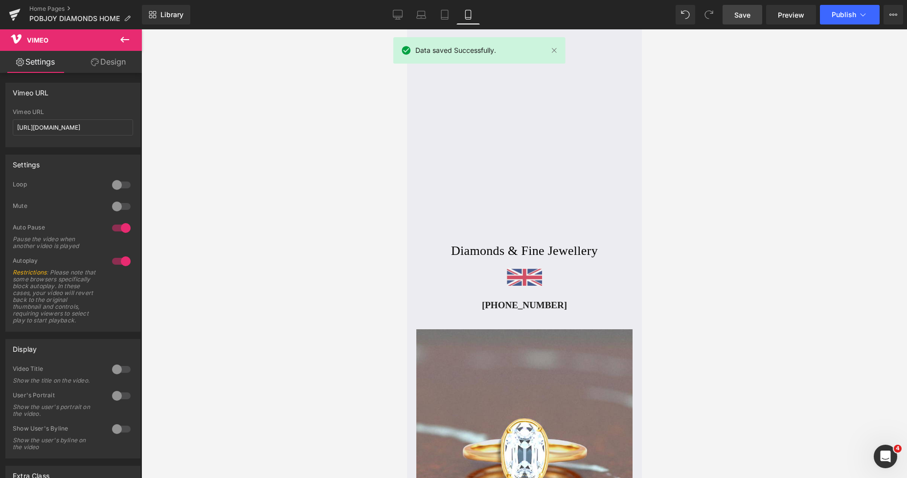
scroll to position [409, 0]
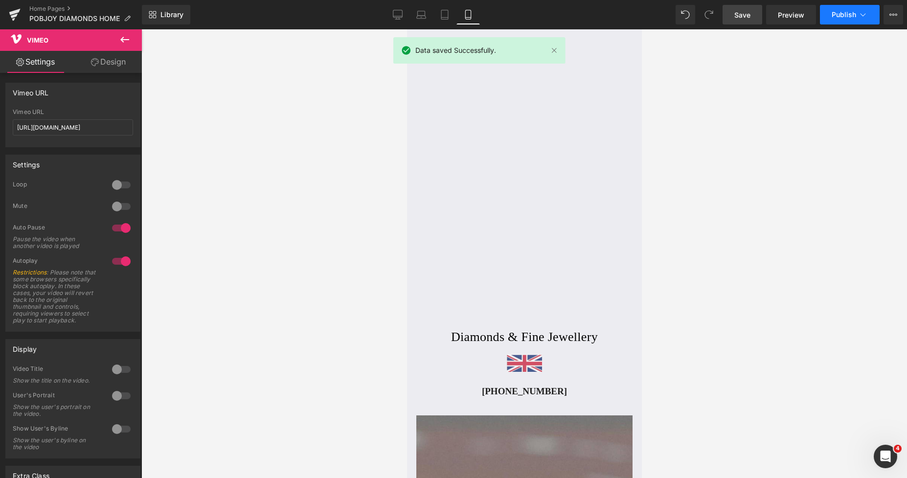
click at [837, 15] on span "Publish" at bounding box center [843, 15] width 24 height 8
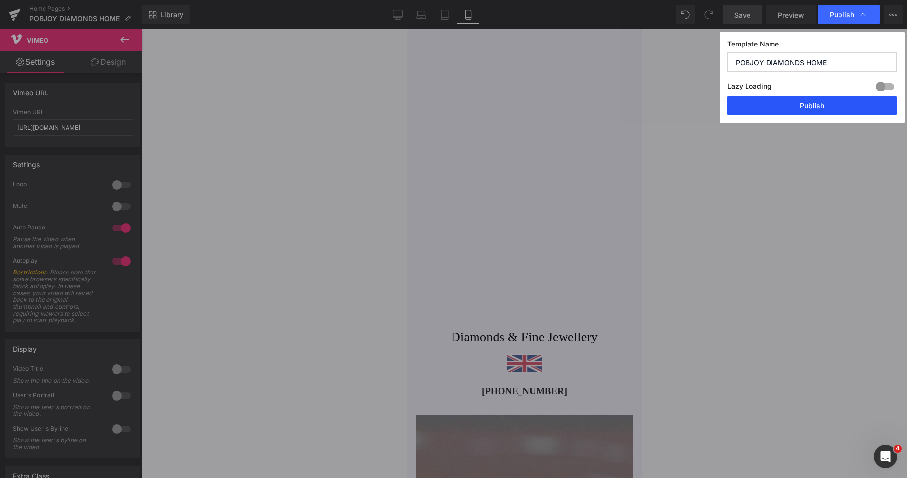
click at [824, 106] on button "Publish" at bounding box center [811, 106] width 169 height 20
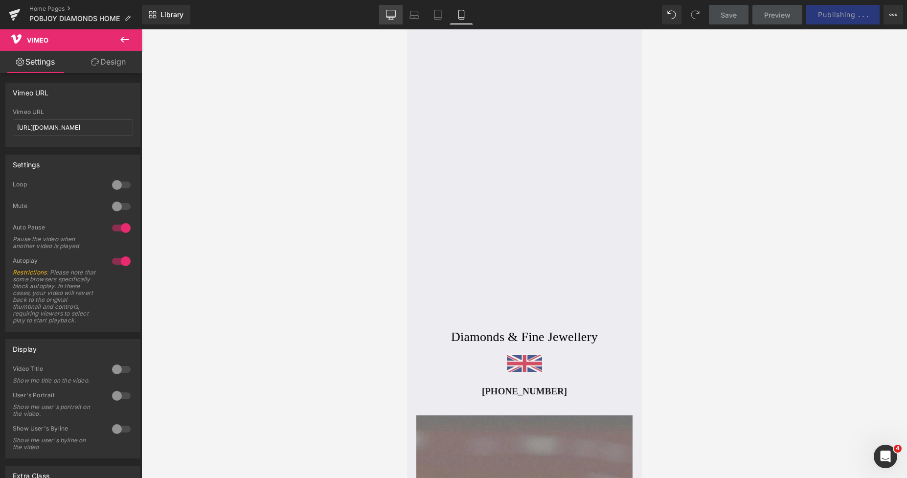
click at [390, 14] on icon at bounding box center [391, 15] width 10 height 10
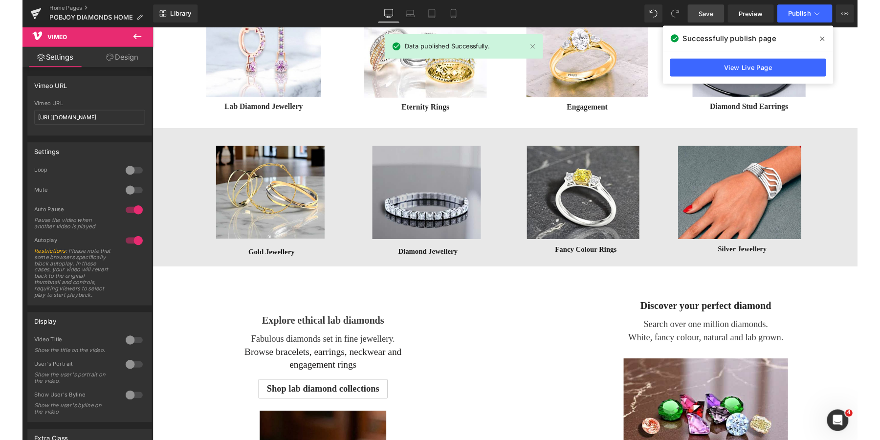
scroll to position [0, 0]
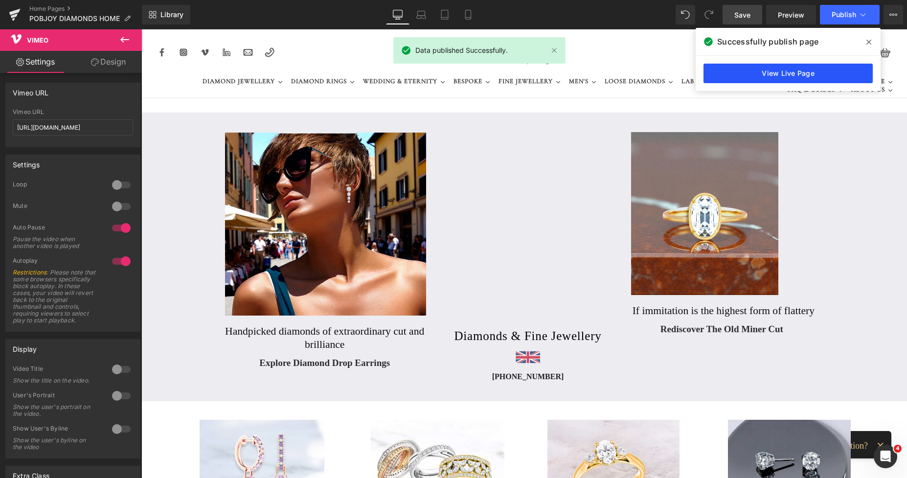
click at [766, 77] on link "View Live Page" at bounding box center [787, 74] width 169 height 20
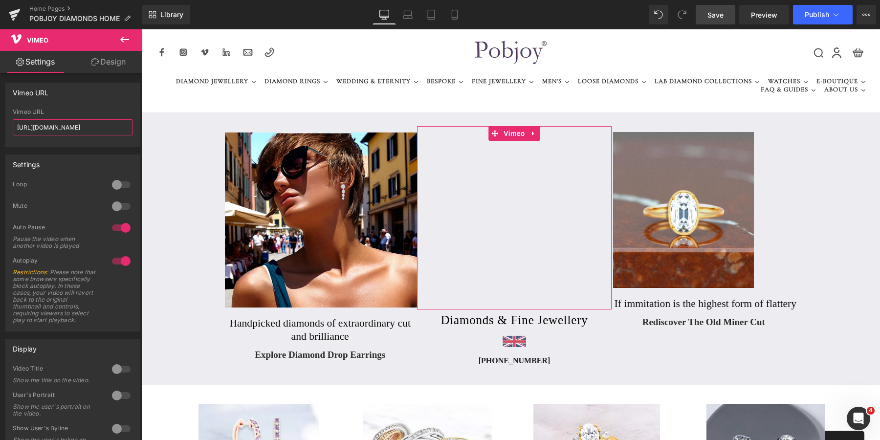
click at [19, 128] on input "[URL][DOMAIN_NAME]" at bounding box center [73, 127] width 120 height 16
drag, startPoint x: 18, startPoint y: 128, endPoint x: 136, endPoint y: 130, distance: 117.9
click at [136, 130] on div "Vimeo URL [URL][DOMAIN_NAME] Vimeo URL [URL][DOMAIN_NAME]" at bounding box center [72, 115] width 135 height 65
click at [714, 10] on span "Save" at bounding box center [716, 15] width 16 height 10
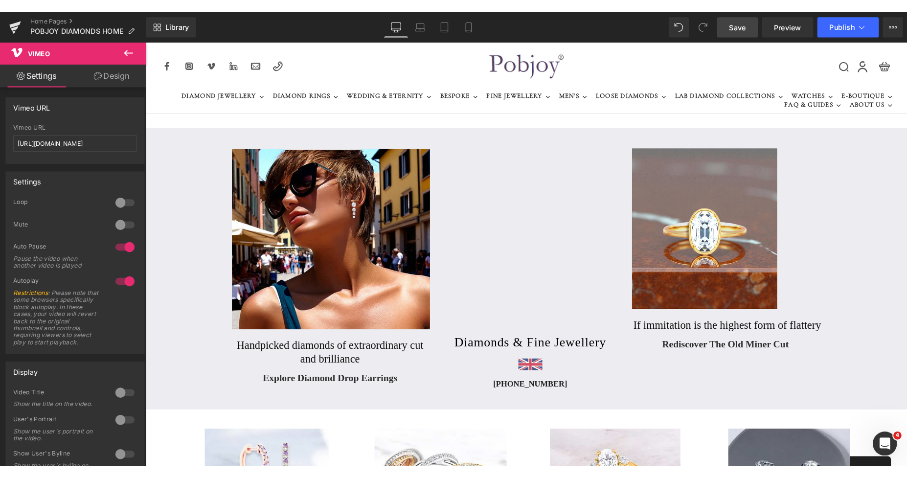
scroll to position [0, 0]
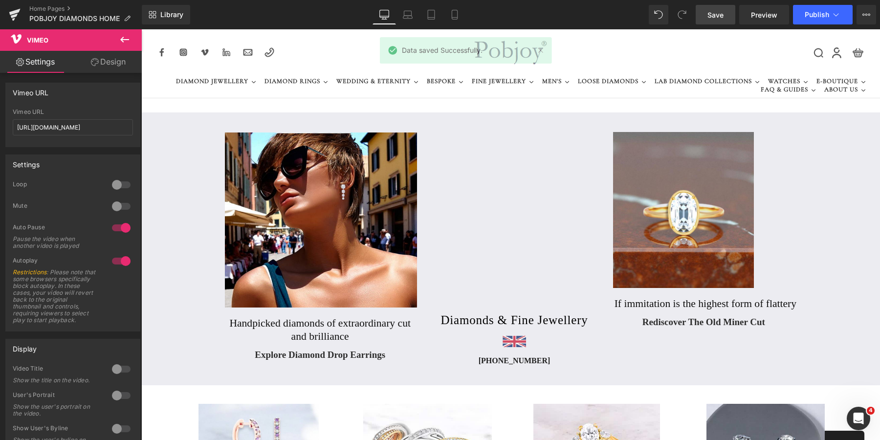
click at [711, 13] on span "Save" at bounding box center [716, 15] width 16 height 10
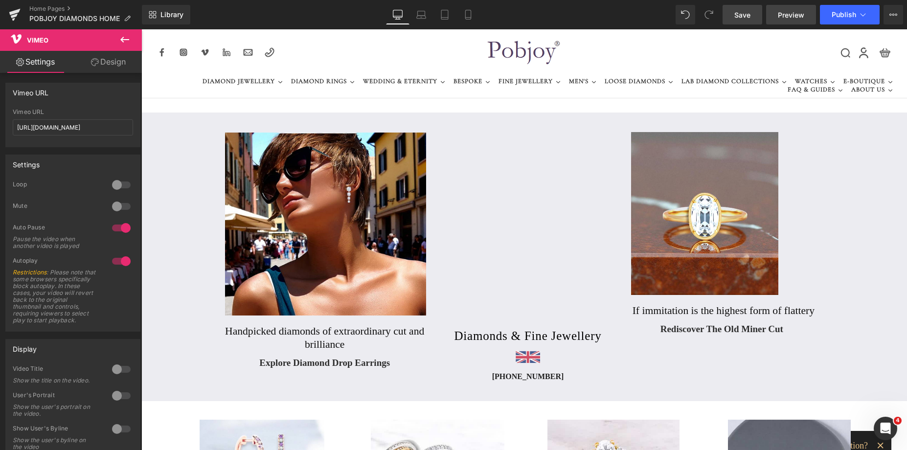
click at [789, 18] on span "Preview" at bounding box center [791, 15] width 26 height 10
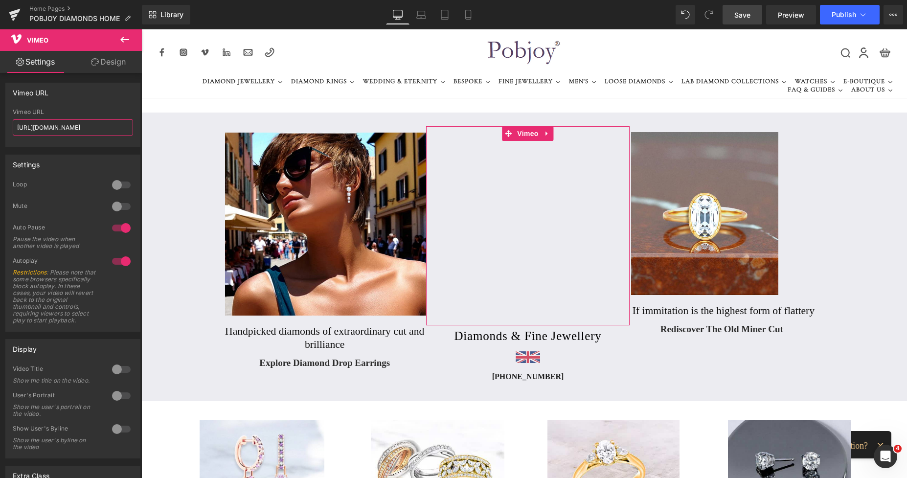
scroll to position [0, 15]
drag, startPoint x: 158, startPoint y: 159, endPoint x: 142, endPoint y: 138, distance: 26.5
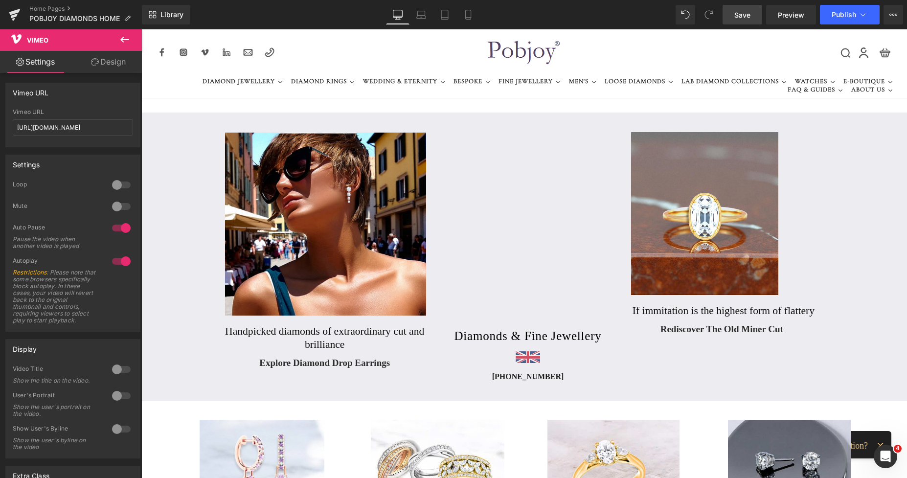
scroll to position [0, 0]
click at [748, 14] on span "Save" at bounding box center [742, 15] width 16 height 10
click at [792, 14] on span "Preview" at bounding box center [791, 15] width 26 height 10
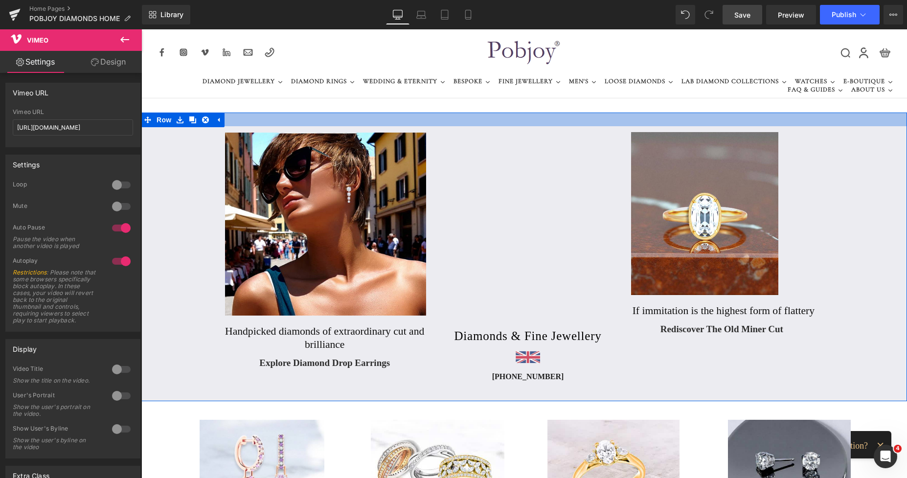
click at [478, 125] on div "Image Handpicked diamonds of extraordinary cut and brilliance Heading Explore D…" at bounding box center [523, 256] width 765 height 289
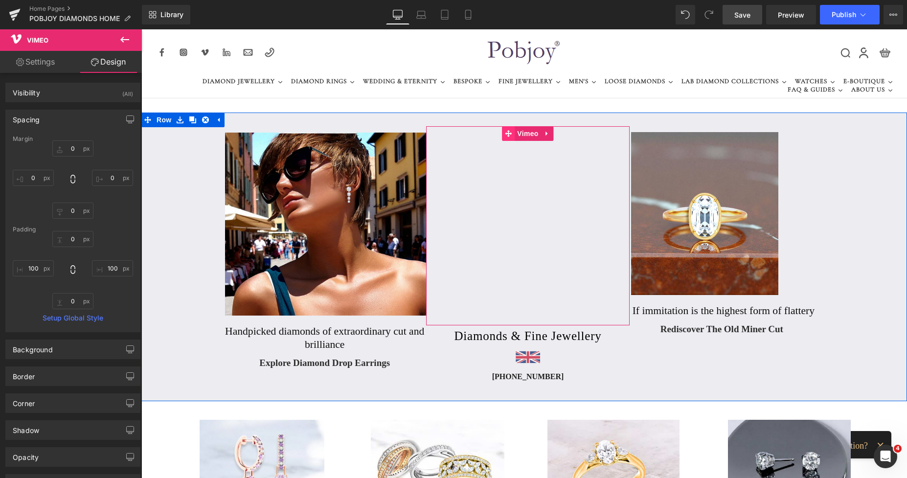
click at [505, 133] on icon at bounding box center [508, 133] width 7 height 7
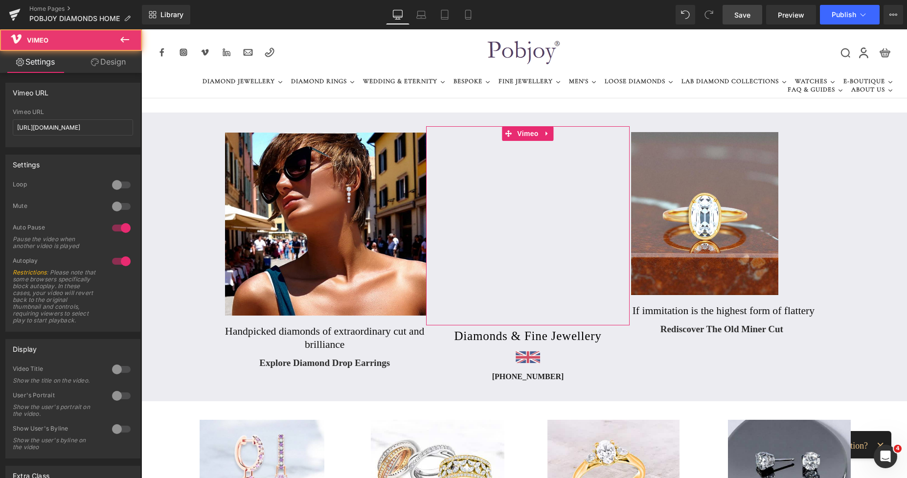
click at [110, 66] on link "Design" at bounding box center [108, 62] width 71 height 22
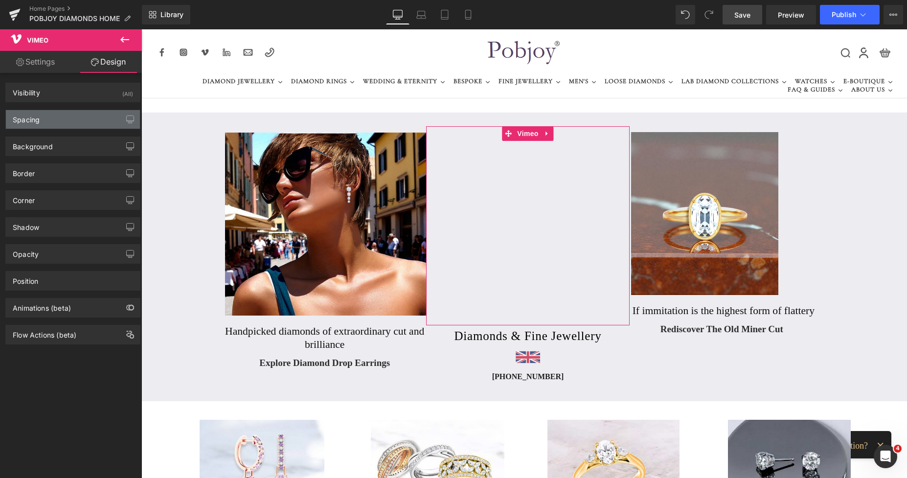
click at [46, 122] on div "Spacing" at bounding box center [73, 119] width 134 height 19
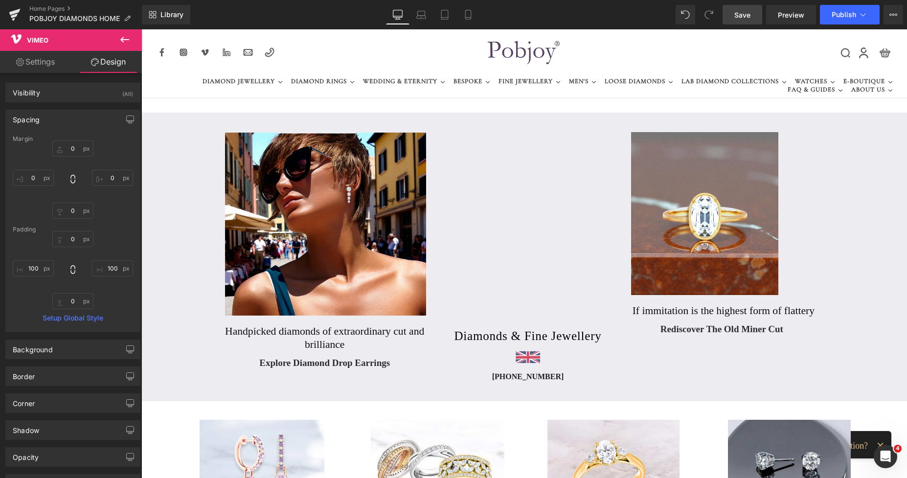
click at [141, 29] on div at bounding box center [141, 29] width 0 height 0
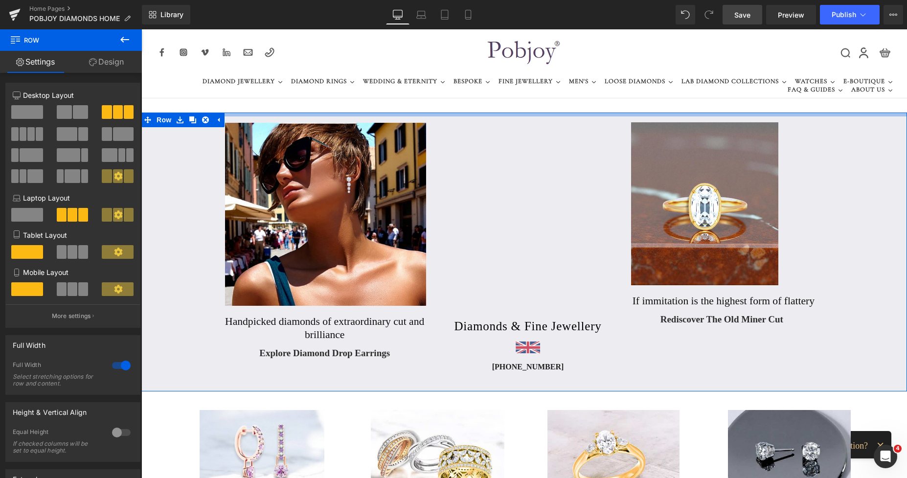
drag, startPoint x: 398, startPoint y: 115, endPoint x: 393, endPoint y: 105, distance: 10.9
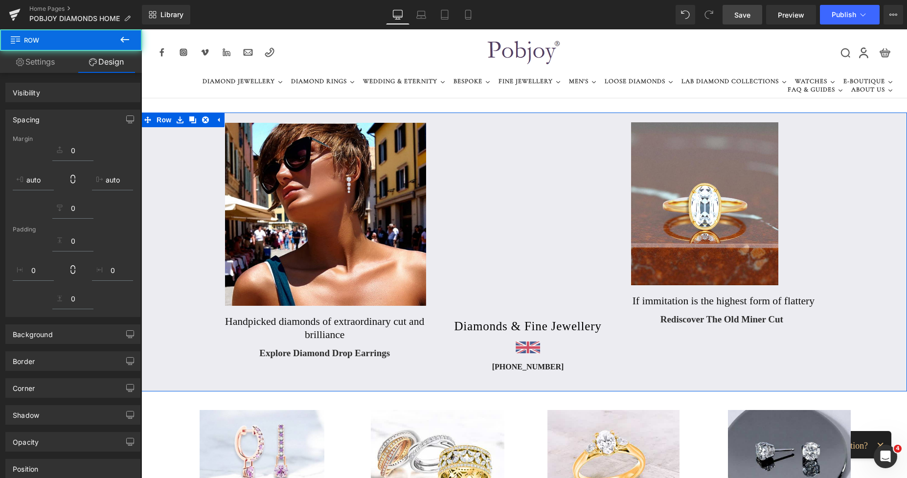
click at [389, 121] on div "Image Handpicked diamonds of extraordinary cut and brilliance Heading Explore D…" at bounding box center [324, 238] width 203 height 244
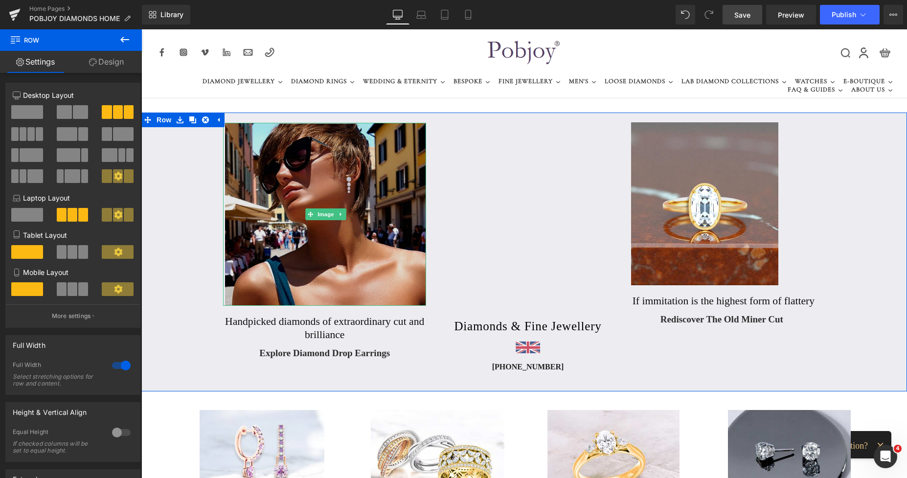
click at [387, 125] on img at bounding box center [325, 214] width 201 height 183
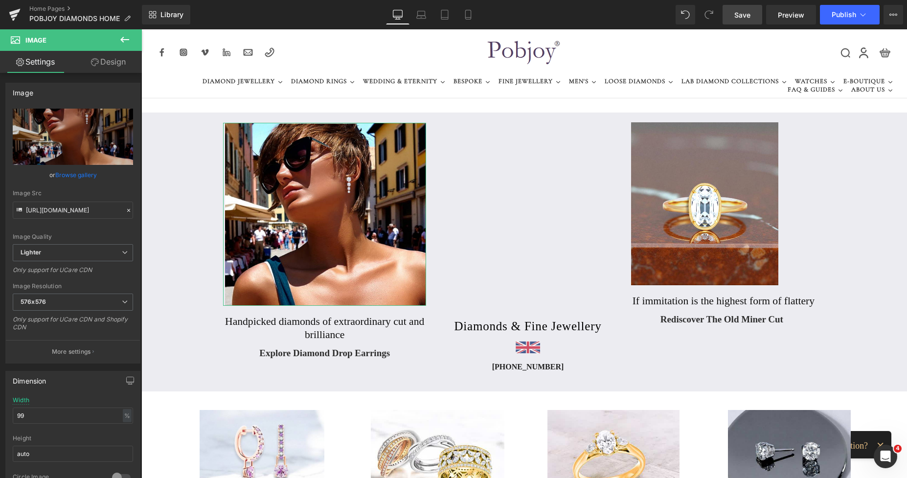
click at [128, 66] on link "Design" at bounding box center [108, 62] width 71 height 22
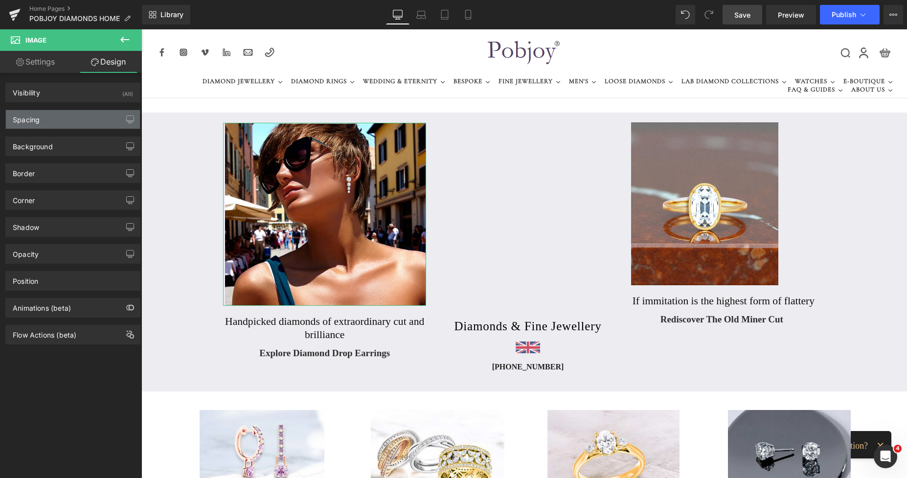
type input "13"
type input "0"
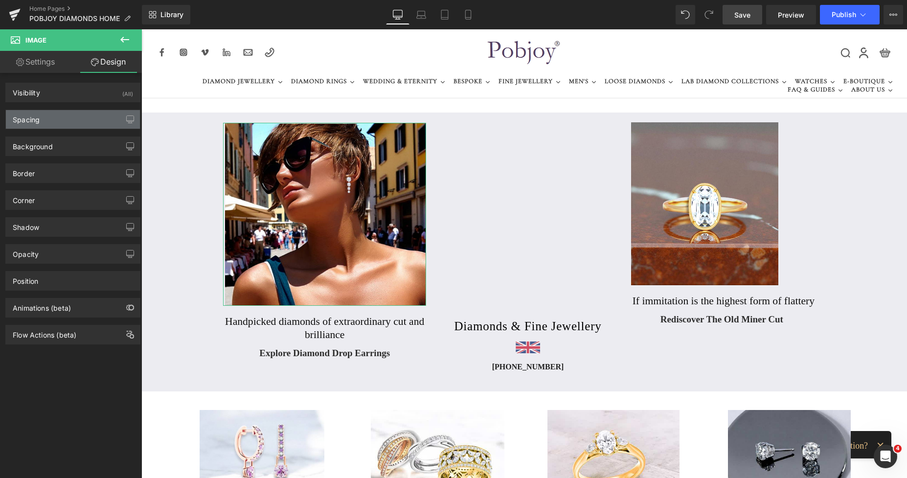
type input "0"
click at [68, 122] on div "Spacing" at bounding box center [73, 119] width 134 height 19
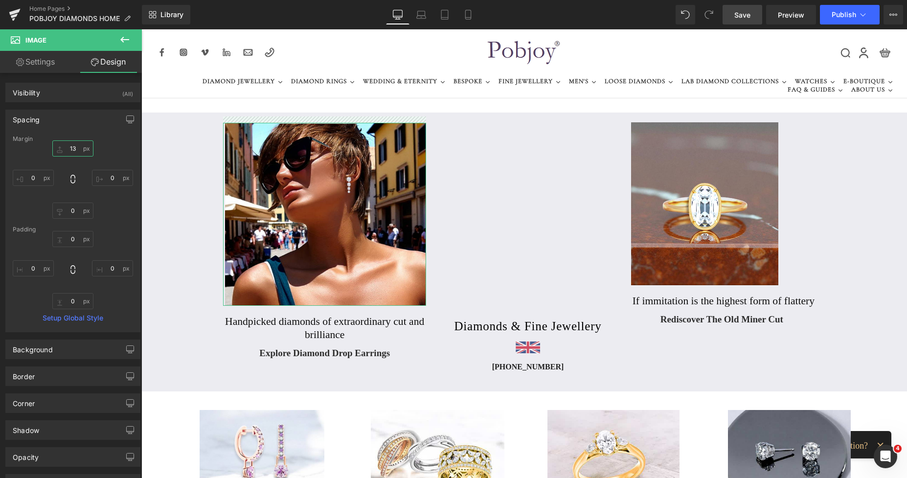
click at [76, 146] on input "13" at bounding box center [72, 148] width 41 height 16
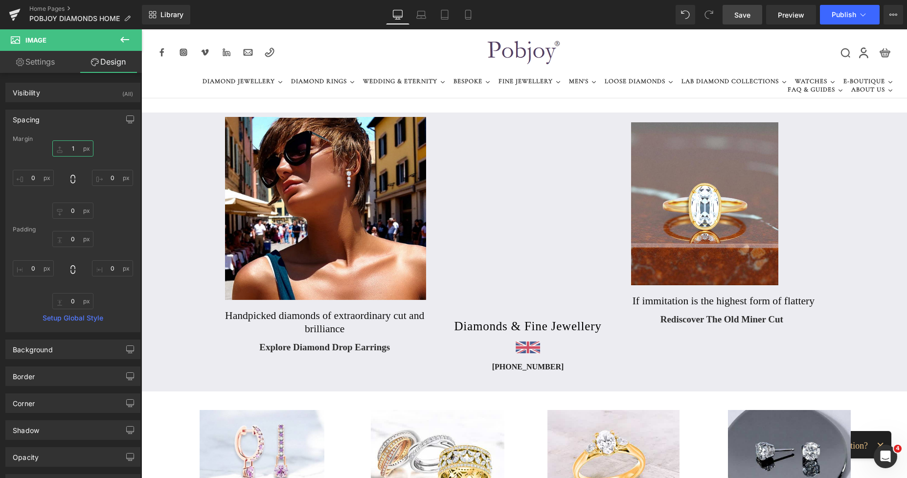
type input "16"
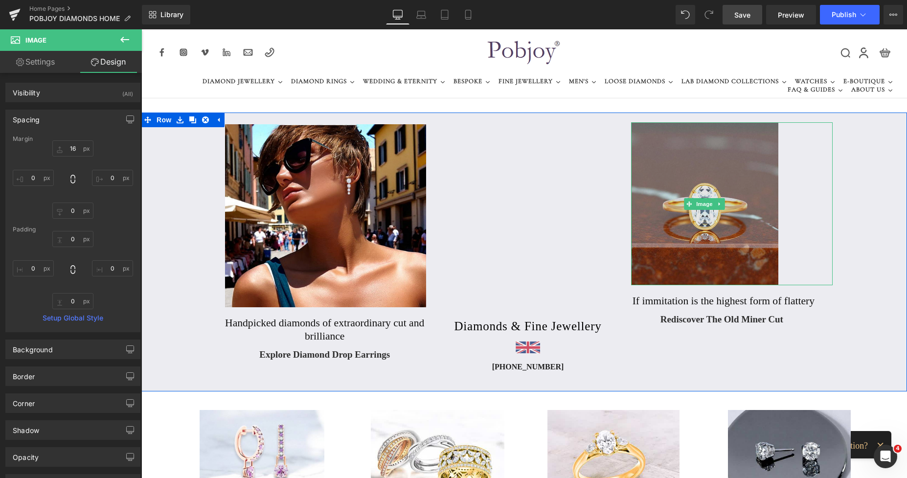
click at [643, 138] on img at bounding box center [704, 203] width 147 height 163
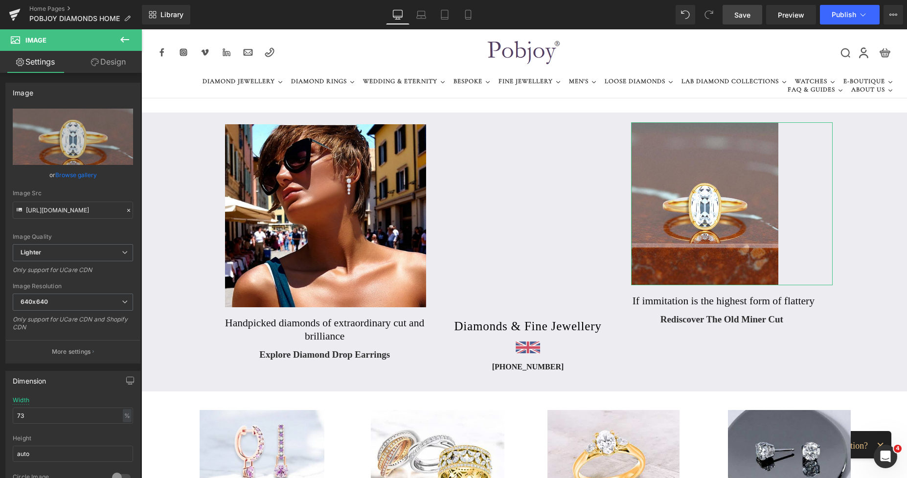
click at [122, 62] on link "Design" at bounding box center [108, 62] width 71 height 22
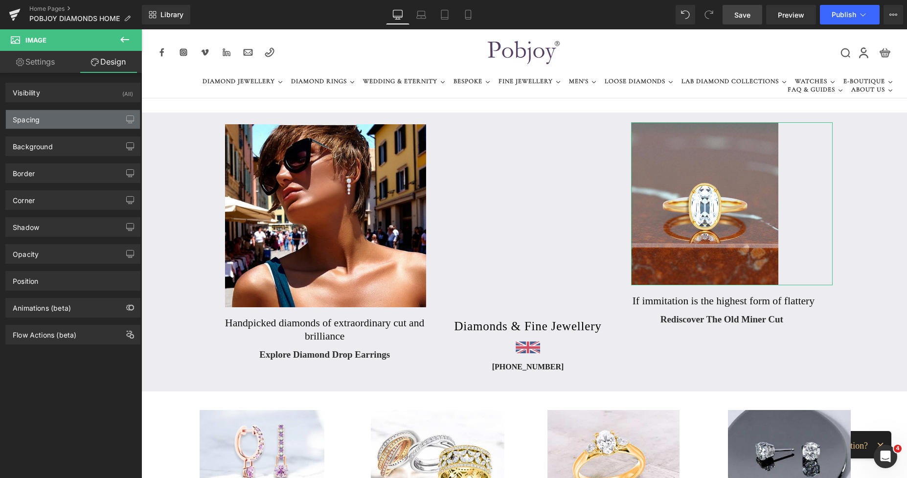
type input "12"
type input "0"
type input "3"
type input "0"
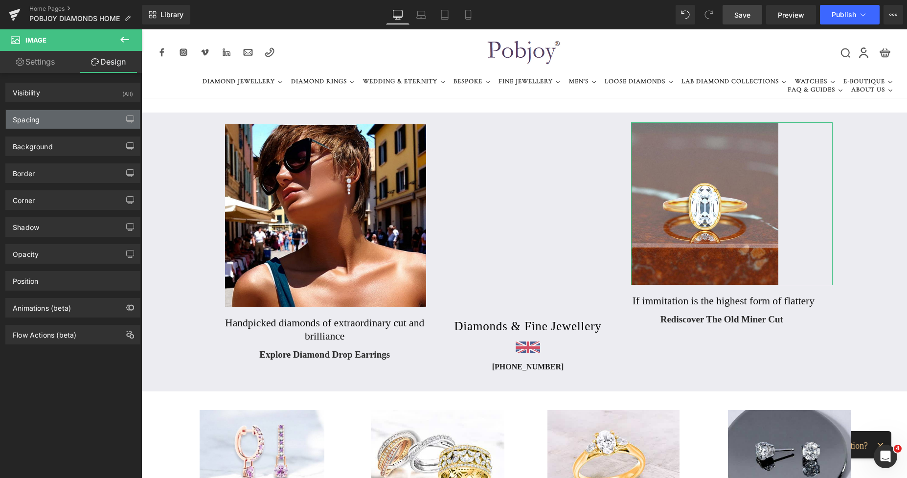
type input "0"
click at [56, 115] on div "Spacing" at bounding box center [73, 119] width 134 height 19
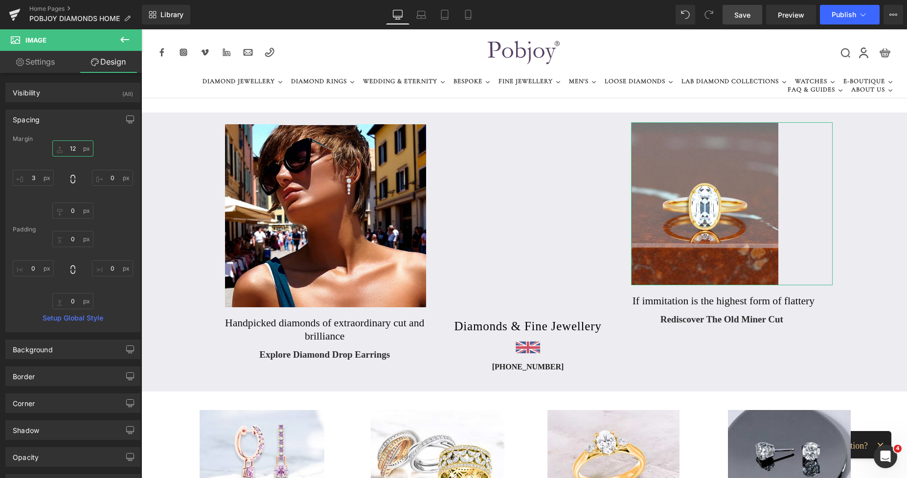
click at [69, 149] on input "12" at bounding box center [72, 148] width 41 height 16
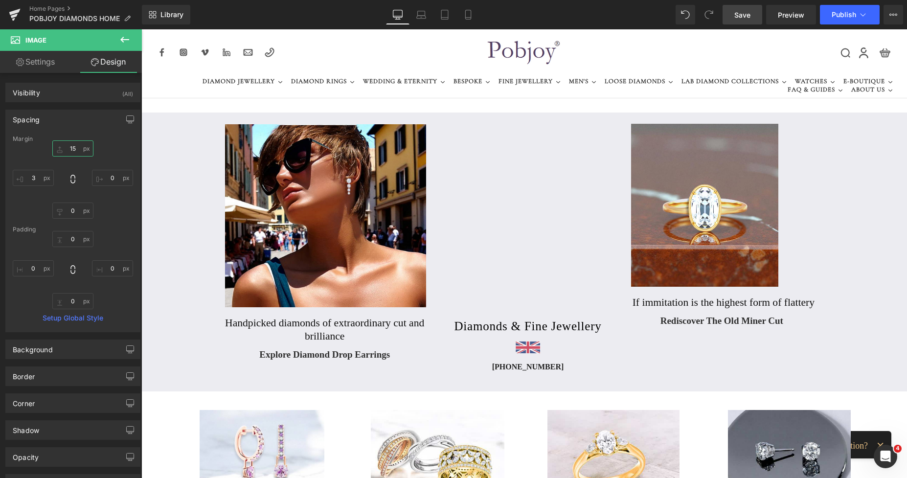
type input "15"
click at [741, 16] on span "Save" at bounding box center [742, 15] width 16 height 10
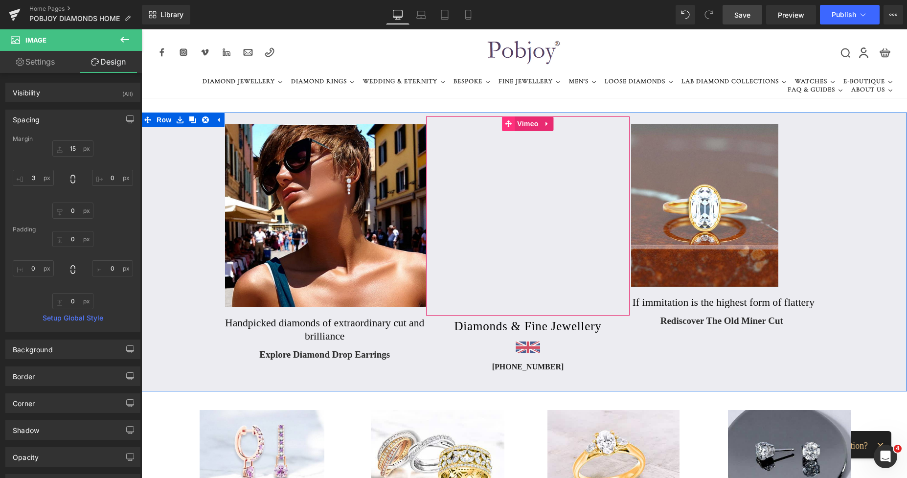
click at [502, 129] on span at bounding box center [508, 123] width 13 height 15
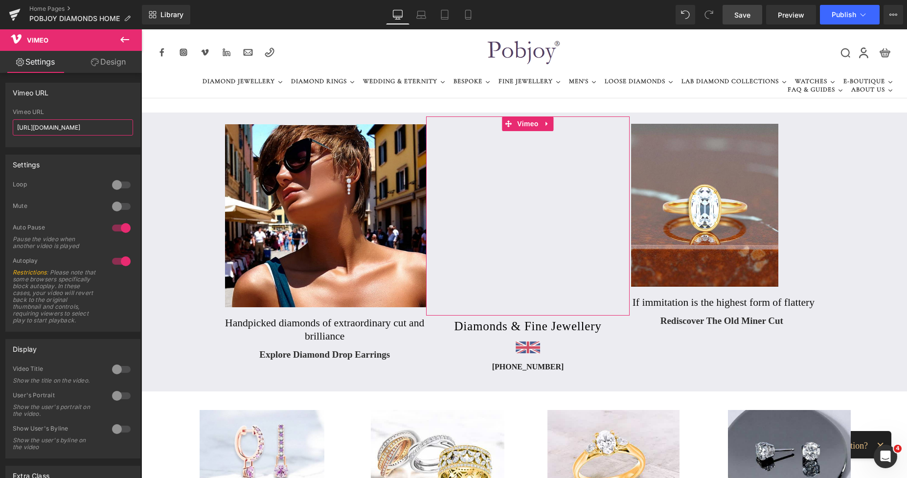
scroll to position [0, 15]
drag, startPoint x: 18, startPoint y: 126, endPoint x: 134, endPoint y: 133, distance: 116.2
click at [134, 133] on div "[URL][DOMAIN_NAME] Vimeo URL [URL][DOMAIN_NAME]" at bounding box center [73, 128] width 134 height 38
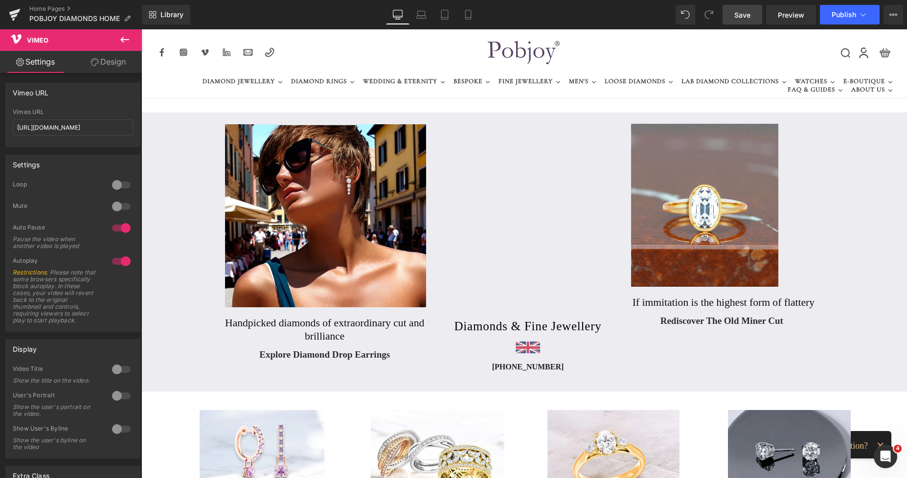
scroll to position [0, 0]
click at [741, 14] on span "Save" at bounding box center [742, 15] width 16 height 10
click at [780, 17] on span "Preview" at bounding box center [791, 15] width 26 height 10
click at [470, 18] on icon at bounding box center [467, 18] width 5 height 0
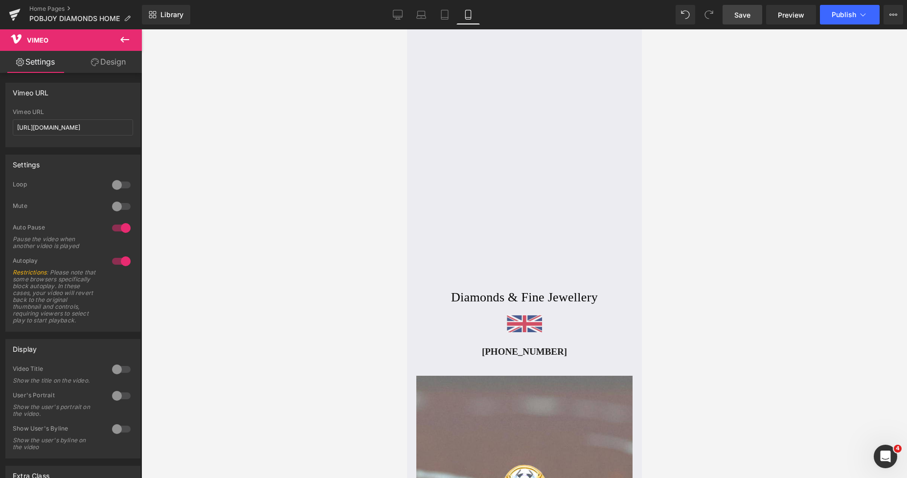
scroll to position [382, 0]
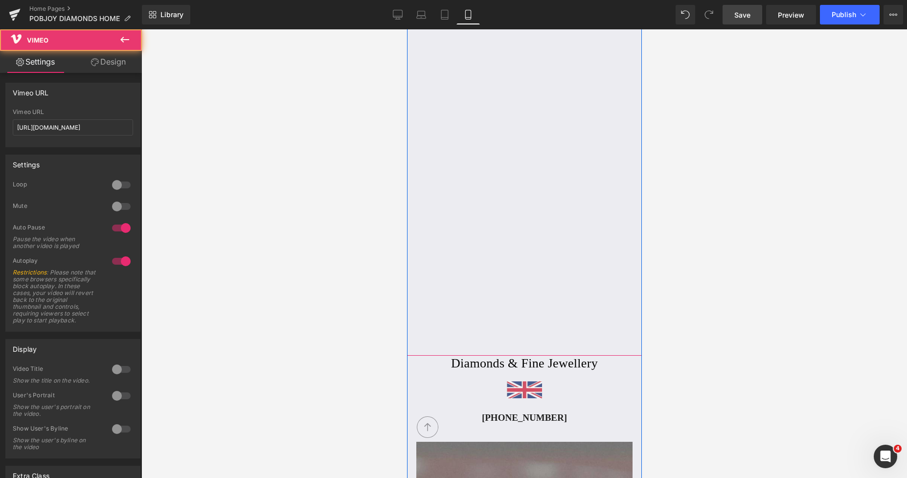
click at [429, 159] on div "Vimeo" at bounding box center [523, 180] width 235 height 352
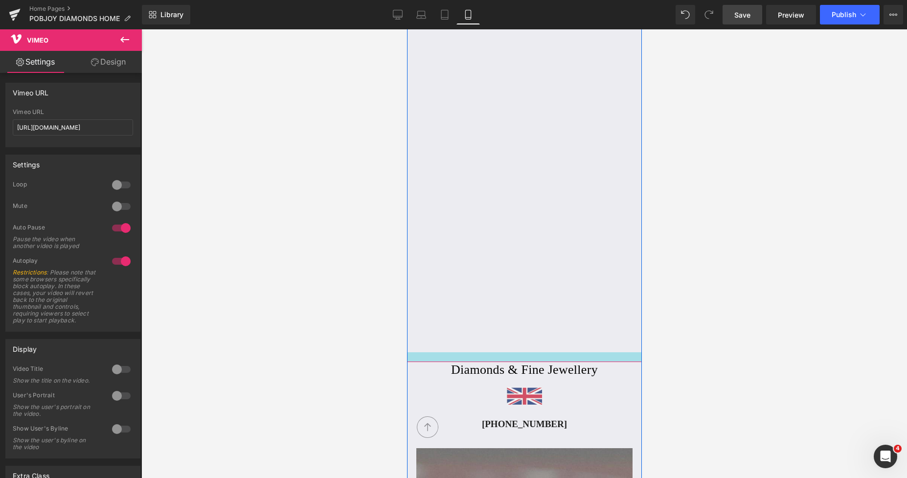
drag, startPoint x: 470, startPoint y: 354, endPoint x: 475, endPoint y: 360, distance: 7.7
click at [475, 360] on div "Vimeo" at bounding box center [523, 183] width 235 height 358
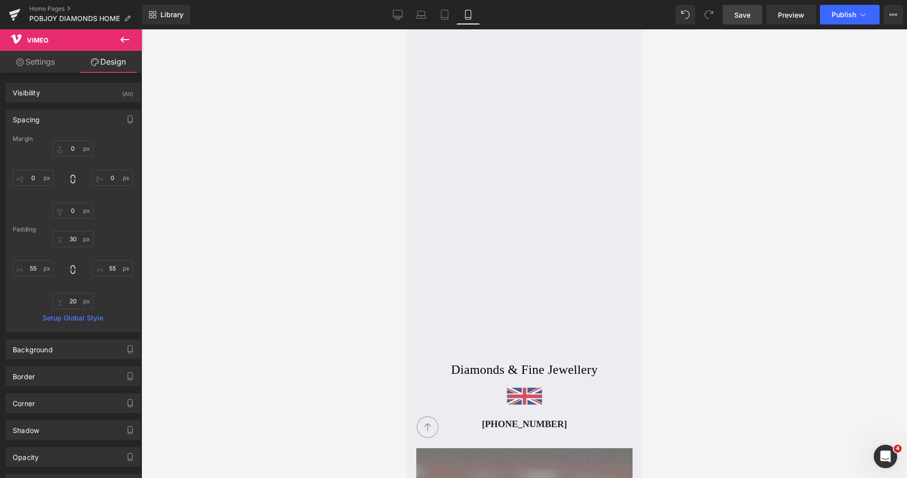
click at [744, 13] on span "Save" at bounding box center [742, 15] width 16 height 10
click at [398, 15] on icon at bounding box center [398, 15] width 10 height 10
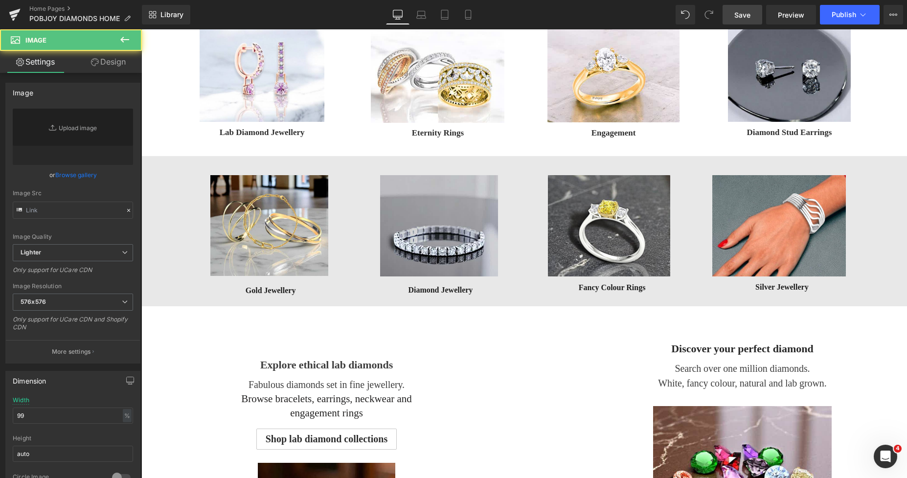
type input "[URL][DOMAIN_NAME]"
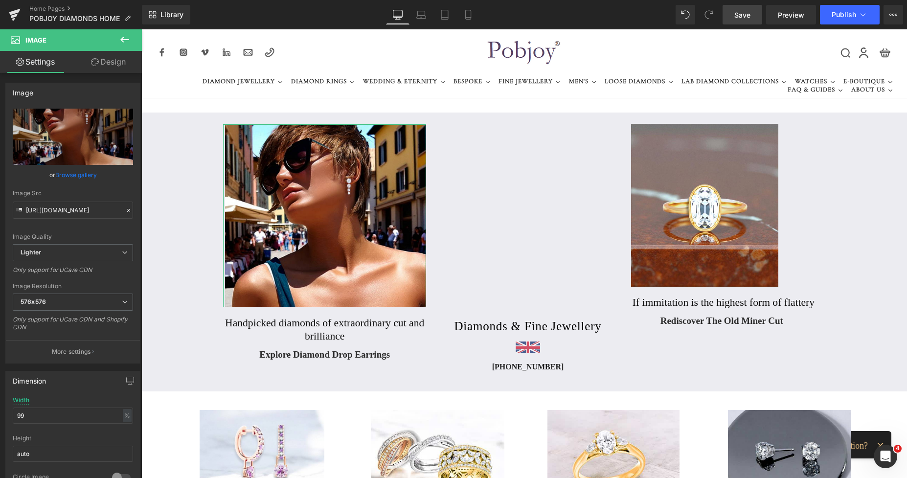
click at [115, 62] on link "Design" at bounding box center [108, 62] width 71 height 22
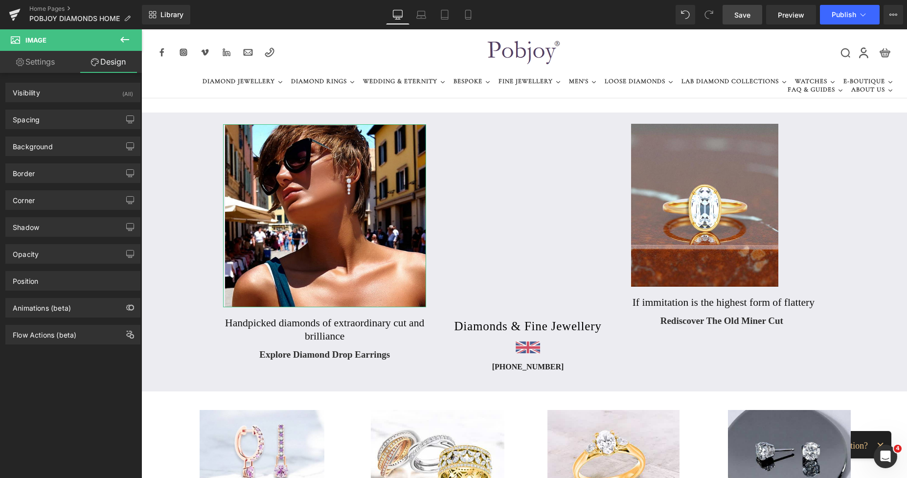
click at [40, 130] on div "Background Color & Image color transparent Color transparent 0 % Image Replace …" at bounding box center [73, 142] width 146 height 27
click at [44, 123] on div "Spacing" at bounding box center [73, 119] width 134 height 19
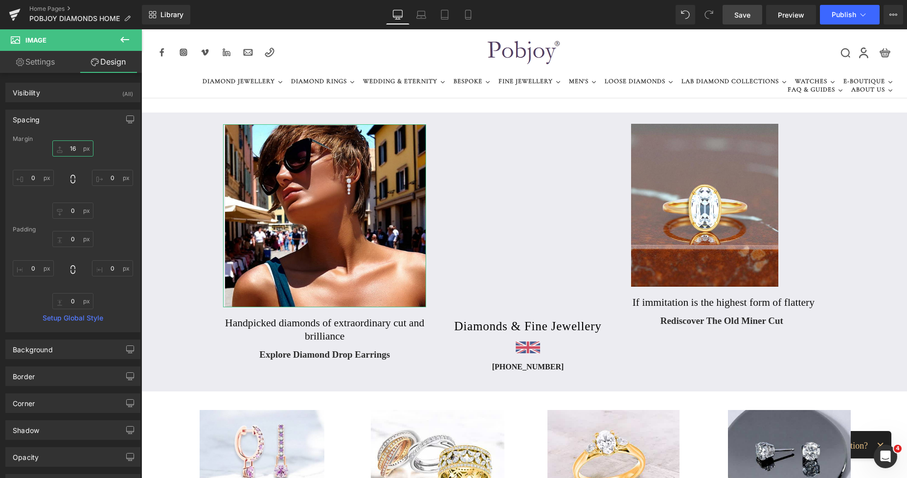
click at [65, 150] on input "16" at bounding box center [72, 148] width 41 height 16
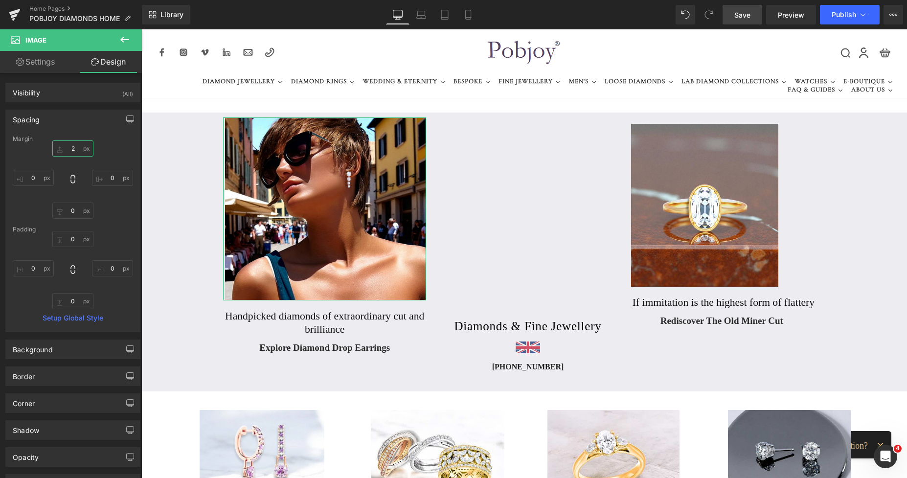
type input "22"
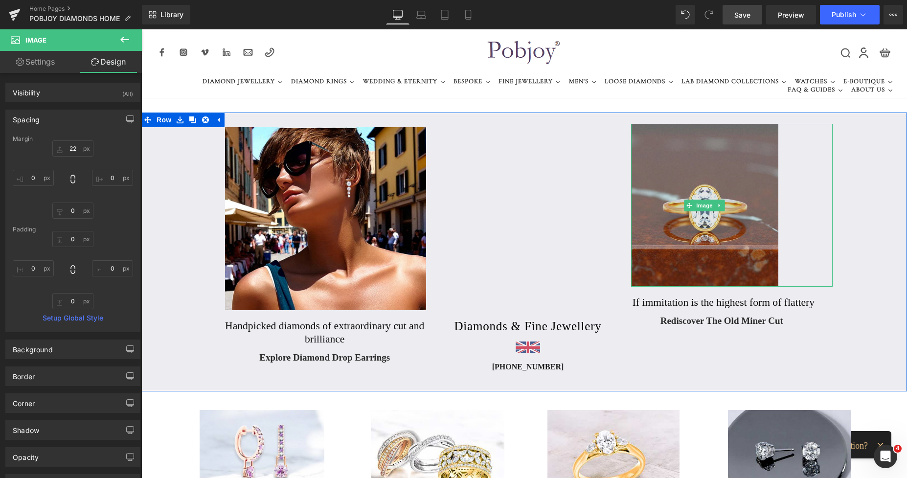
click at [704, 154] on img at bounding box center [704, 205] width 147 height 163
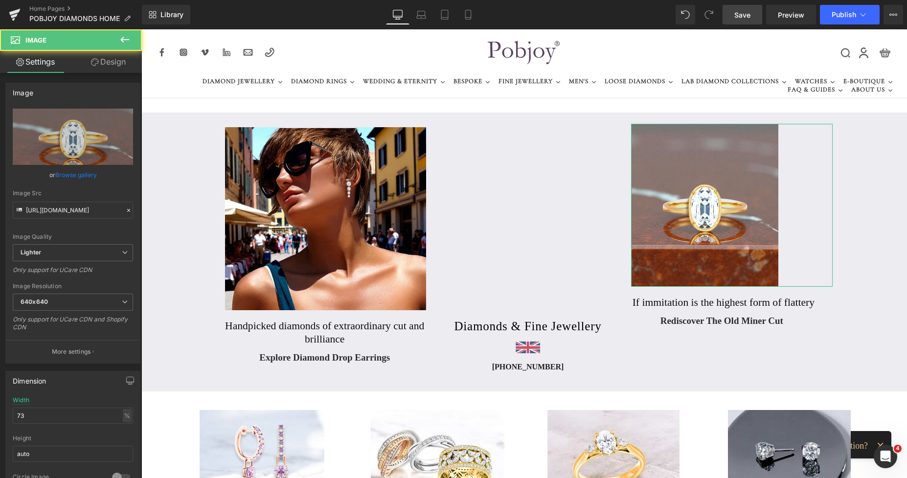
click at [108, 72] on link "Design" at bounding box center [108, 62] width 71 height 22
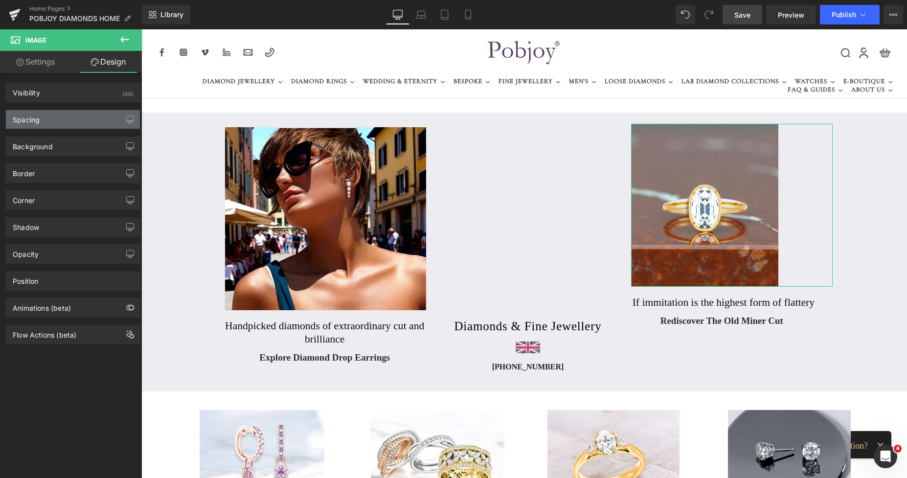
click at [57, 123] on div "Spacing" at bounding box center [73, 119] width 134 height 19
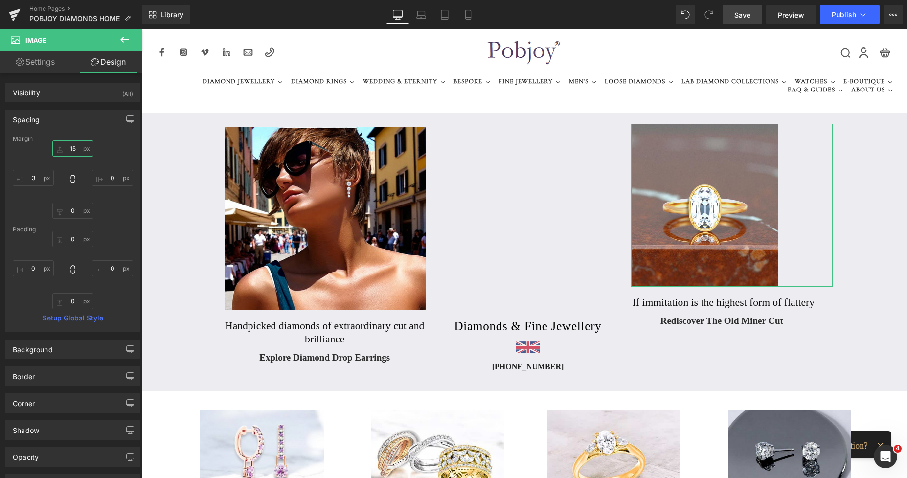
click at [69, 152] on input "15" at bounding box center [72, 148] width 41 height 16
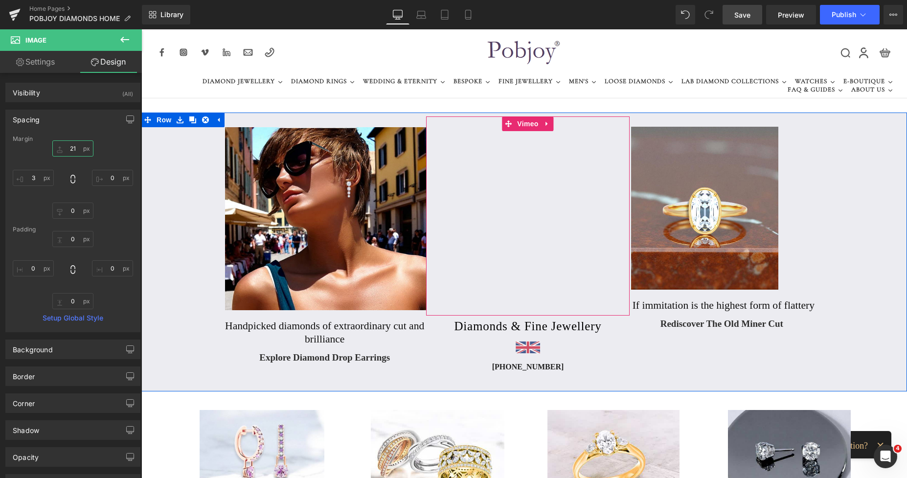
type input "21"
click at [505, 125] on icon at bounding box center [508, 123] width 7 height 7
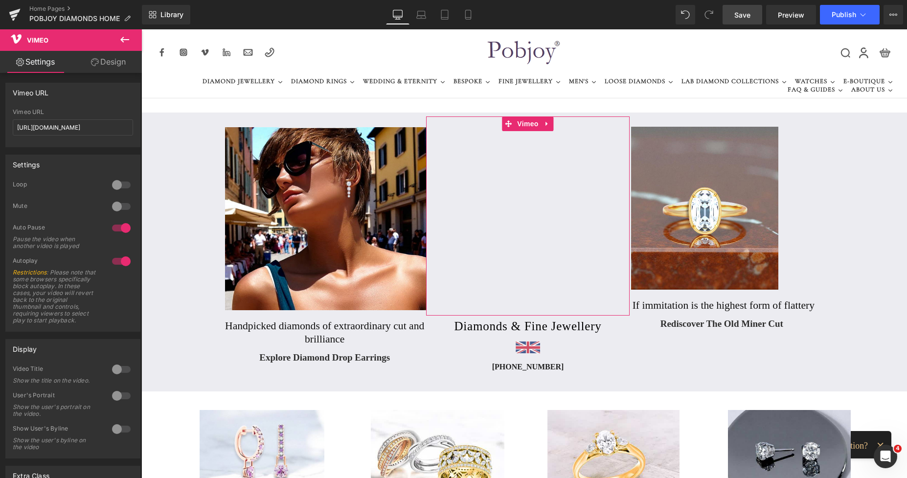
click at [118, 206] on div at bounding box center [121, 207] width 23 height 16
click at [113, 208] on div at bounding box center [121, 207] width 23 height 16
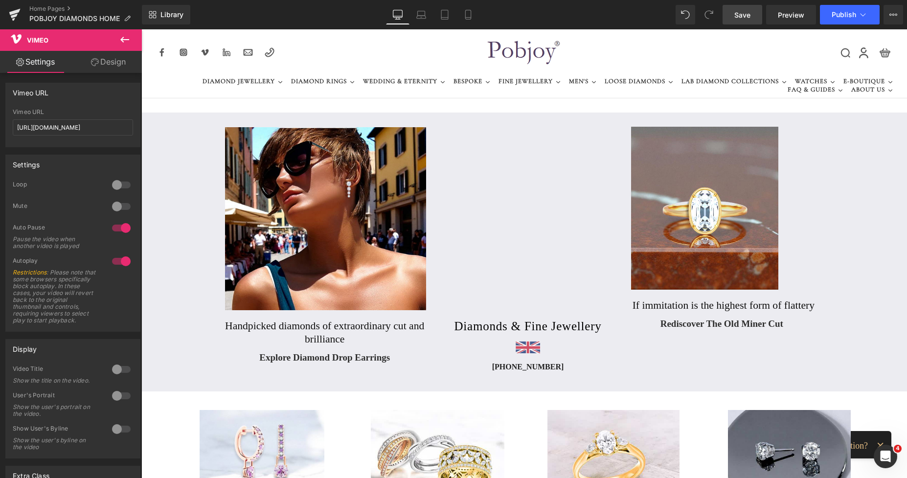
click at [743, 13] on span "Save" at bounding box center [742, 15] width 16 height 10
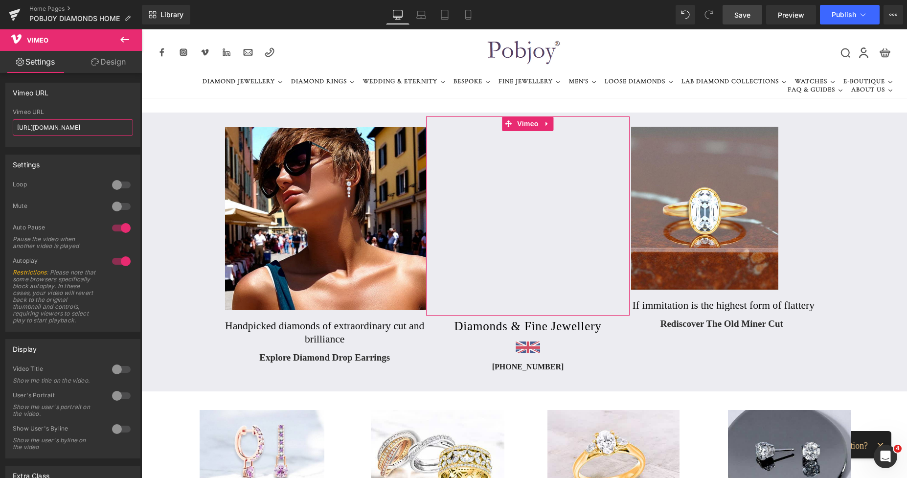
scroll to position [0, 15]
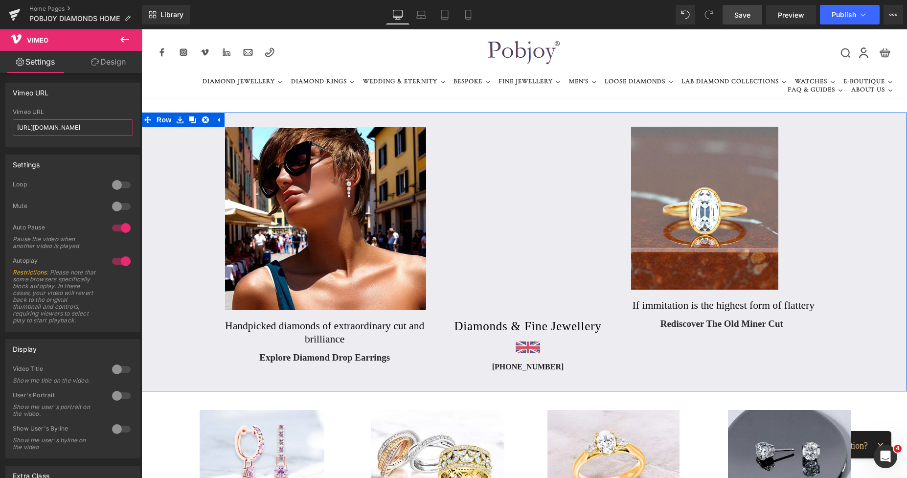
drag, startPoint x: 156, startPoint y: 157, endPoint x: 172, endPoint y: 135, distance: 27.3
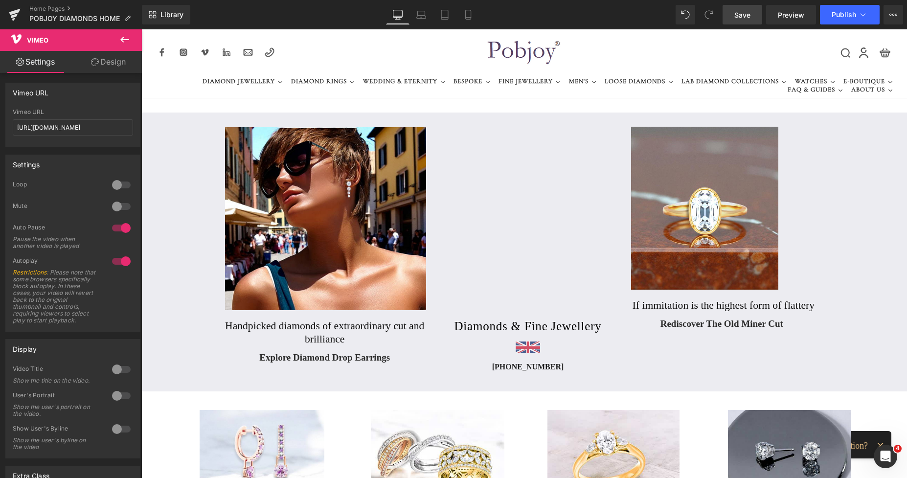
scroll to position [0, 0]
click at [741, 15] on span "Save" at bounding box center [742, 15] width 16 height 10
click at [784, 16] on span "Preview" at bounding box center [791, 15] width 26 height 10
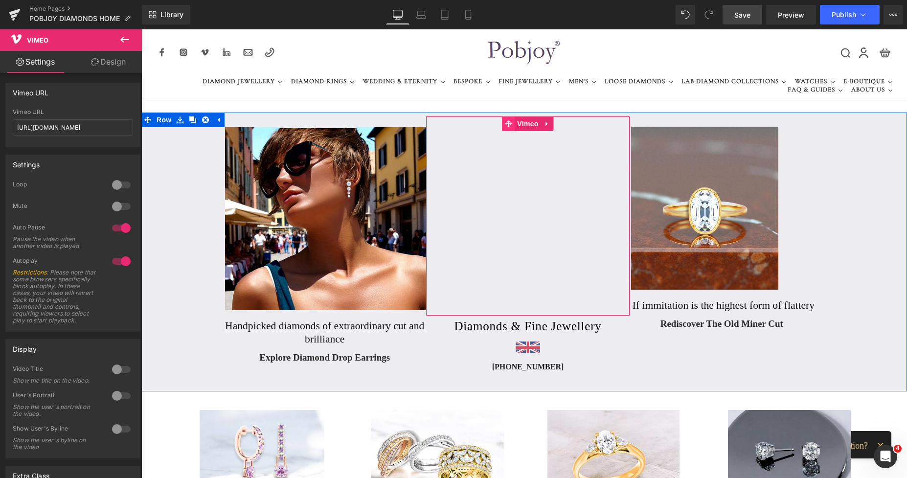
click at [505, 123] on icon at bounding box center [508, 123] width 7 height 7
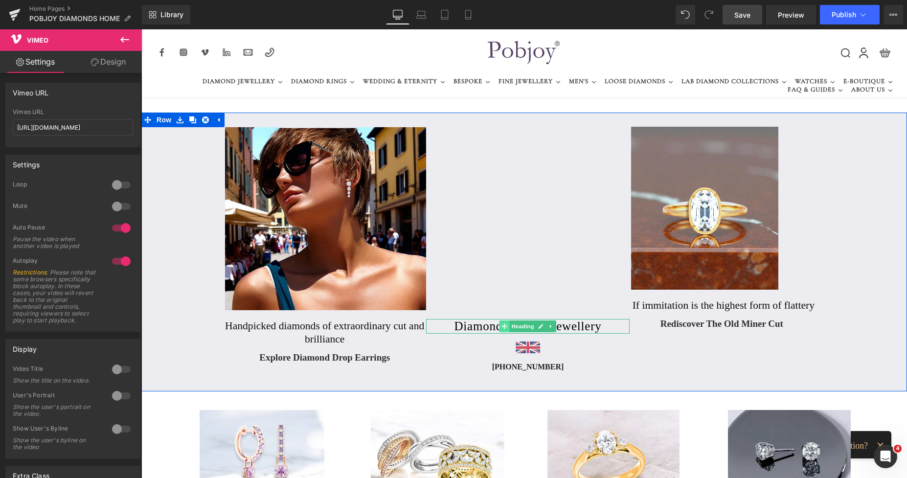
click at [499, 327] on span at bounding box center [504, 326] width 10 height 12
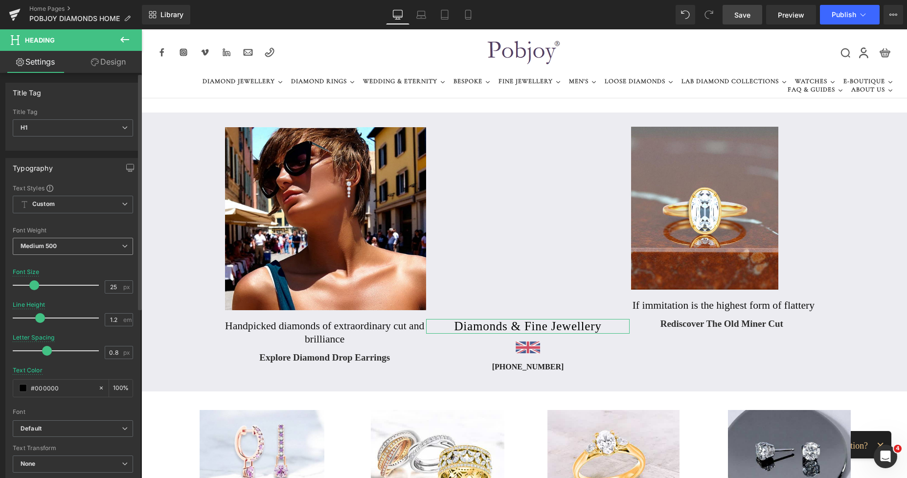
click at [90, 243] on span "Medium 500" at bounding box center [73, 246] width 120 height 17
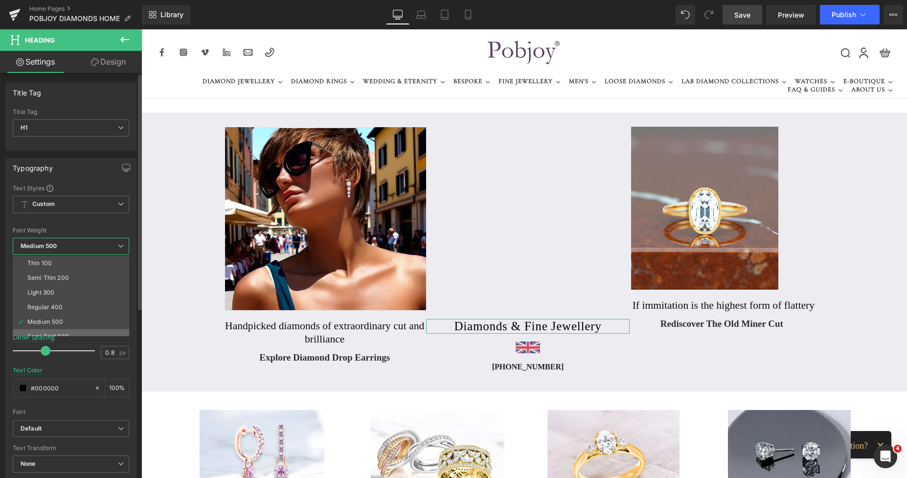
click at [65, 329] on li "Semi Bold 600" at bounding box center [73, 336] width 121 height 15
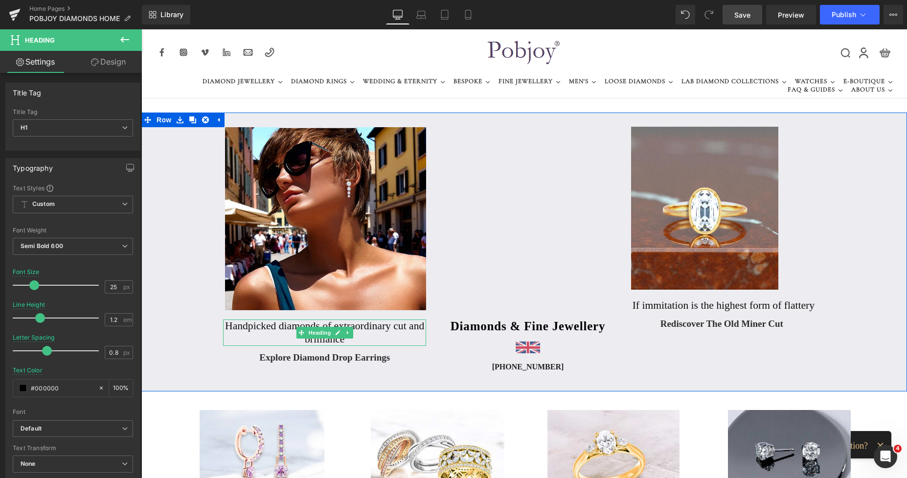
click at [379, 332] on h2 "Handpicked diamonds of extraordinary cut and brilliance" at bounding box center [324, 332] width 203 height 26
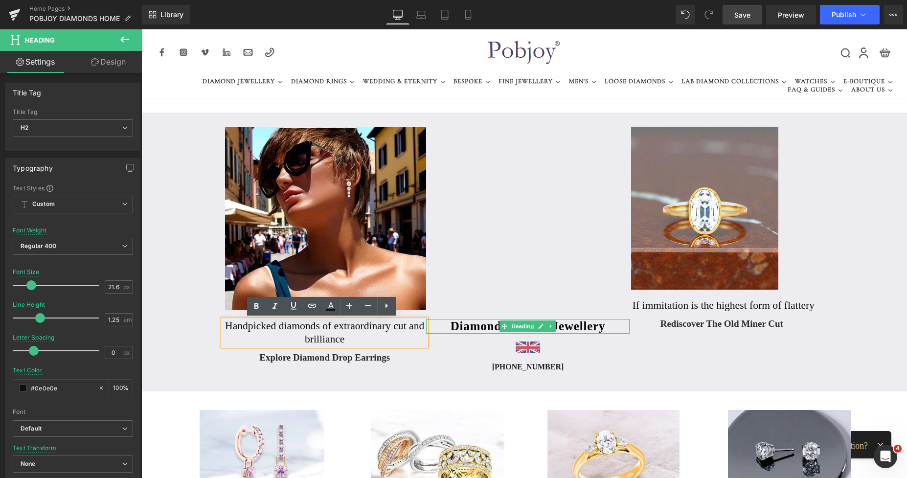
click at [474, 327] on h1 "Diamonds & Fine Jewellery" at bounding box center [527, 326] width 203 height 15
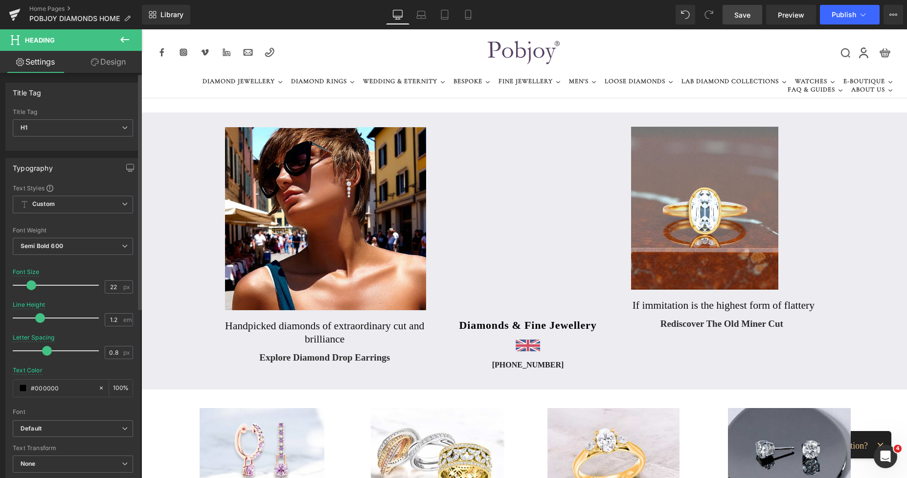
click at [32, 287] on span at bounding box center [31, 285] width 10 height 10
click at [742, 19] on span "Save" at bounding box center [742, 15] width 16 height 10
click at [456, 15] on icon at bounding box center [457, 15] width 10 height 10
type input "26"
type input "0.3"
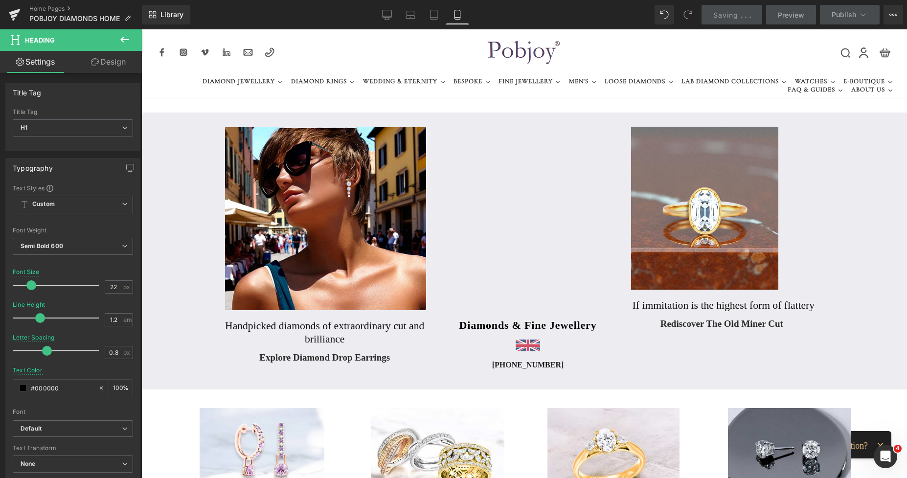
type input "#020202"
type input "100"
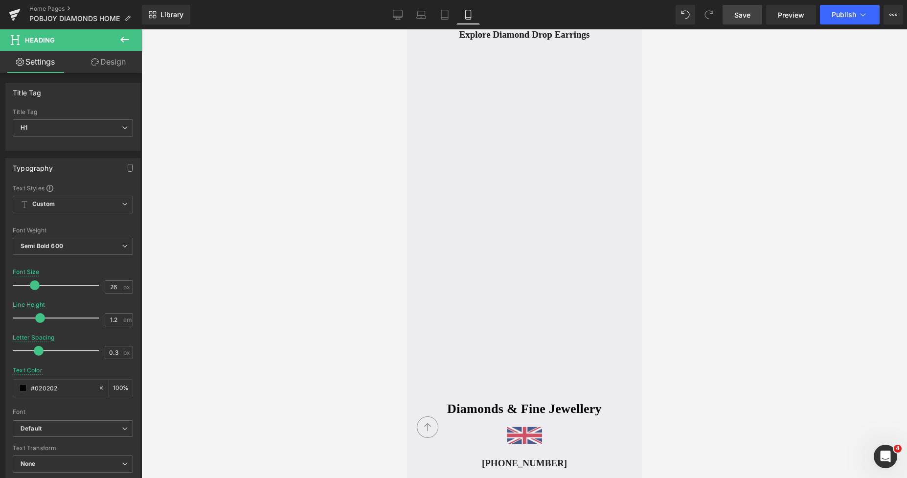
scroll to position [238, 0]
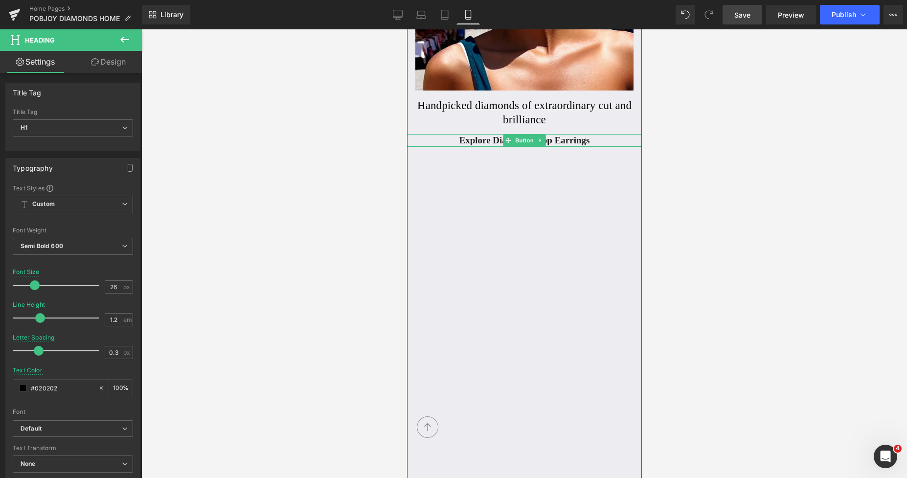
click at [470, 144] on div at bounding box center [523, 145] width 235 height 2
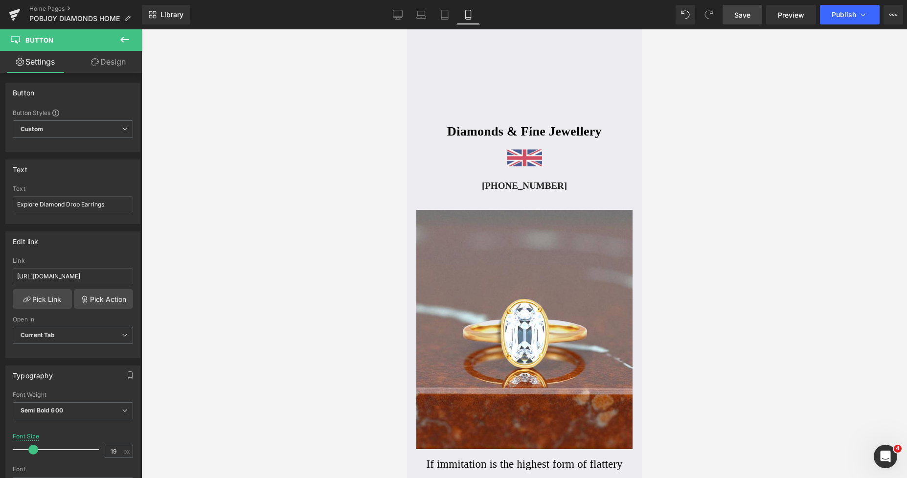
scroll to position [634, 0]
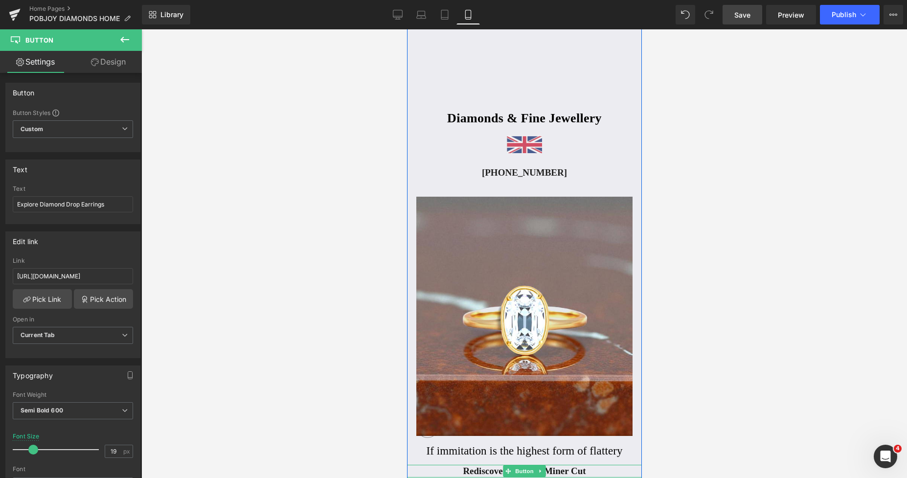
click at [479, 470] on span "Rediscover The Old Miner Cut" at bounding box center [523, 471] width 123 height 13
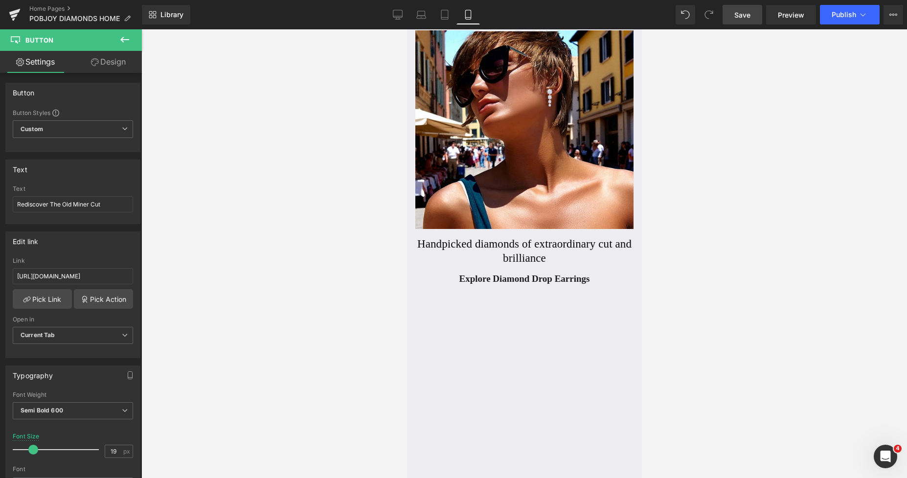
scroll to position [0, 0]
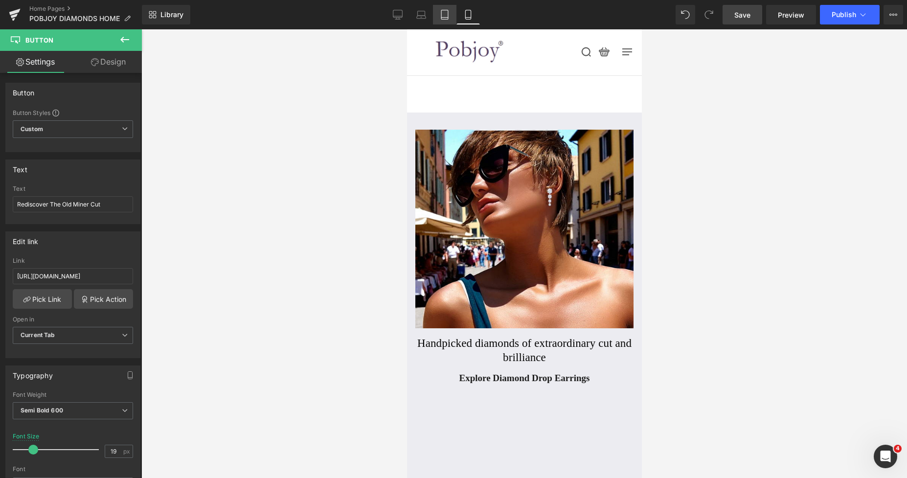
click at [447, 15] on icon at bounding box center [445, 15] width 10 height 10
type input "0"
type input "#2d2d2d"
type input "100"
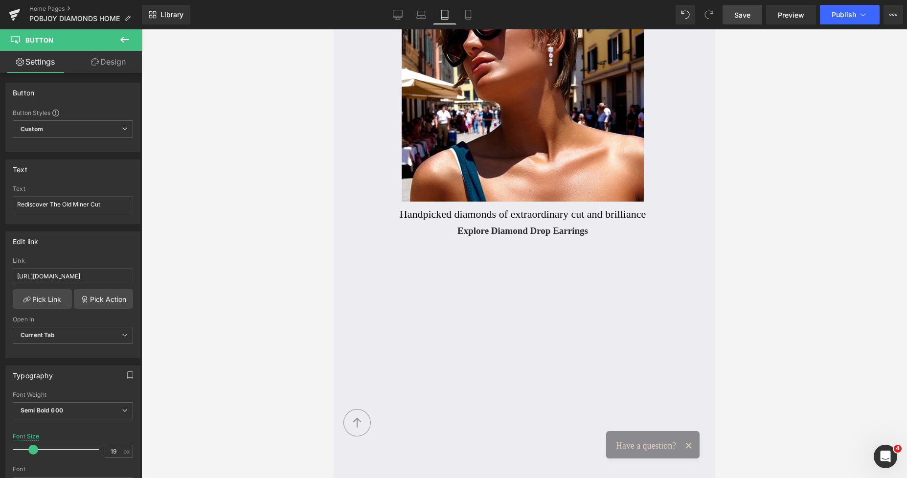
scroll to position [94, 0]
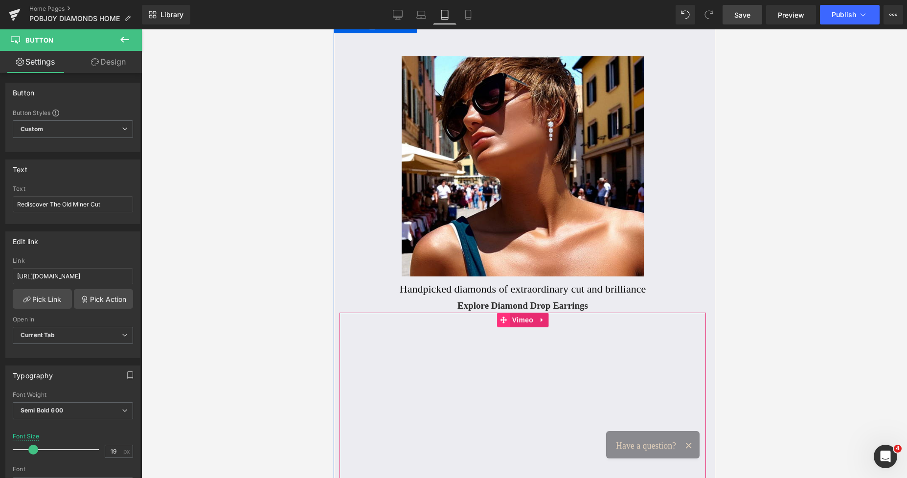
click at [499, 320] on icon at bounding box center [502, 319] width 7 height 7
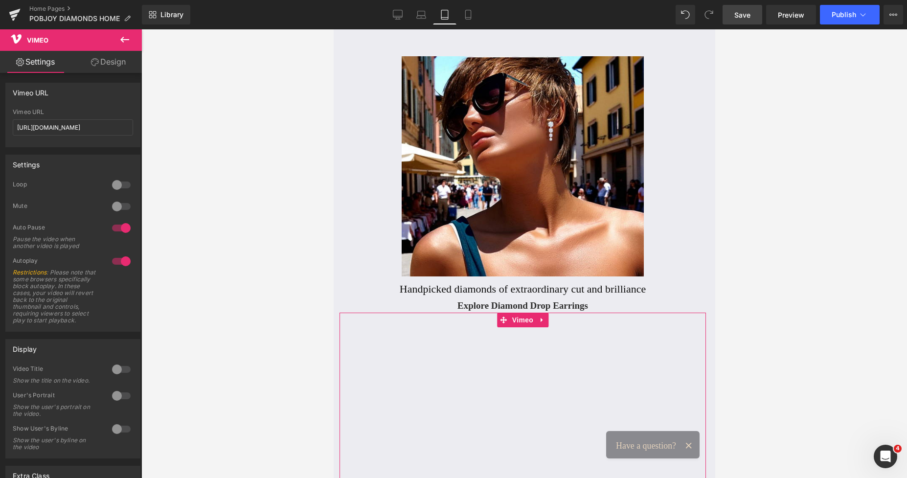
click at [113, 66] on link "Design" at bounding box center [108, 62] width 71 height 22
click at [0, 0] on div "Background" at bounding box center [0, 0] width 0 height 0
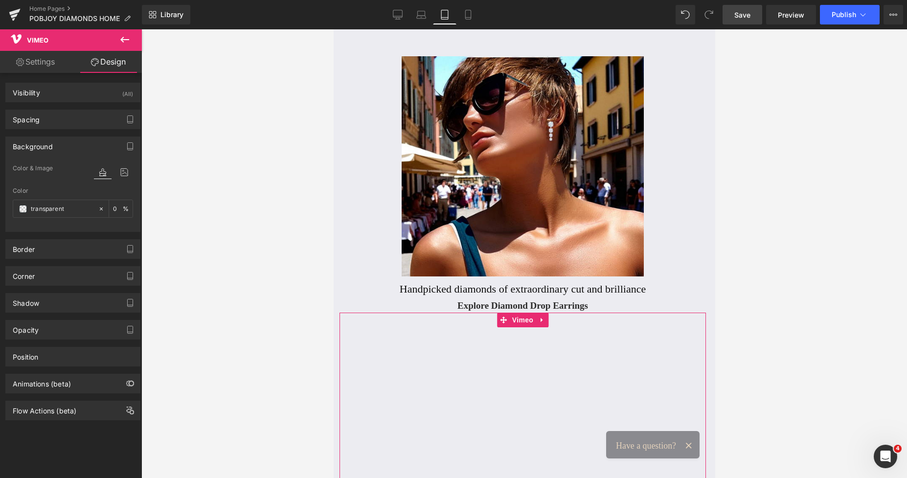
type input "0"
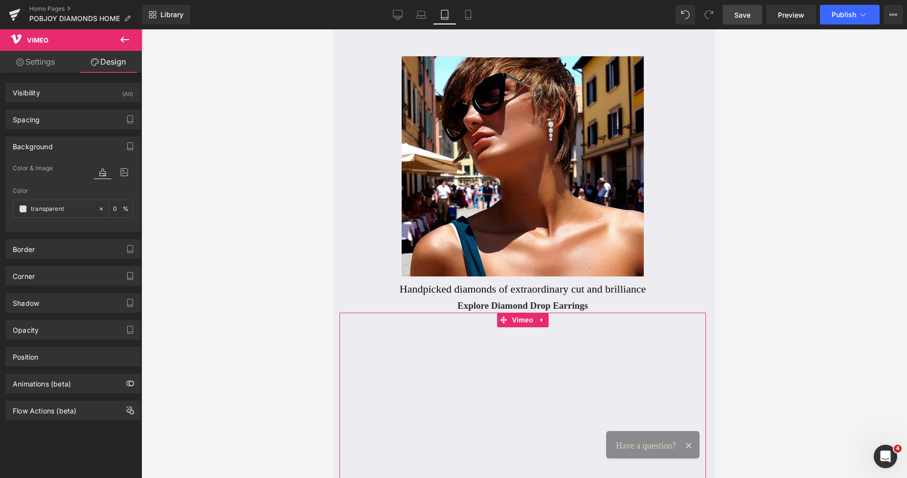
type input "100"
type input "0"
type input "100"
type input "transparent"
type input "0"
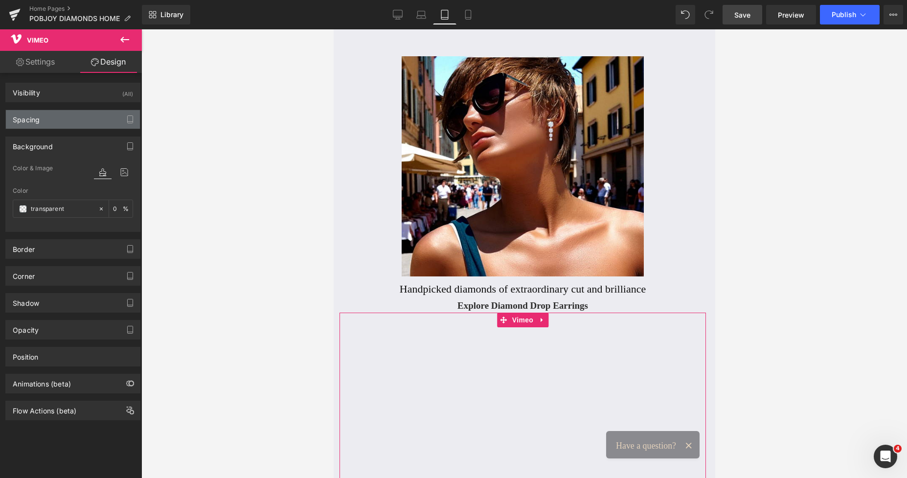
click at [54, 120] on div "Spacing" at bounding box center [73, 119] width 134 height 19
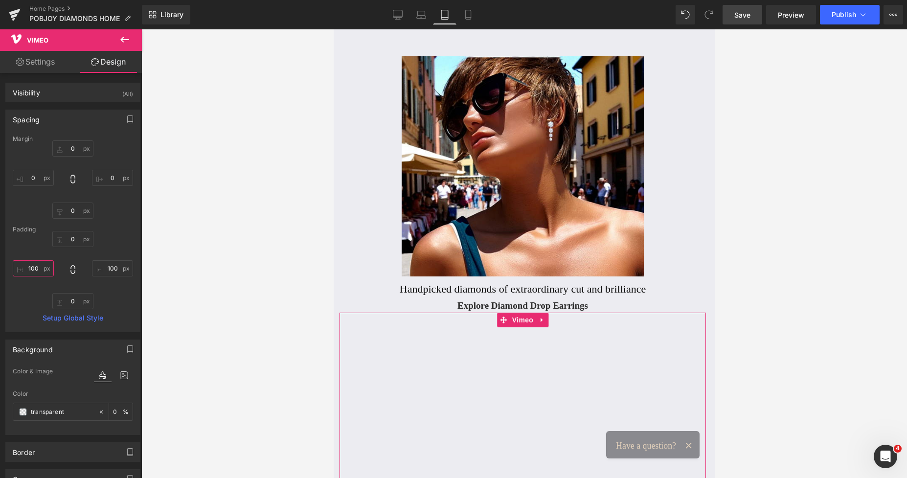
click at [39, 267] on input "100" at bounding box center [33, 268] width 41 height 16
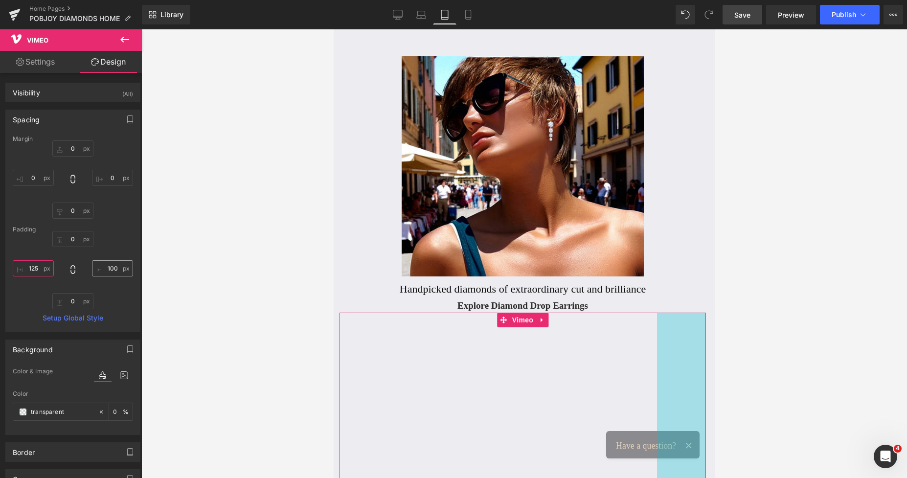
type input "125"
click at [108, 273] on input "100" at bounding box center [112, 268] width 41 height 16
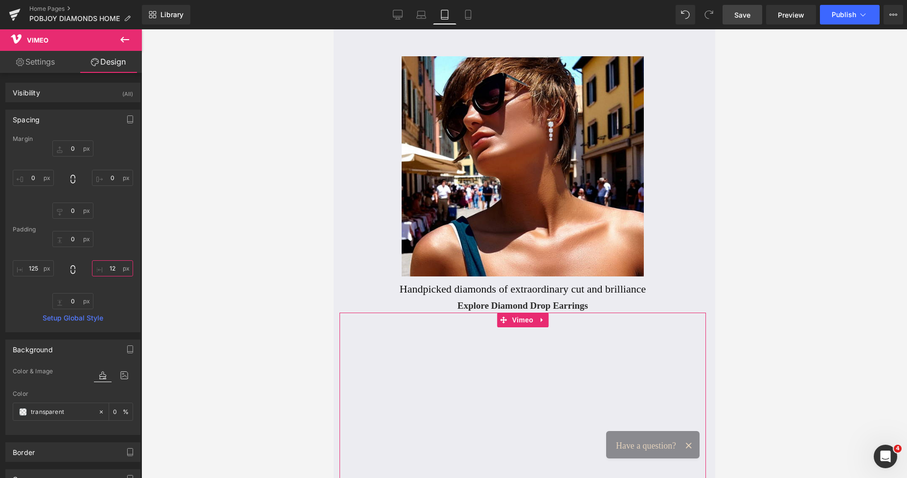
type input "125"
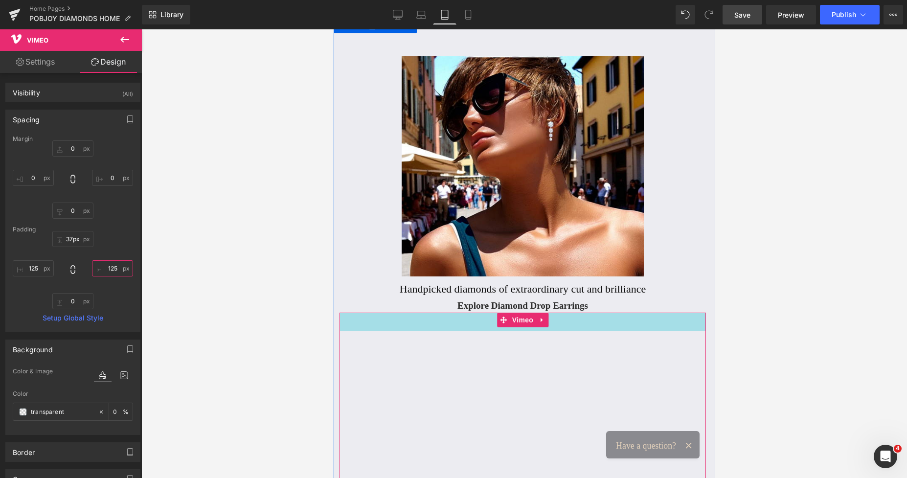
type input "40px"
drag, startPoint x: 482, startPoint y: 313, endPoint x: 493, endPoint y: 333, distance: 22.8
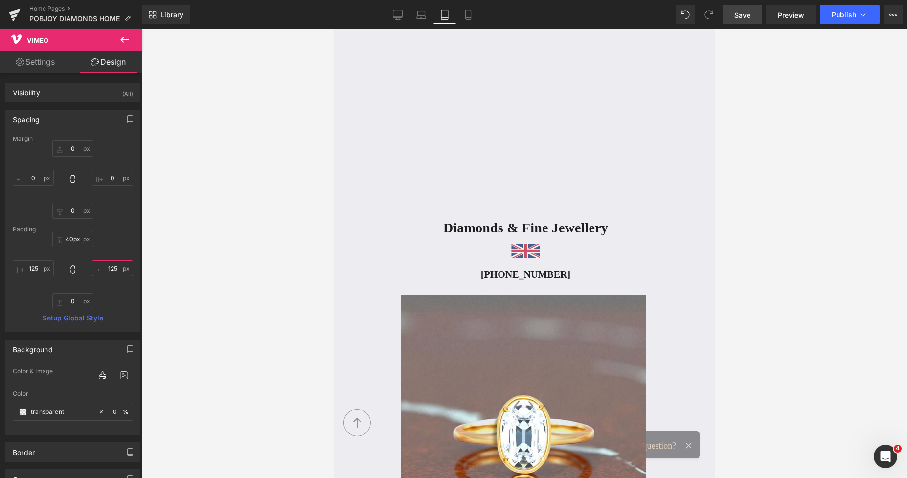
scroll to position [690, 0]
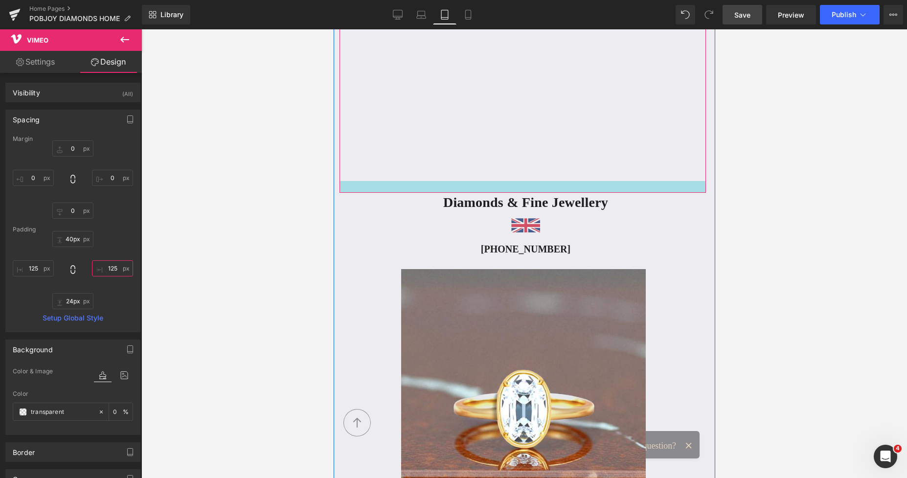
type input "25px"
drag, startPoint x: 578, startPoint y: 180, endPoint x: 585, endPoint y: 192, distance: 14.0
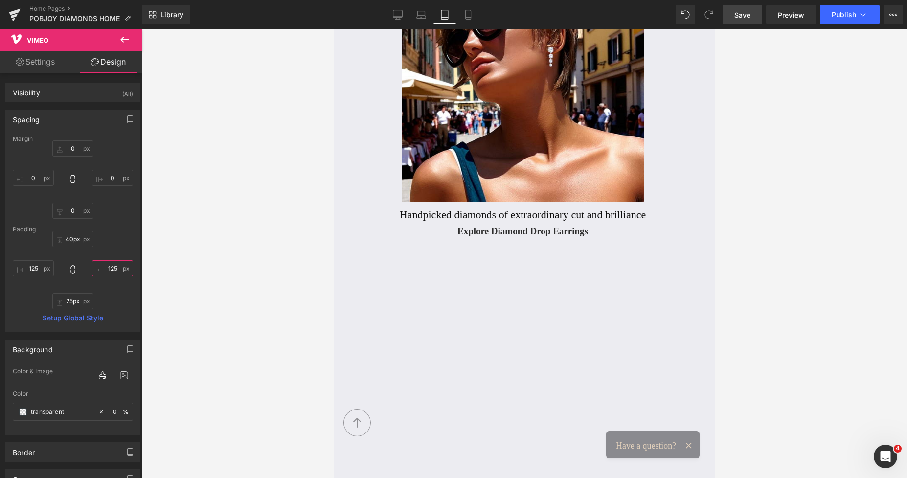
scroll to position [106, 0]
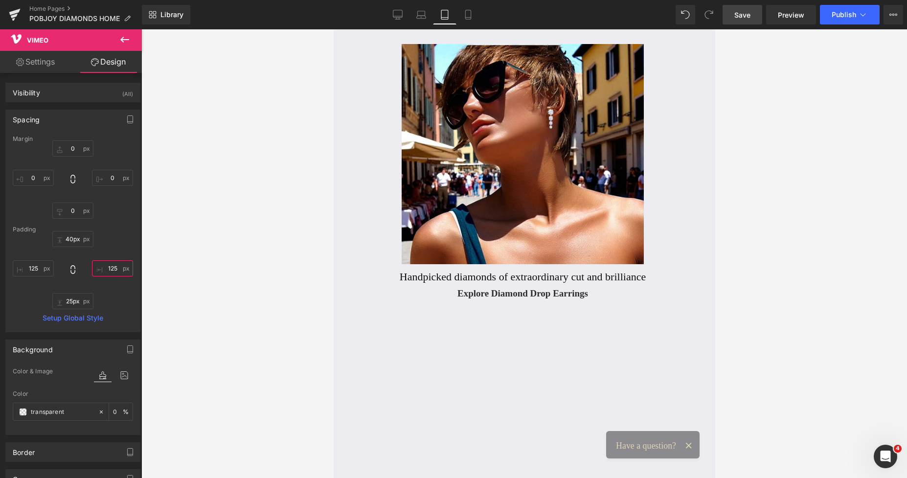
type input "125"
click at [743, 11] on span "Save" at bounding box center [742, 15] width 16 height 10
click at [408, 13] on icon at bounding box center [410, 15] width 10 height 10
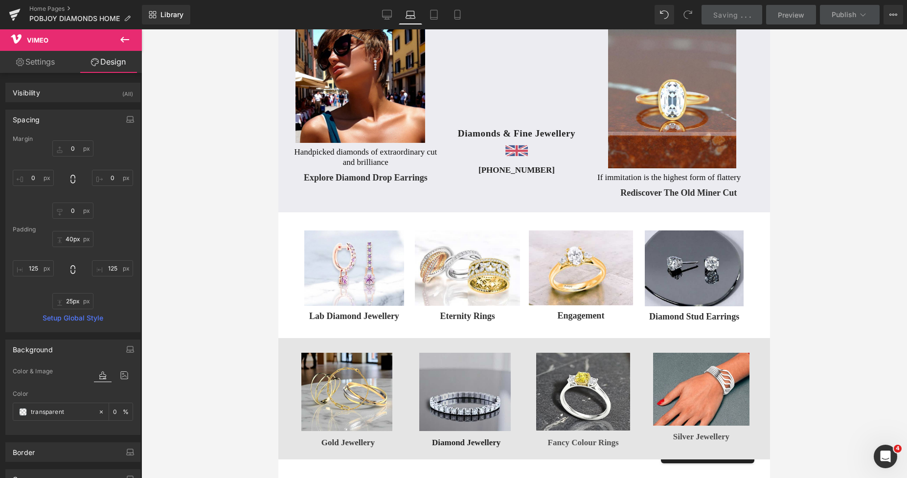
type input "0"
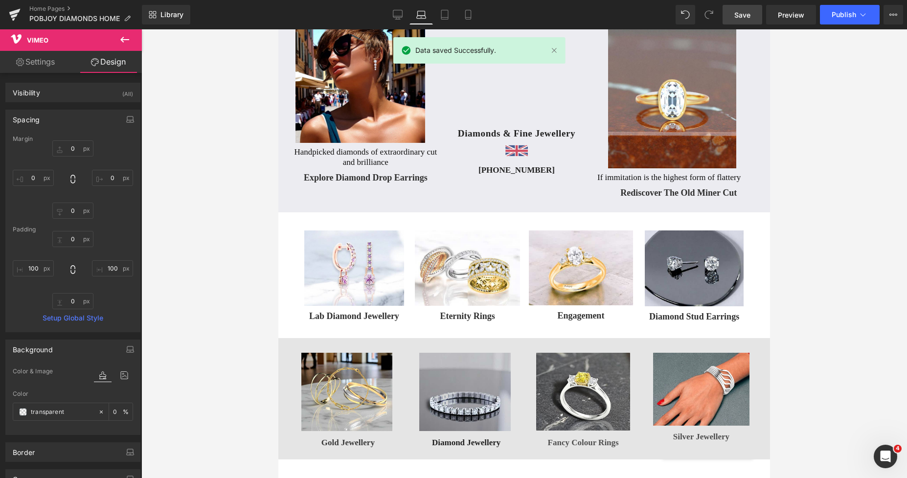
scroll to position [0, 0]
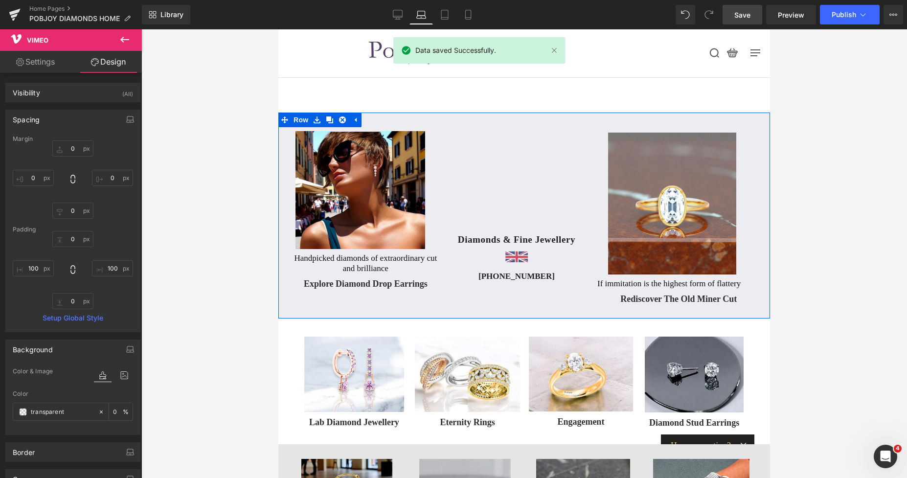
click at [541, 144] on div "Vimeo 40px 125px 125px" at bounding box center [516, 180] width 151 height 107
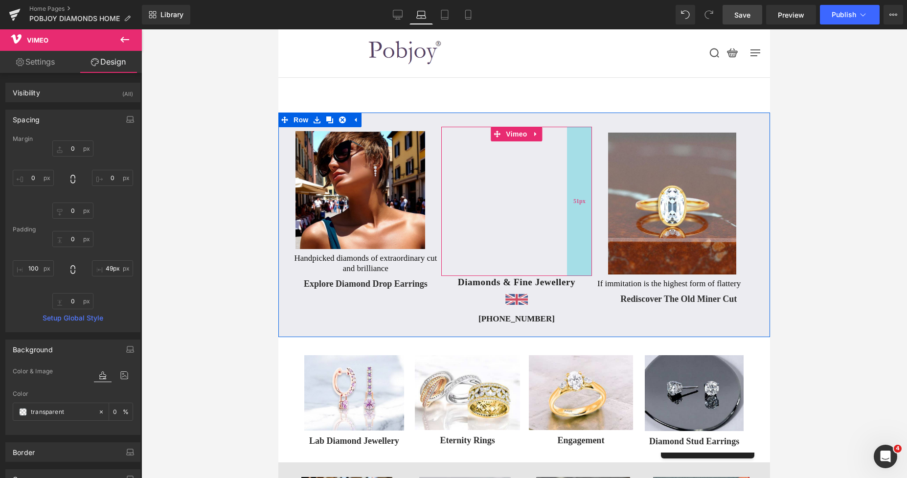
drag, startPoint x: 545, startPoint y: 144, endPoint x: 571, endPoint y: 149, distance: 26.4
click at [571, 149] on div "Vimeo 40px 125px 51px" at bounding box center [516, 201] width 151 height 149
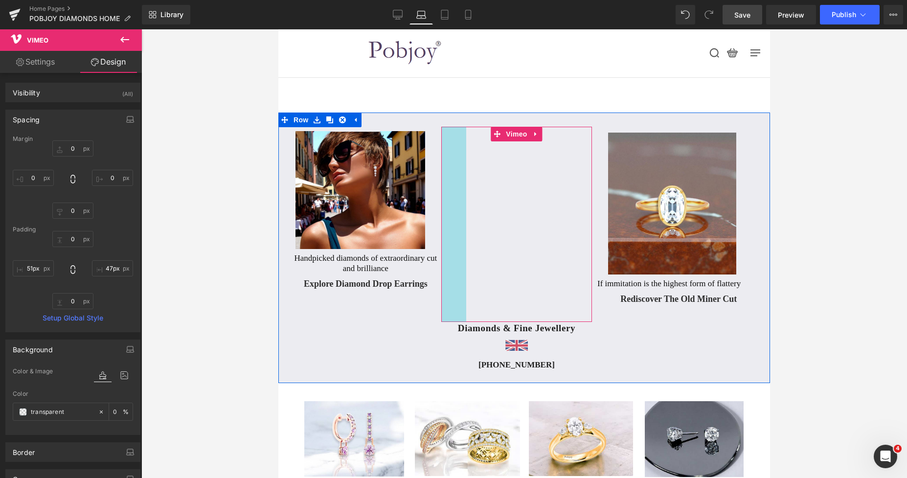
drag, startPoint x: 464, startPoint y: 162, endPoint x: 440, endPoint y: 161, distance: 24.0
click at [441, 161] on div "Vimeo 40px 51px 47px" at bounding box center [516, 224] width 151 height 195
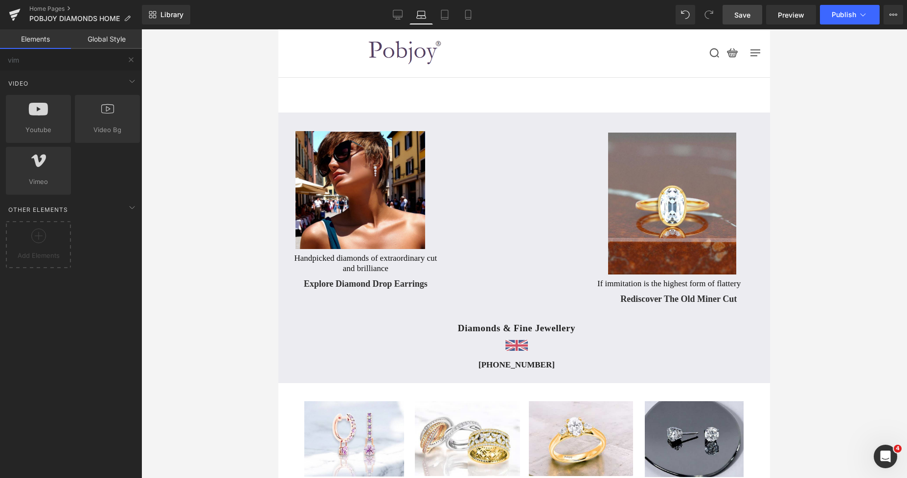
click at [825, 179] on div at bounding box center [523, 253] width 765 height 448
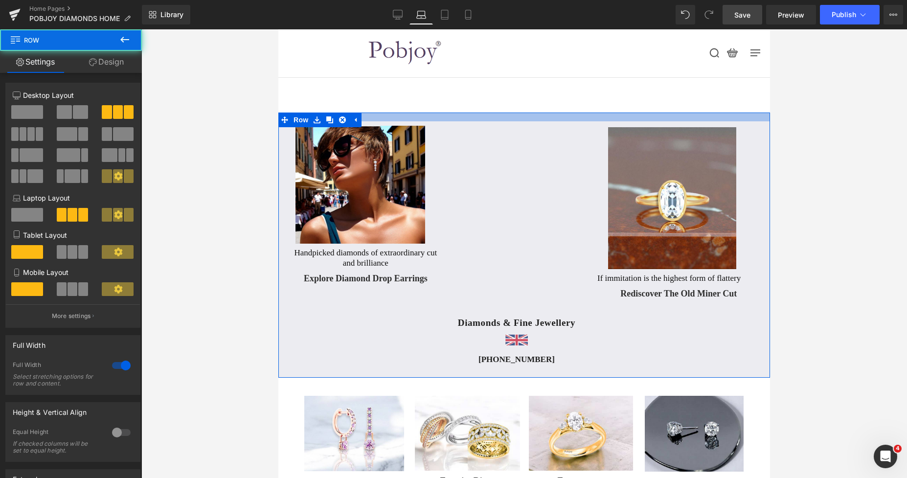
drag, startPoint x: 592, startPoint y: 115, endPoint x: 587, endPoint y: 118, distance: 5.0
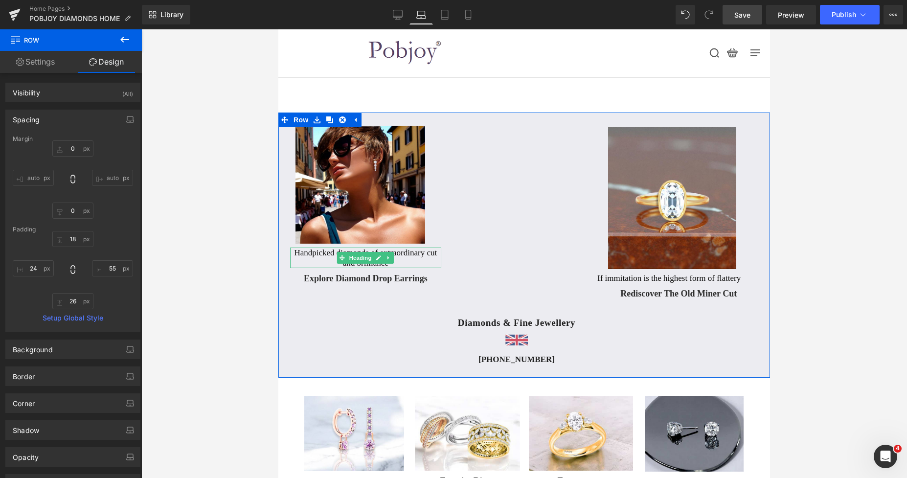
click at [407, 253] on h2 "Handpicked diamonds of extraordinary cut and brilliance" at bounding box center [365, 257] width 151 height 21
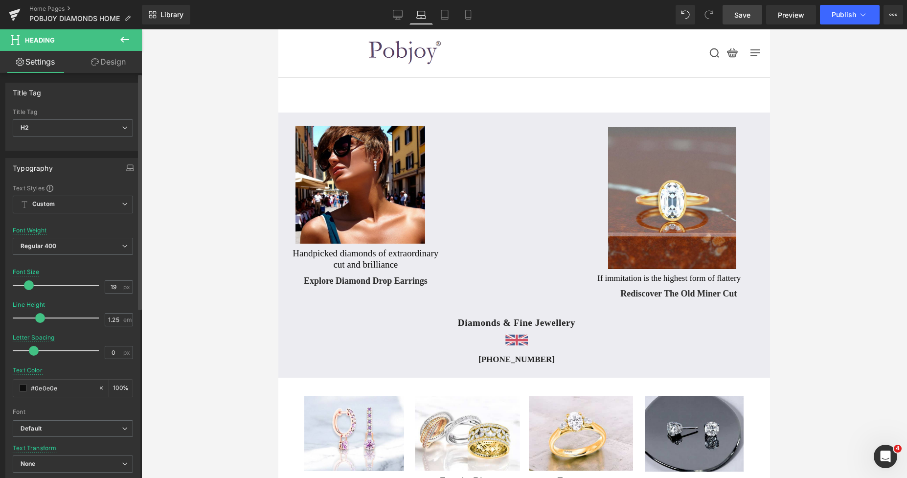
click at [26, 285] on span at bounding box center [29, 285] width 10 height 10
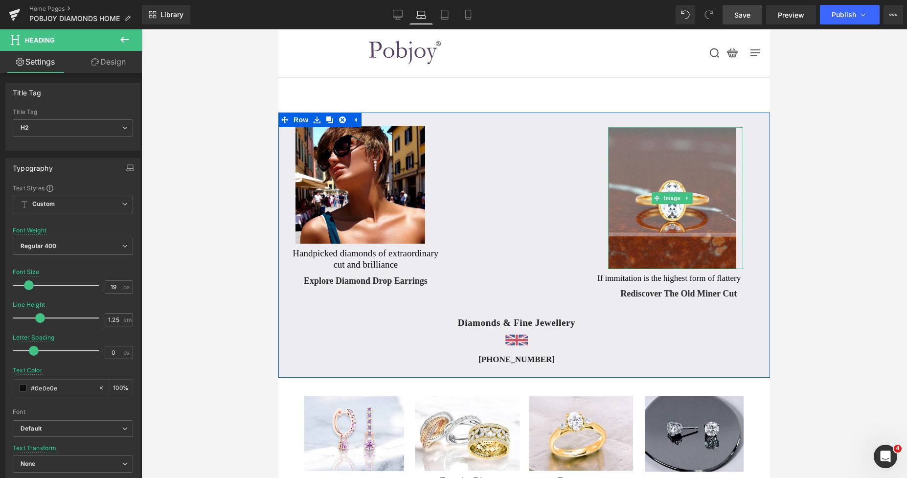
click at [278, 29] on div at bounding box center [278, 29] width 0 height 0
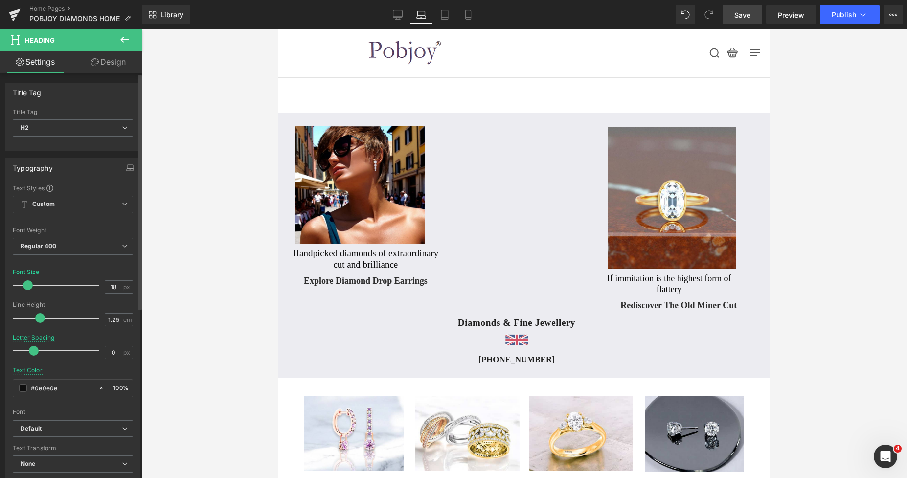
click at [32, 284] on span at bounding box center [28, 285] width 10 height 10
click at [32, 284] on span at bounding box center [29, 285] width 10 height 10
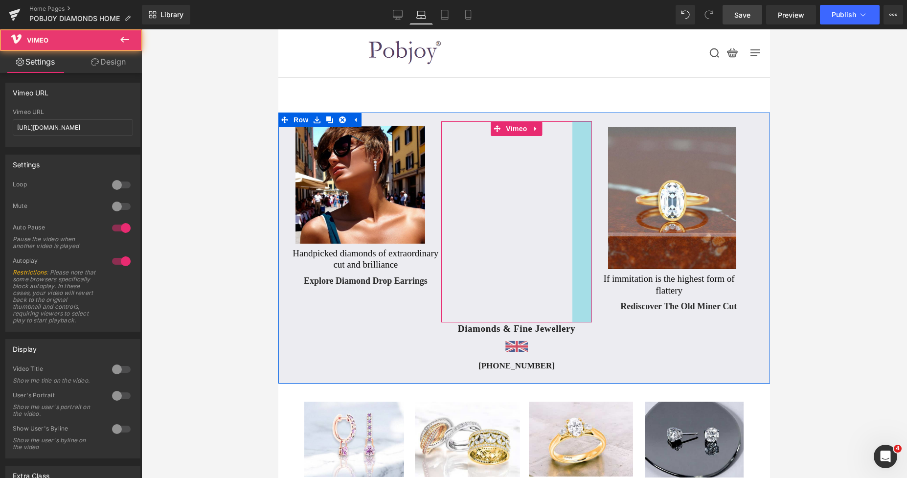
click at [574, 161] on div "Vimeo 40px 51px 40px" at bounding box center [516, 221] width 151 height 201
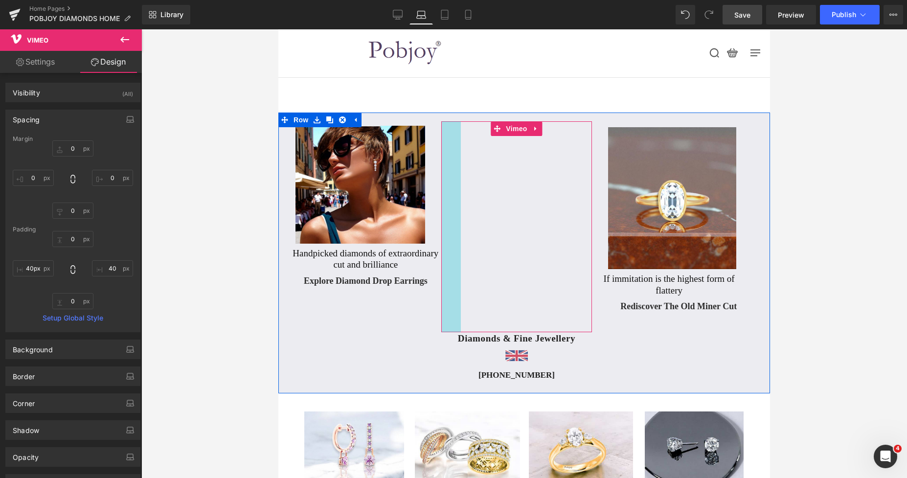
drag, startPoint x: 439, startPoint y: 173, endPoint x: 433, endPoint y: 173, distance: 5.4
click at [433, 173] on div "Image Handpicked diamonds of extraordinary cut and brilliance Heading Explore D…" at bounding box center [523, 252] width 491 height 281
click at [552, 123] on div "Vimeo 40px 40px" at bounding box center [516, 226] width 151 height 211
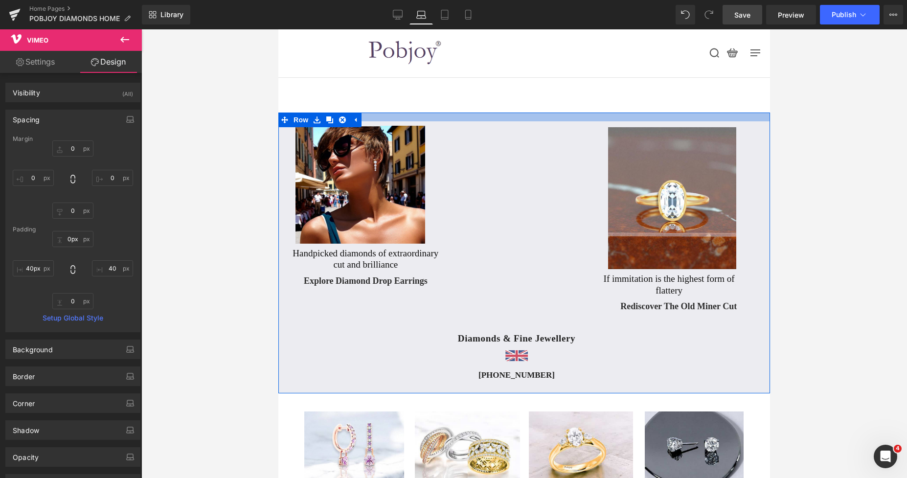
click at [549, 121] on div "Image Handpicked diamonds of extraordinary cut and brilliance Heading Explore D…" at bounding box center [523, 252] width 491 height 281
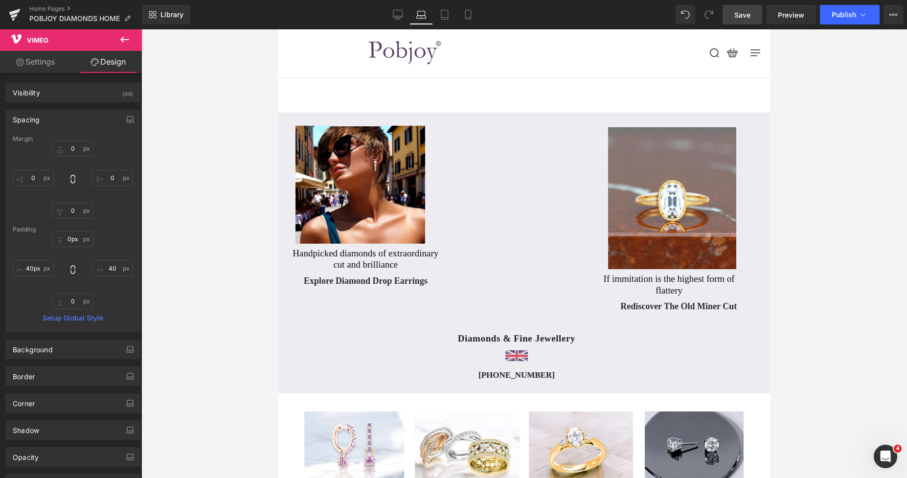
click at [825, 106] on div at bounding box center [523, 253] width 765 height 448
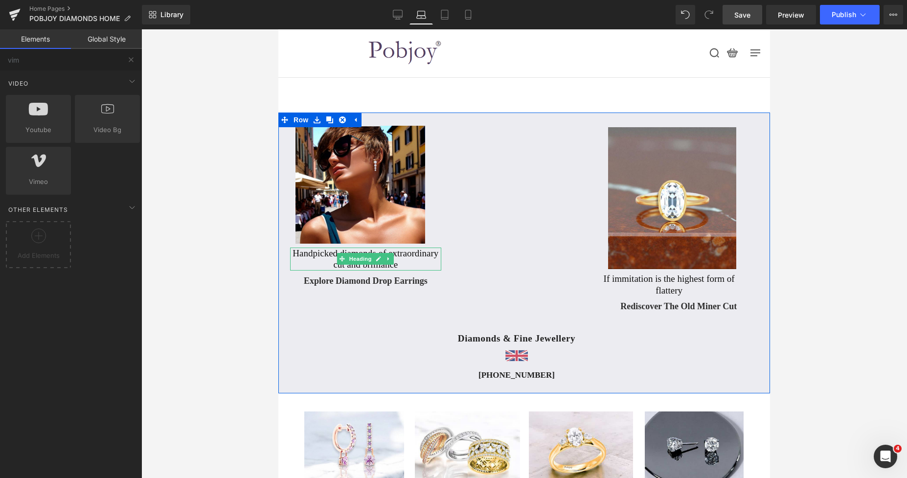
click at [325, 264] on h2 "Handpicked diamonds of extraordinary cut and brilliance" at bounding box center [365, 258] width 151 height 23
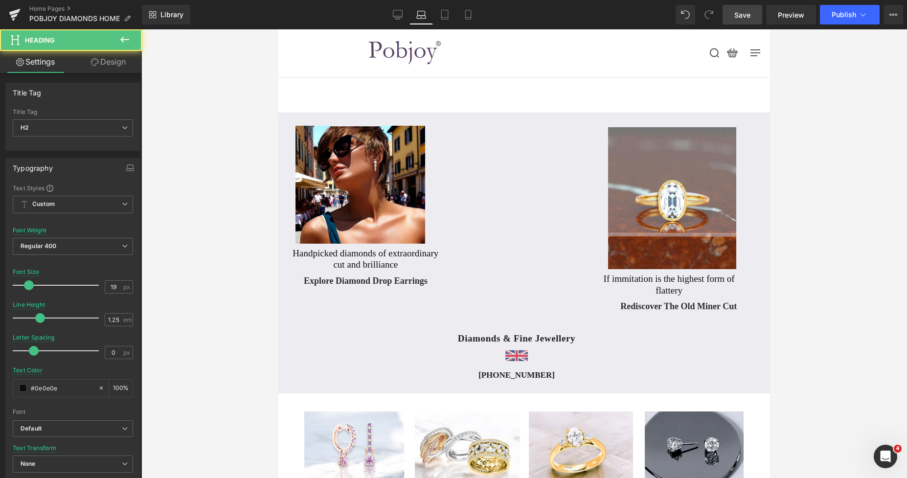
click at [122, 65] on link "Design" at bounding box center [108, 62] width 71 height 22
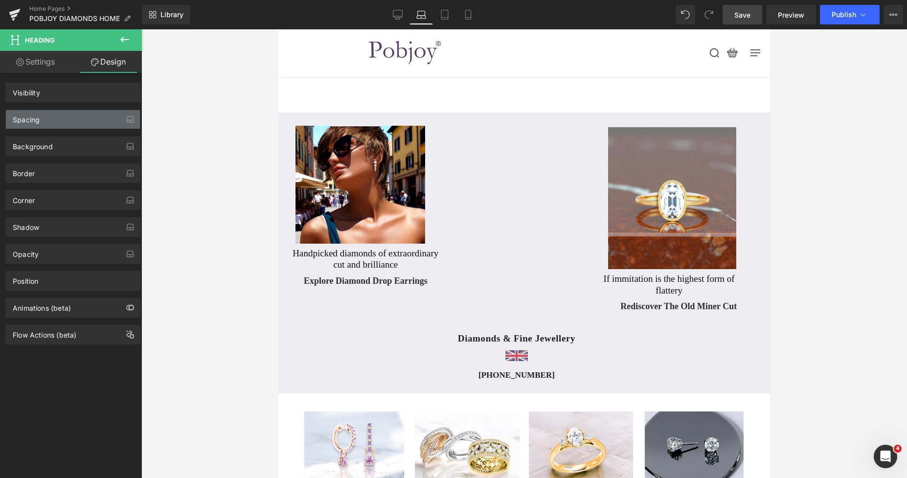
click at [63, 125] on div "Spacing" at bounding box center [73, 119] width 134 height 19
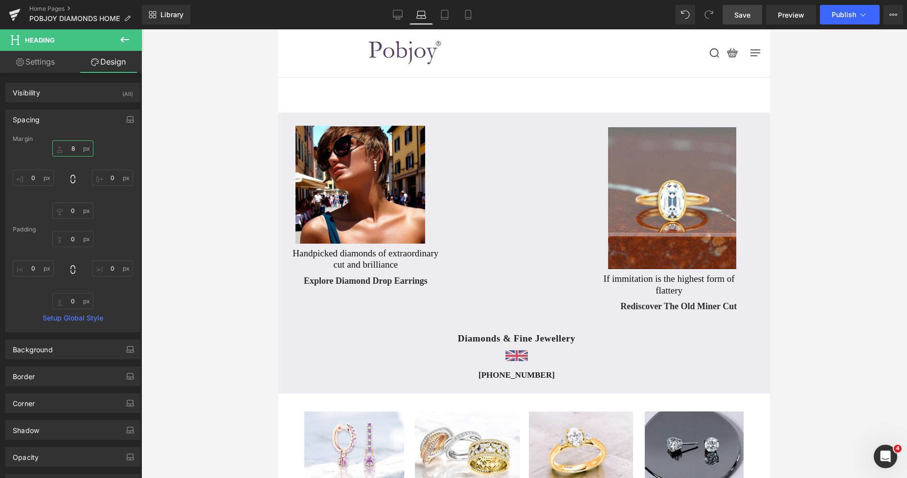
click at [67, 155] on input "8" at bounding box center [72, 148] width 41 height 16
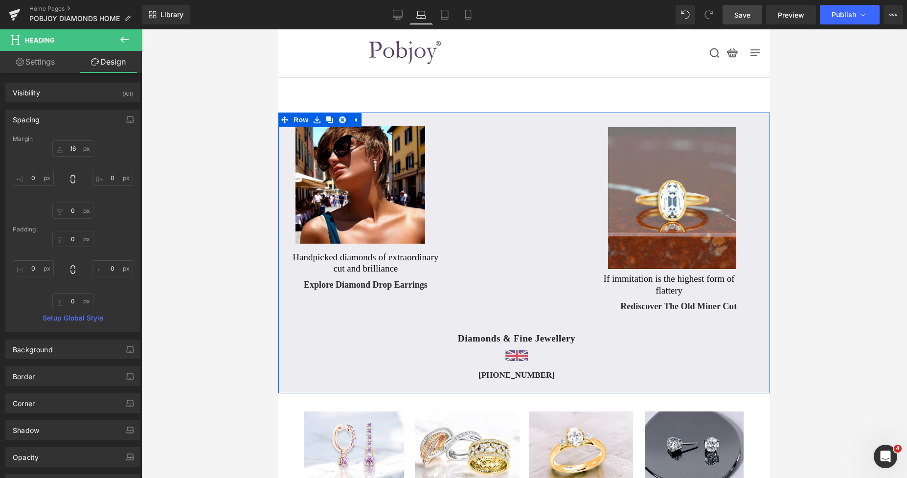
click at [622, 278] on h2 "If immitation is the highest form of flattery" at bounding box center [669, 284] width 148 height 23
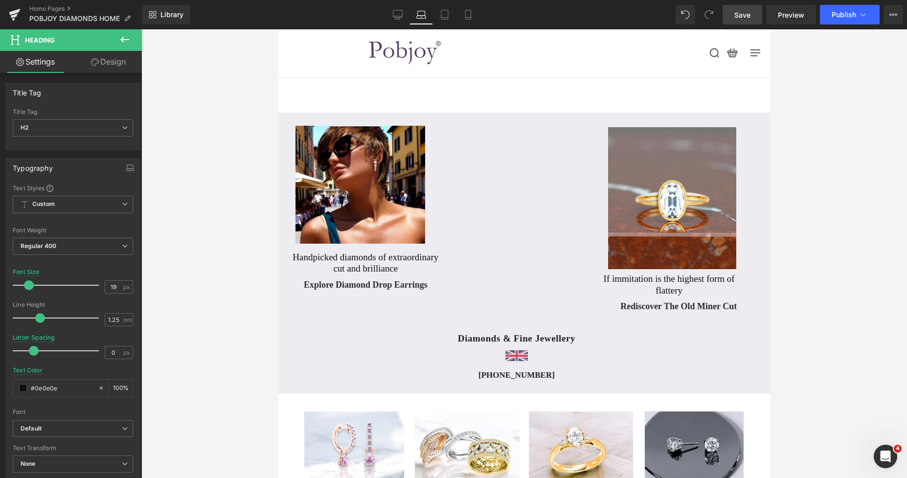
click at [112, 66] on link "Design" at bounding box center [108, 62] width 71 height 22
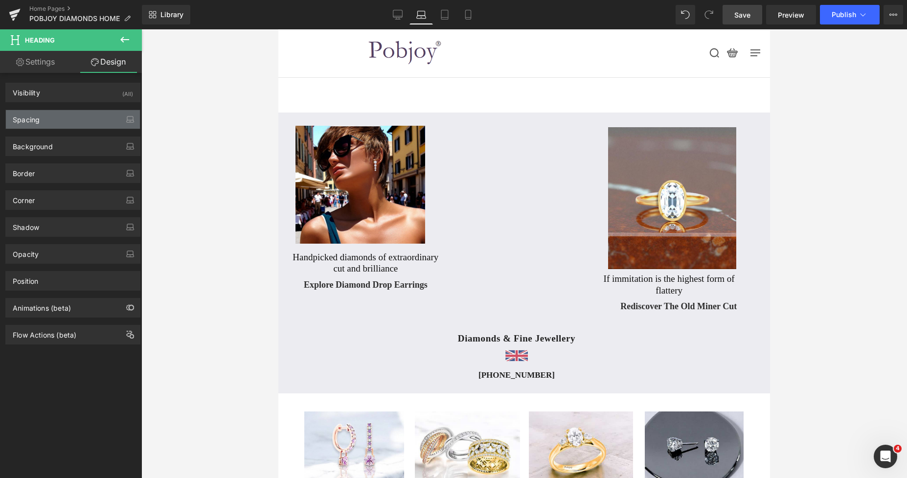
click at [64, 115] on div "Spacing" at bounding box center [73, 119] width 134 height 19
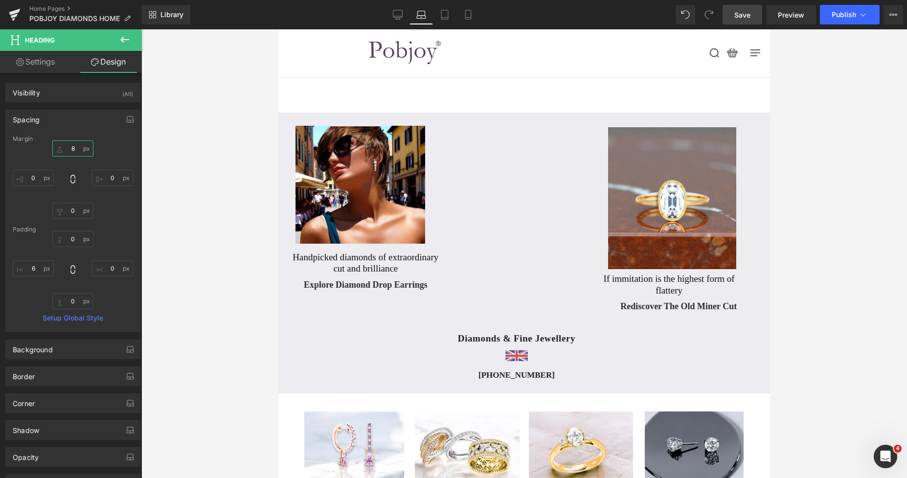
click at [70, 146] on input "8" at bounding box center [72, 148] width 41 height 16
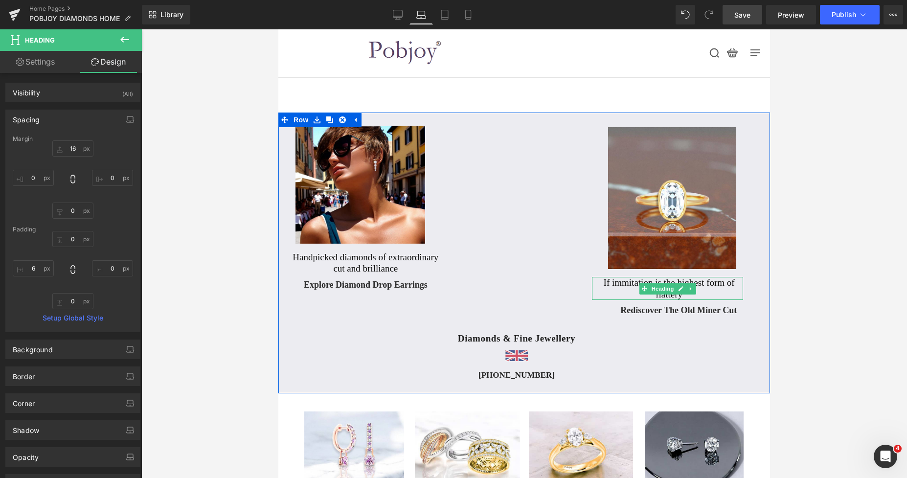
click at [625, 280] on h2 "If immitation is the highest form of flattery" at bounding box center [669, 288] width 148 height 23
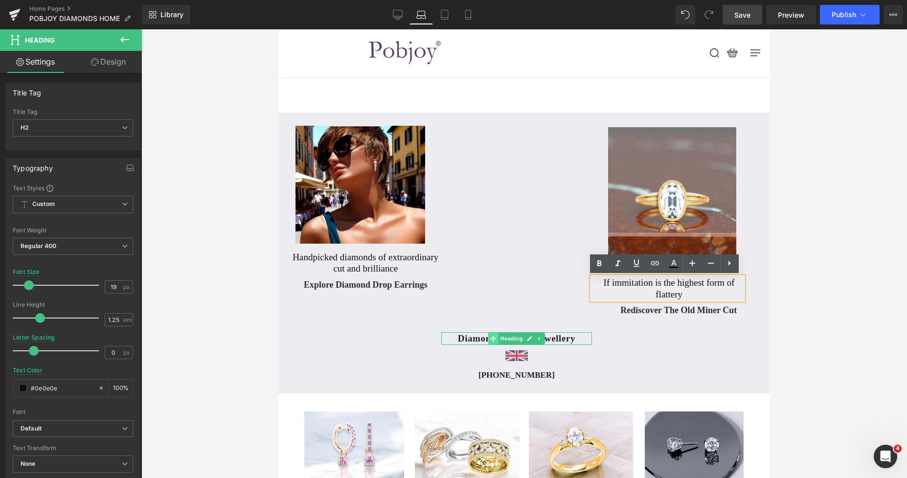
click at [489, 342] on span at bounding box center [493, 339] width 10 height 12
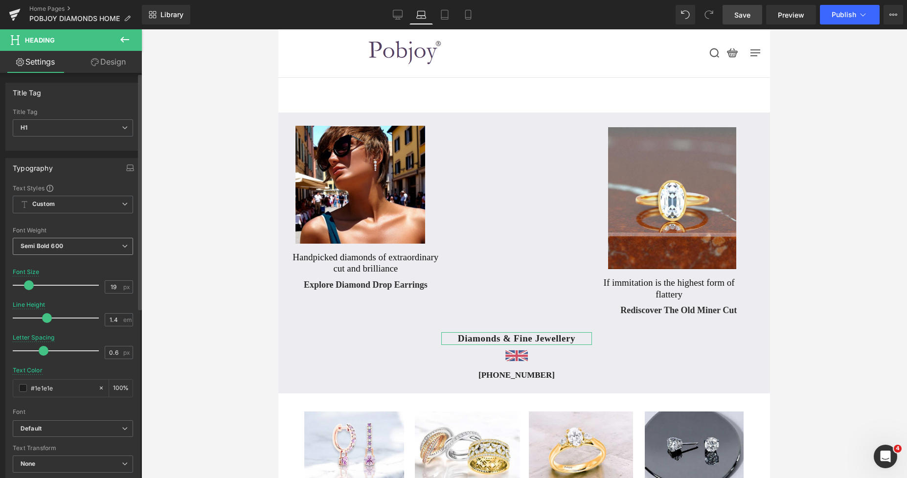
click at [74, 243] on span "Semi Bold 600" at bounding box center [73, 246] width 120 height 17
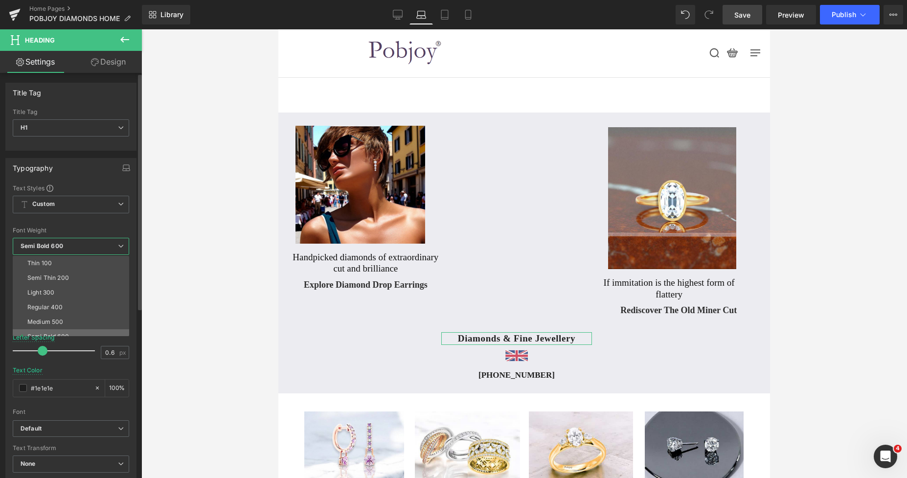
click at [61, 330] on div "Thin 100 Semi Thin 200 Light 300 Regular 400 Medium 500 Semi Bold 600 Super Bol…" at bounding box center [73, 296] width 121 height 80
click at [61, 330] on li "Semi Bold 600" at bounding box center [73, 336] width 121 height 15
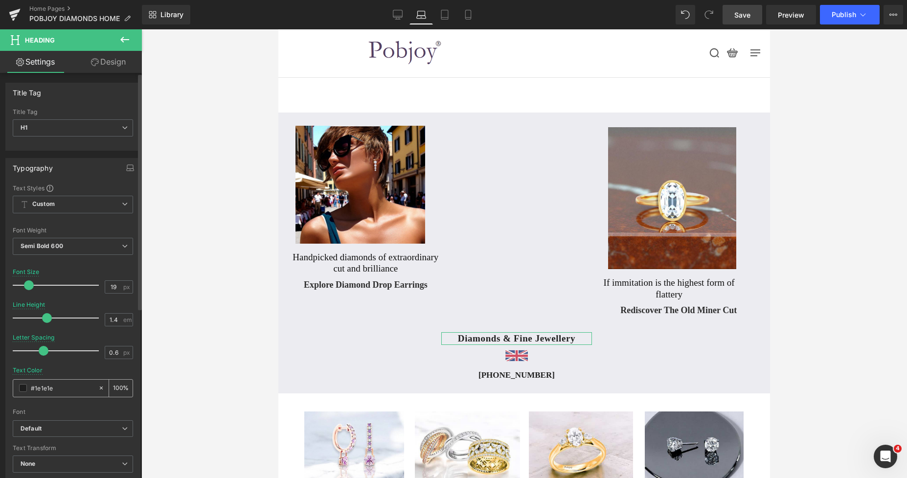
click at [22, 387] on span at bounding box center [23, 388] width 8 height 8
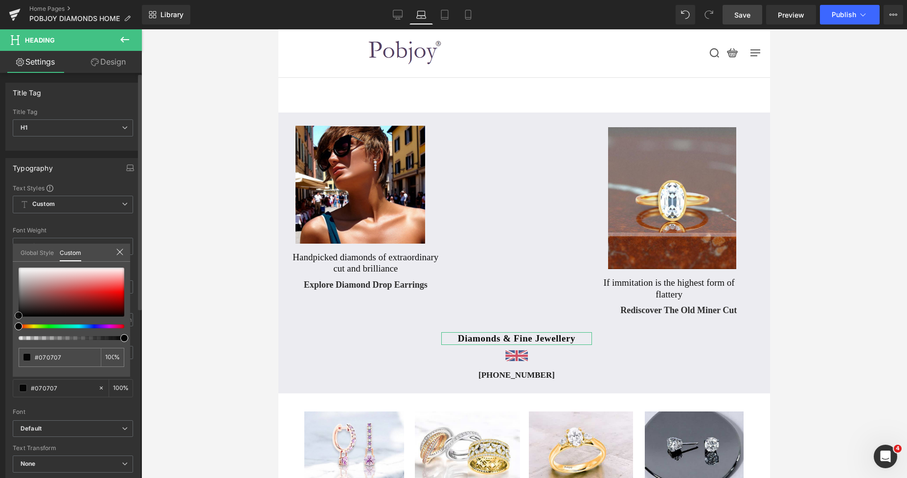
drag, startPoint x: 21, startPoint y: 312, endPoint x: 17, endPoint y: 317, distance: 6.3
click at [17, 317] on span at bounding box center [19, 315] width 8 height 8
click at [820, 183] on div at bounding box center [523, 253] width 765 height 448
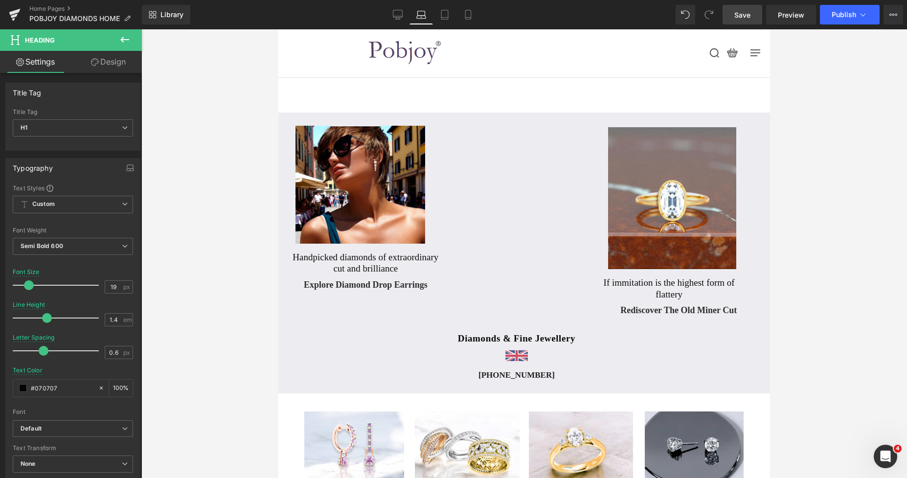
drag, startPoint x: 751, startPoint y: 11, endPoint x: 405, endPoint y: 115, distance: 360.5
click at [751, 11] on link "Save" at bounding box center [742, 15] width 40 height 20
click at [394, 17] on icon at bounding box center [397, 13] width 9 height 7
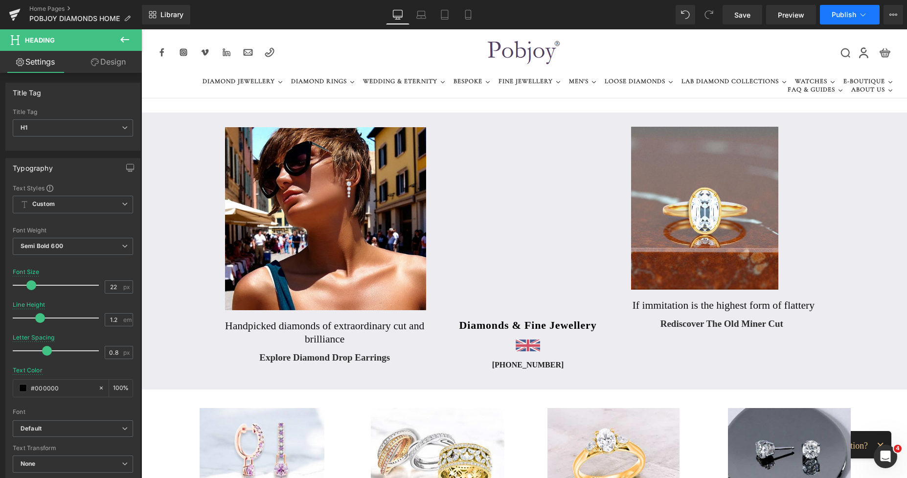
click at [837, 12] on span "Publish" at bounding box center [843, 15] width 24 height 8
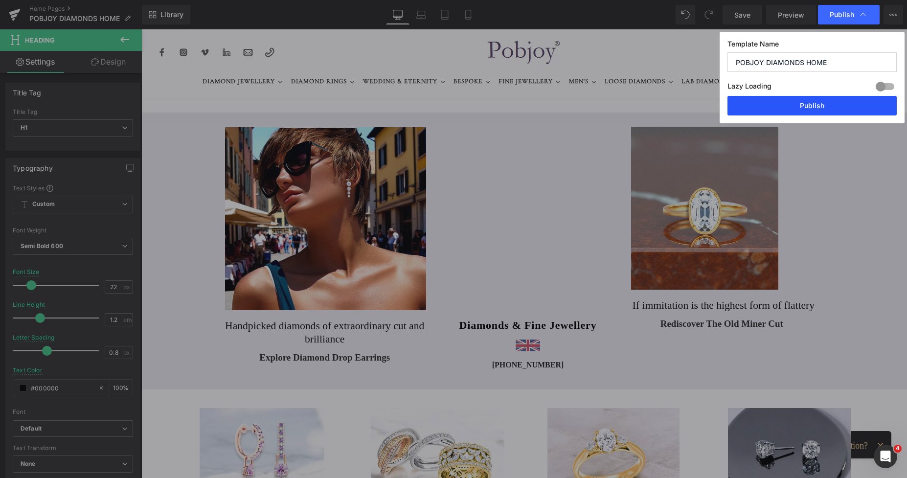
click at [808, 101] on button "Publish" at bounding box center [811, 106] width 169 height 20
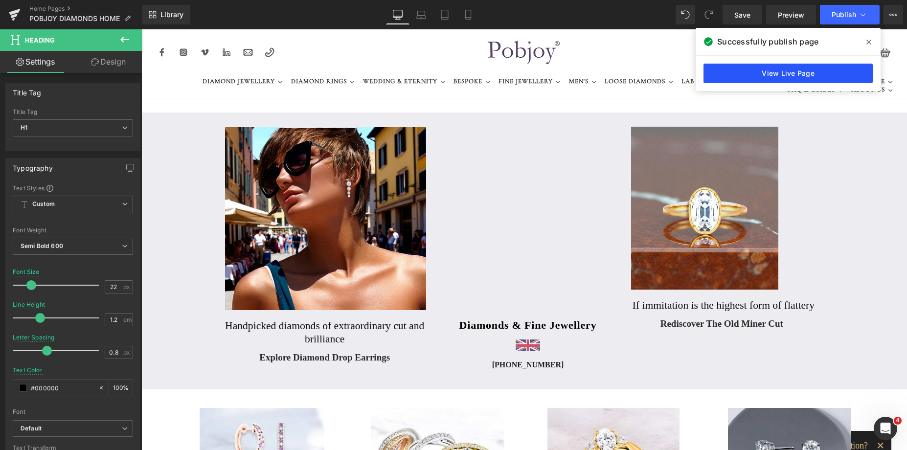
click at [789, 70] on link "View Live Page" at bounding box center [787, 74] width 169 height 20
